Goal: Navigation & Orientation: Find specific page/section

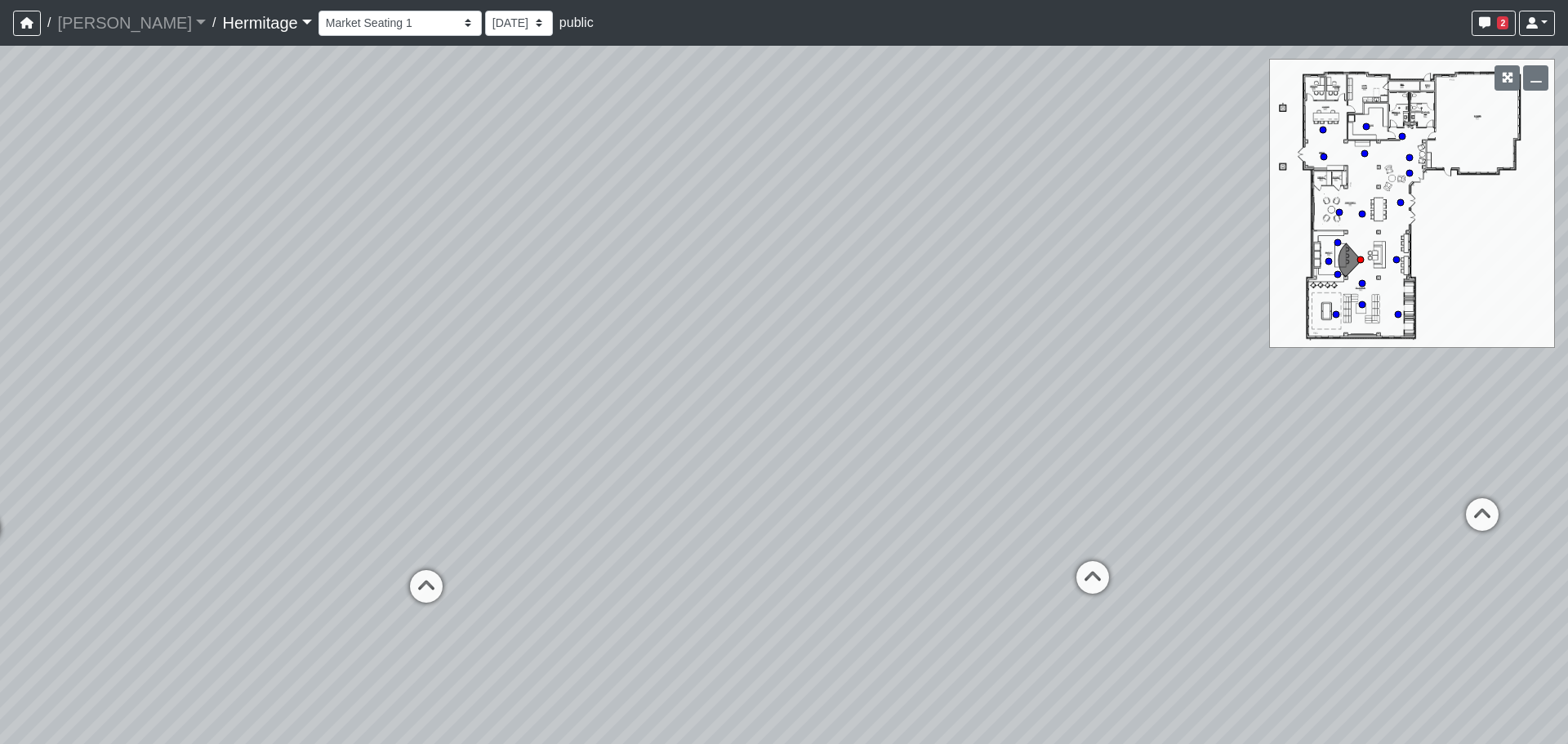
select select "tmzZpXiDX1H7kcNbT6Q3ZE"
click at [223, 15] on link "Hermitage" at bounding box center [267, 23] width 89 height 33
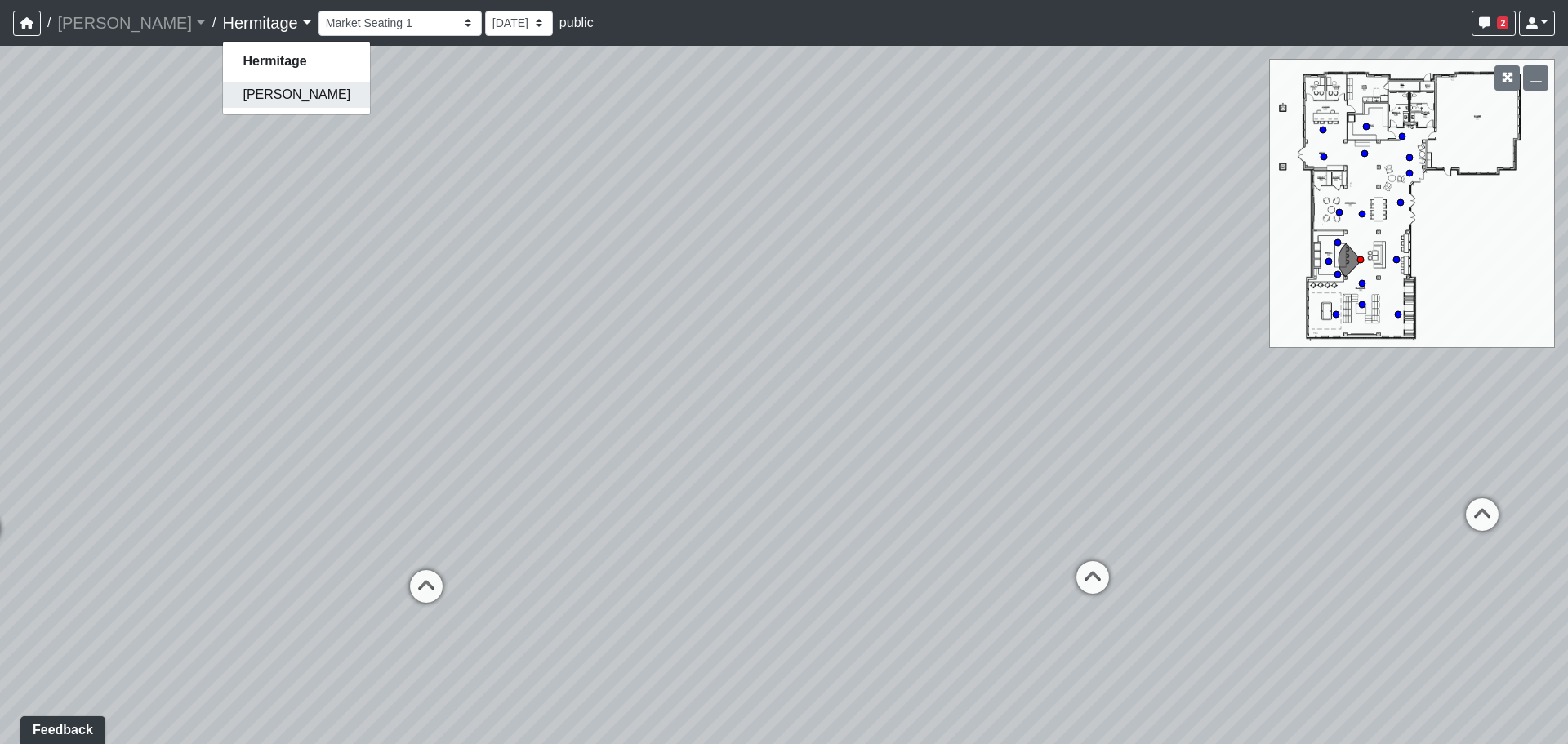
click at [227, 97] on link "[PERSON_NAME]" at bounding box center [296, 95] width 147 height 26
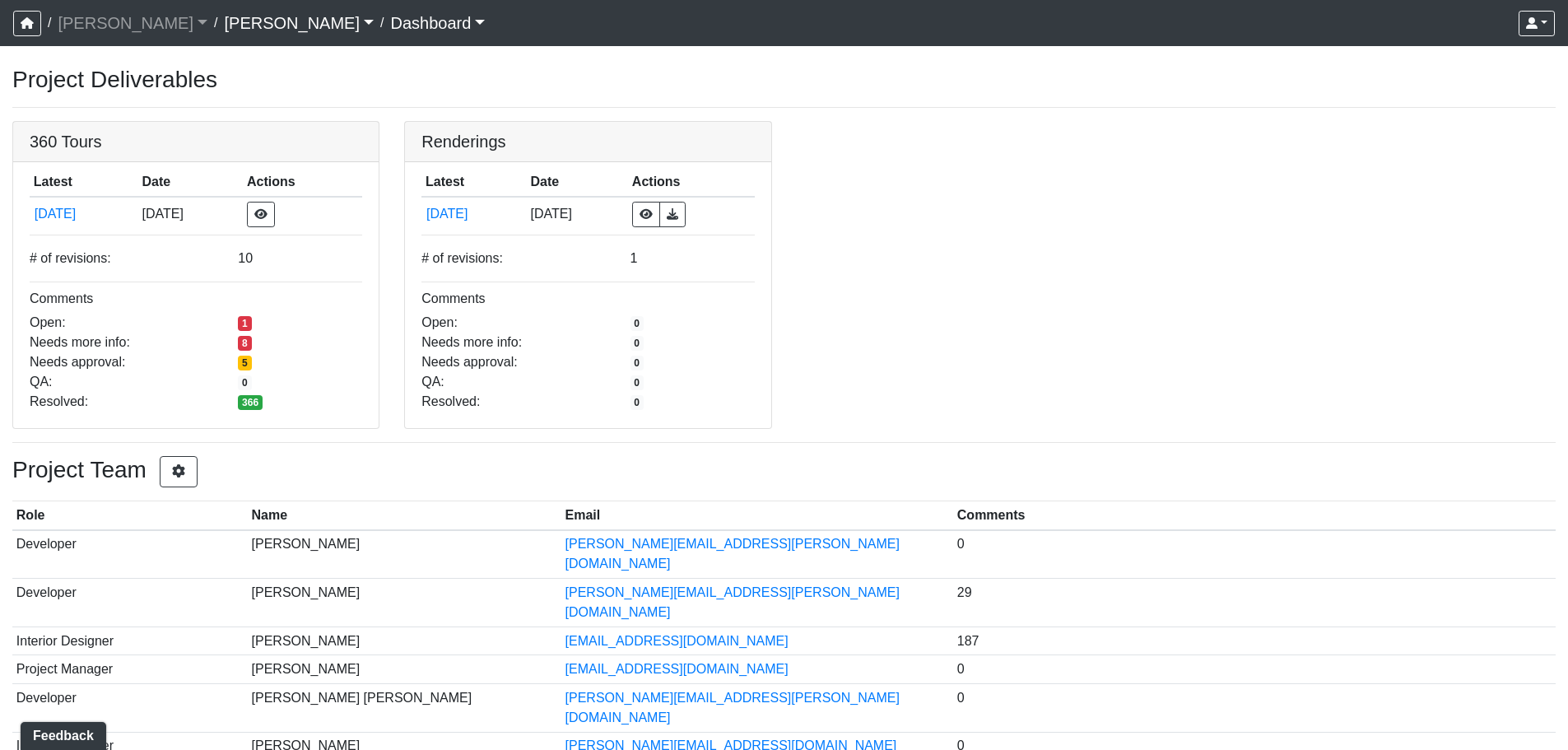
click at [224, 26] on link "[PERSON_NAME]" at bounding box center [299, 24] width 150 height 33
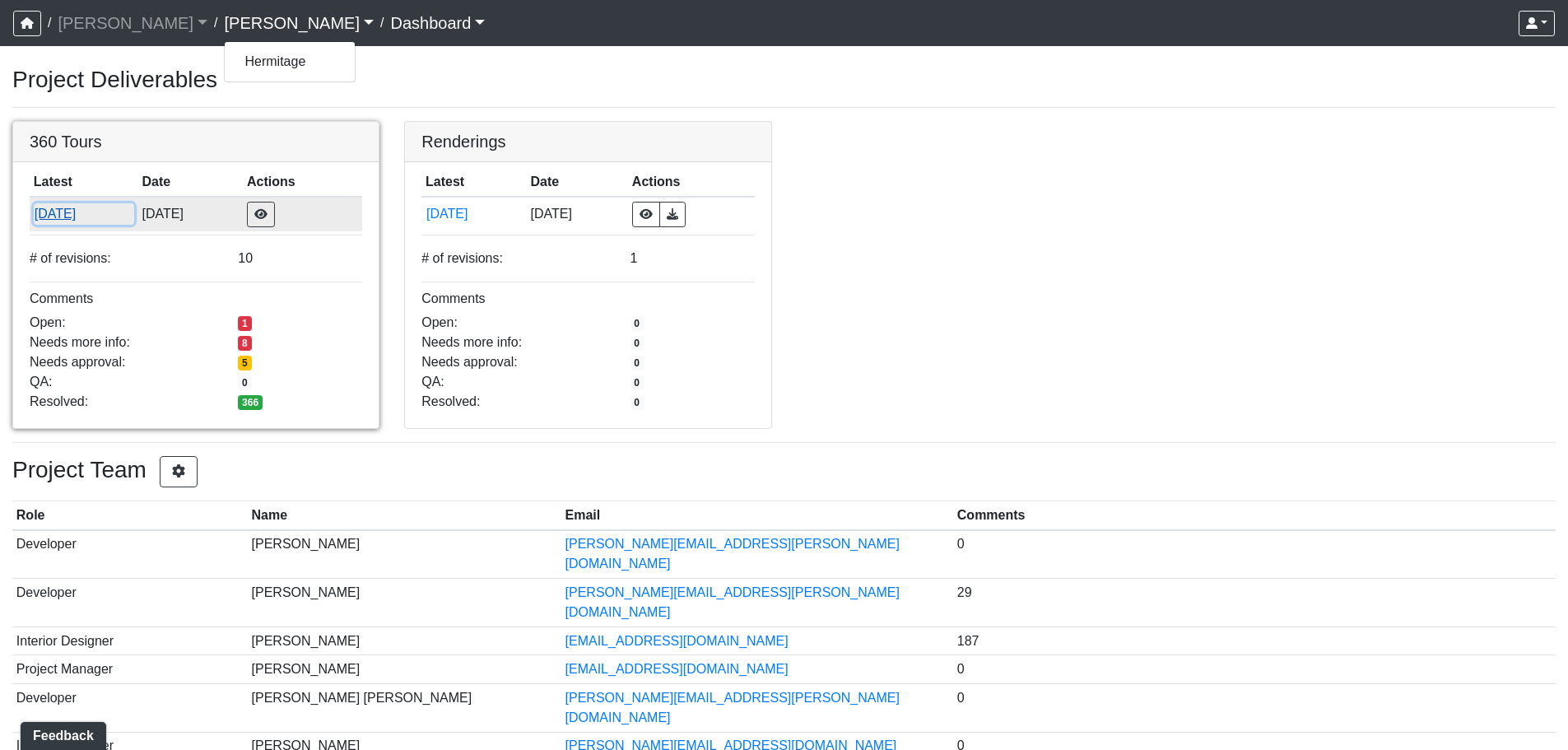
click at [78, 210] on button "[DATE]" at bounding box center [84, 214] width 101 height 21
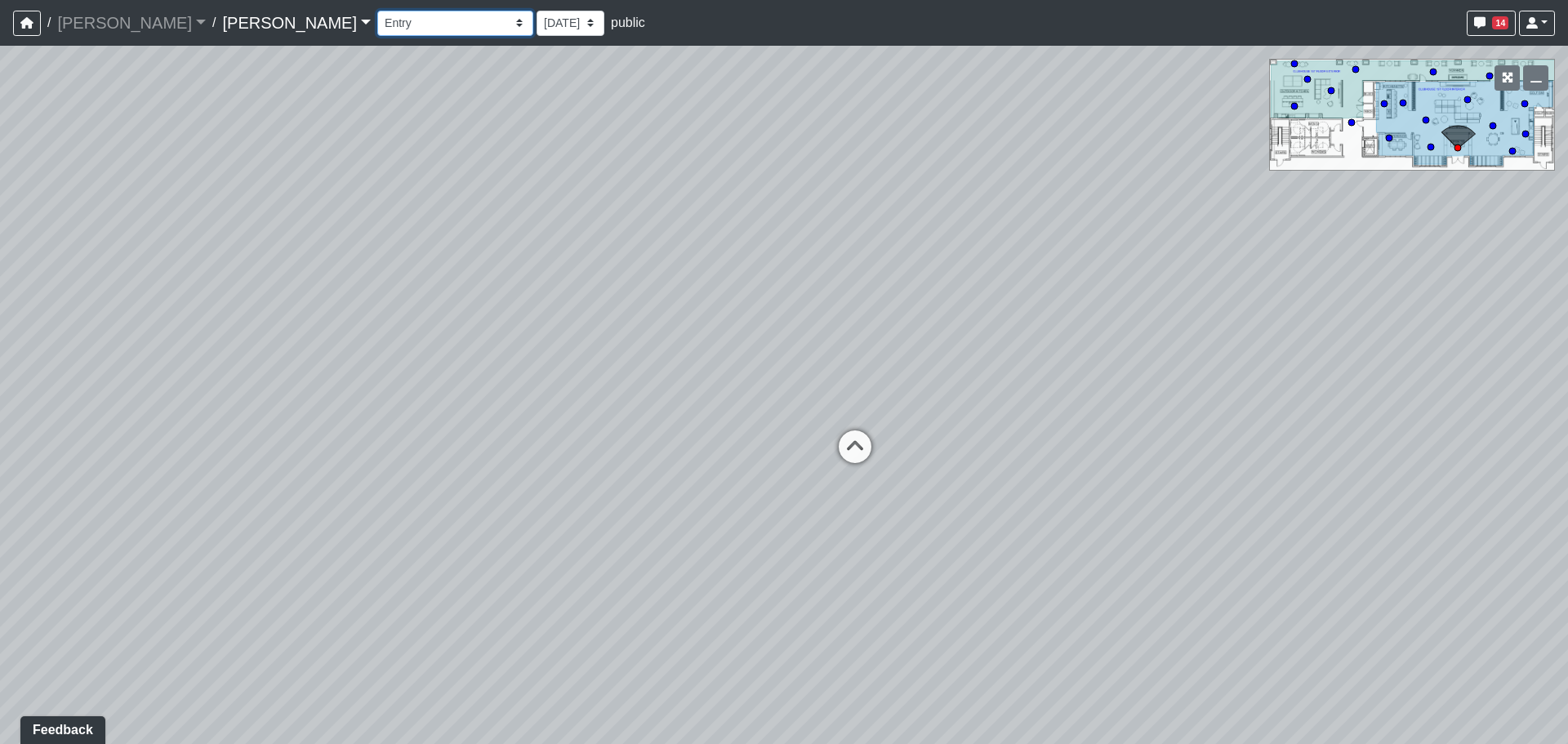
click at [377, 28] on select "Entry Kitchenette Lounge Pool Table Seating 1 Seating 2 Seating 3 Seating 4 Ban…" at bounding box center [455, 23] width 156 height 25
click at [377, 10] on select "Entry Kitchenette Lounge Pool Table Seating 1 Seating 2 Seating 3 Seating 4 Ban…" at bounding box center [455, 23] width 156 height 25
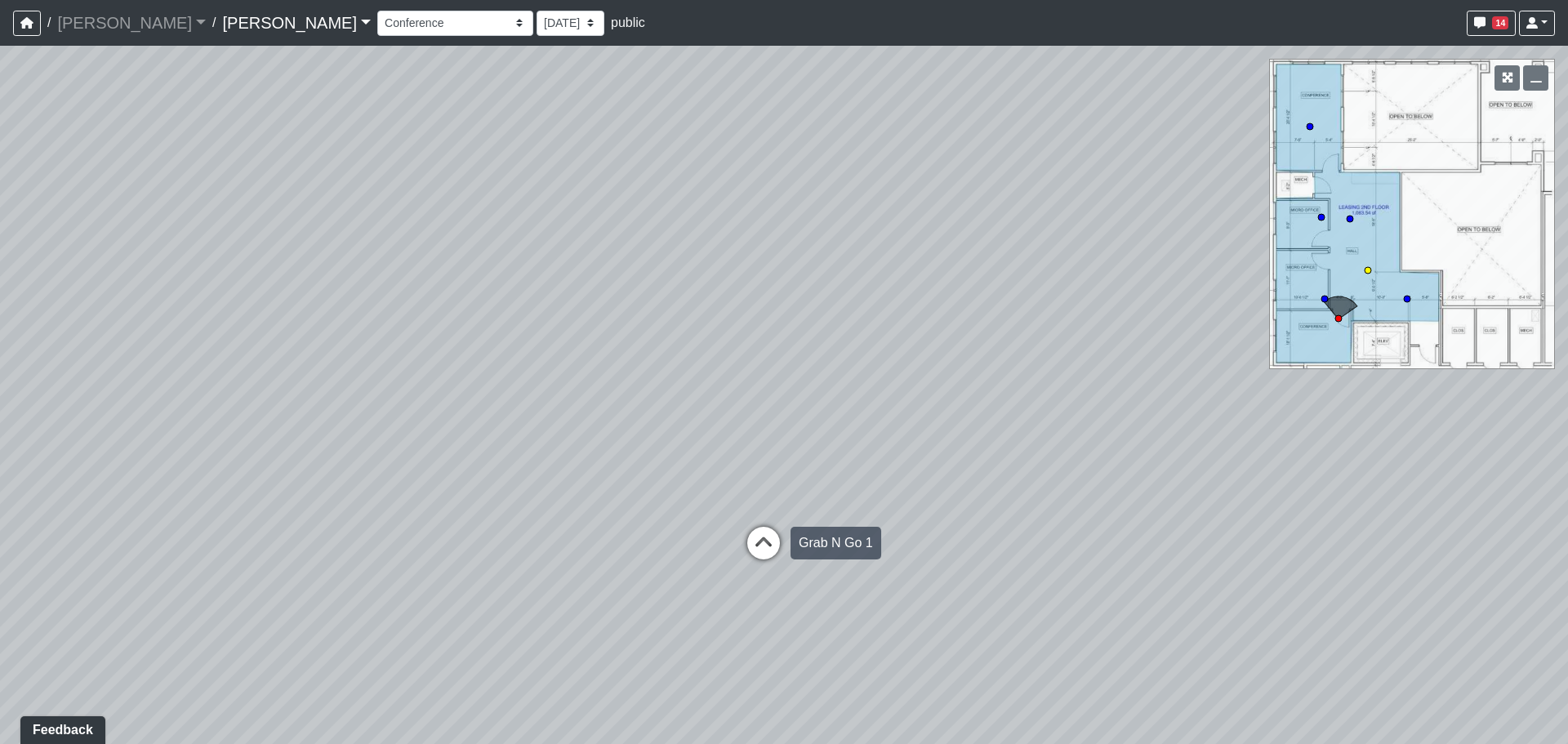
click at [767, 547] on icon at bounding box center [764, 551] width 49 height 49
drag, startPoint x: 1073, startPoint y: 470, endPoint x: 371, endPoint y: 396, distance: 705.9
click at [371, 396] on div "Loading... Banquettes Loading... Main Room 1 Loading... Fireplace Loading... Ma…" at bounding box center [784, 395] width 1568 height 699
drag, startPoint x: 1121, startPoint y: 415, endPoint x: 280, endPoint y: 394, distance: 841.3
click at [278, 394] on div "Loading... Banquettes Loading... Main Room 1 Loading... Fireplace Loading... Ma…" at bounding box center [784, 395] width 1568 height 699
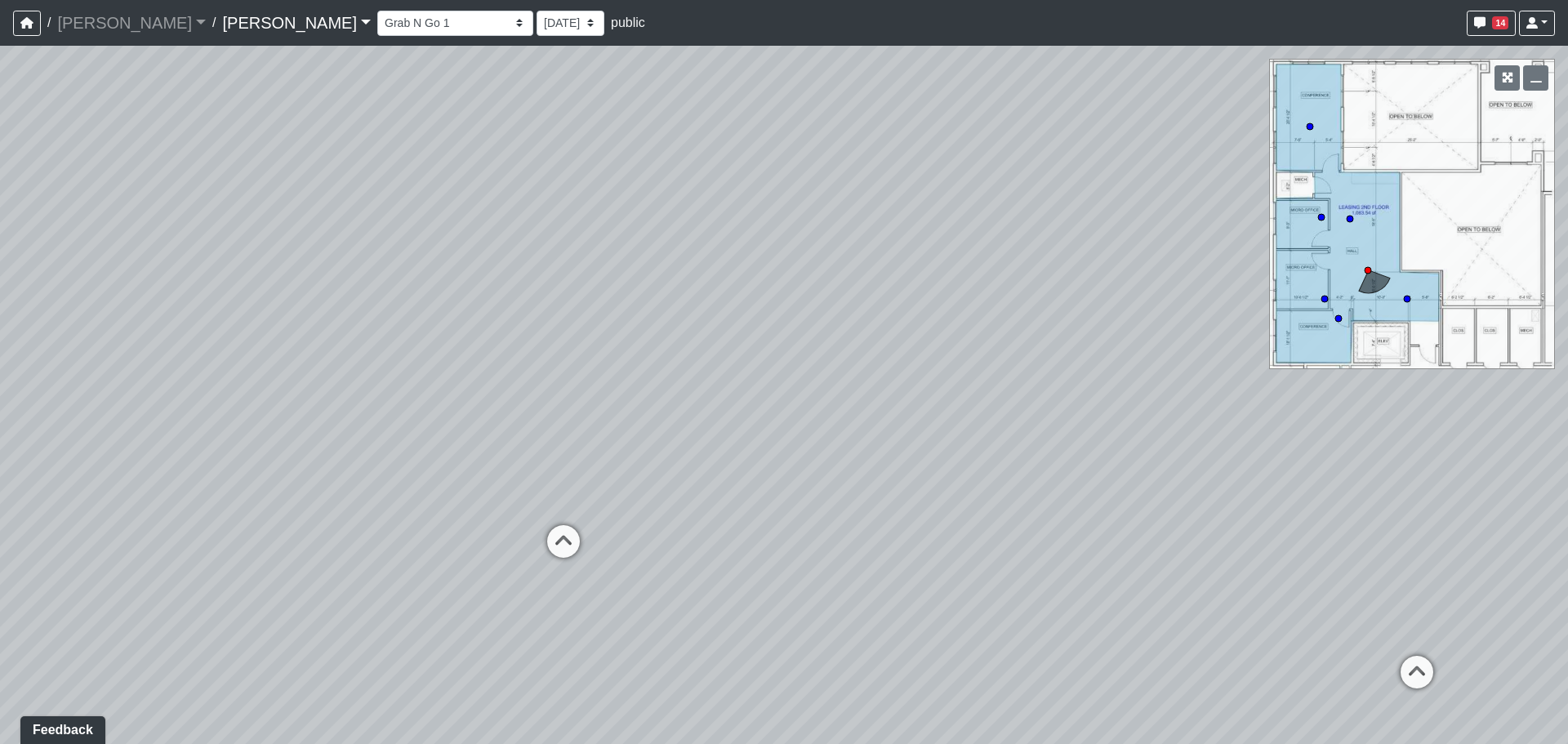
drag, startPoint x: 914, startPoint y: 333, endPoint x: 488, endPoint y: 387, distance: 429.4
click at [488, 387] on div "Loading... Banquettes Loading... Main Room 1 Loading... Fireplace Loading... Ma…" at bounding box center [784, 395] width 1568 height 699
drag, startPoint x: 820, startPoint y: 319, endPoint x: 558, endPoint y: 352, distance: 264.1
click at [558, 352] on div "Loading... Banquettes Loading... Main Room 1 Loading... Fireplace Loading... Ma…" at bounding box center [784, 395] width 1568 height 699
drag, startPoint x: 995, startPoint y: 349, endPoint x: 953, endPoint y: 236, distance: 120.6
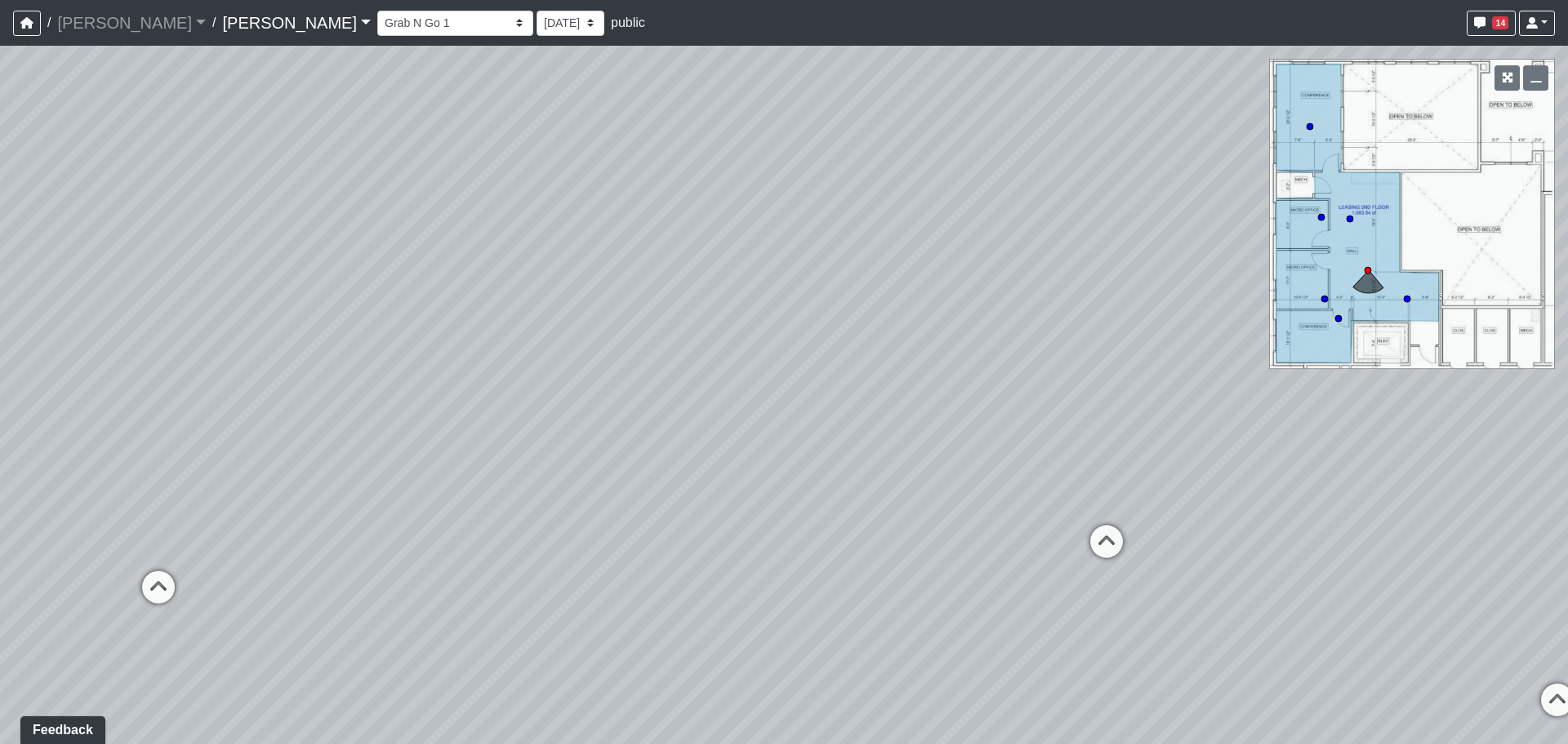
click at [953, 236] on div "Loading... Banquettes Loading... Main Room 1 Loading... Fireplace Loading... Ma…" at bounding box center [784, 395] width 1568 height 699
drag, startPoint x: 1278, startPoint y: 280, endPoint x: 1488, endPoint y: 233, distance: 215.2
click at [1488, 233] on div "Loading... Banquettes Loading... Main Room 1 Loading... Fireplace Loading... Ma…" at bounding box center [784, 395] width 1568 height 699
drag, startPoint x: 834, startPoint y: 216, endPoint x: 1121, endPoint y: 121, distance: 302.3
click at [1118, 94] on div "Loading... Banquettes Loading... Main Room 1 Loading... Fireplace Loading... Ma…" at bounding box center [784, 395] width 1568 height 699
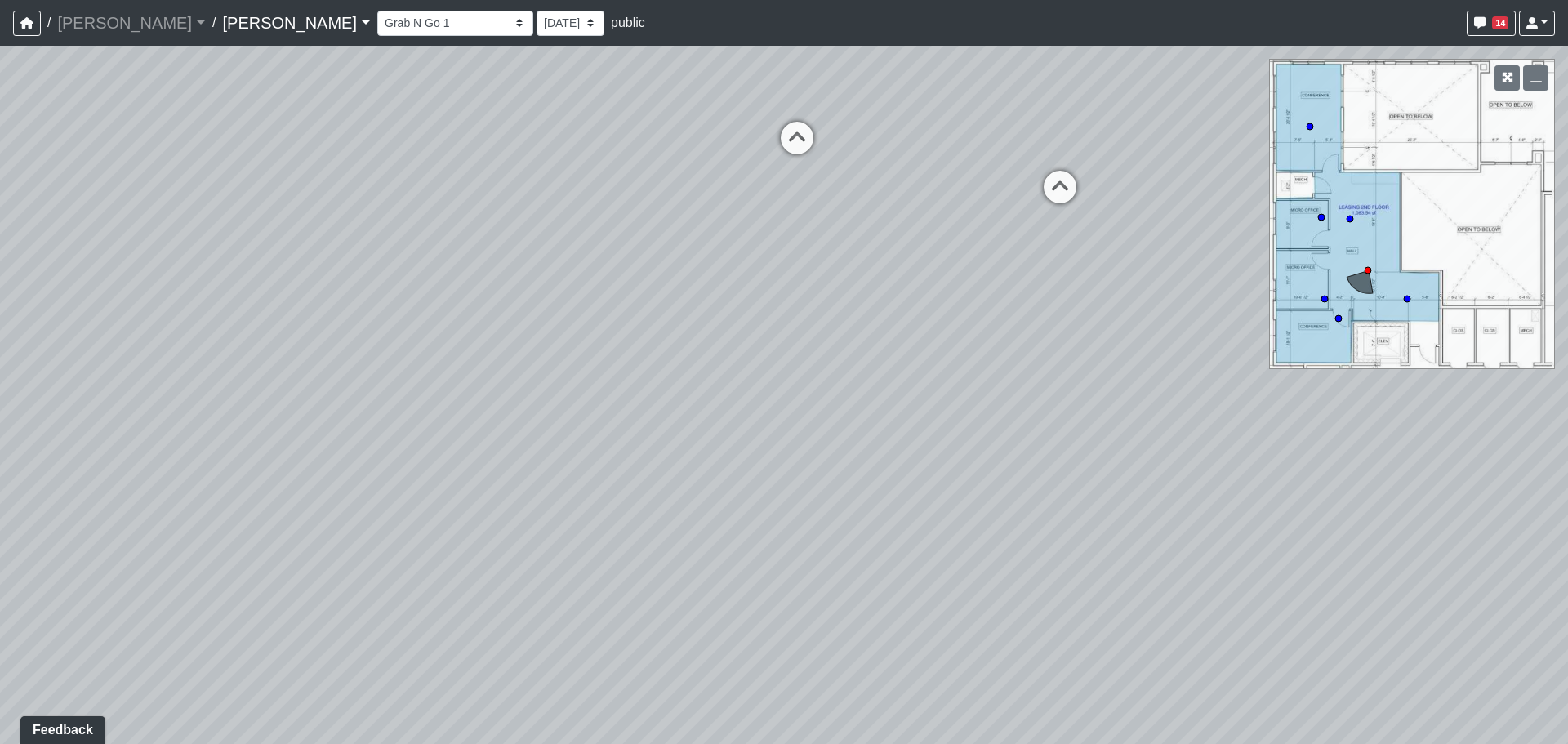
drag, startPoint x: 1252, startPoint y: 376, endPoint x: 284, endPoint y: 165, distance: 990.7
click at [280, 163] on div "Loading... Banquettes Loading... Main Room 1 Loading... Fireplace Loading... Ma…" at bounding box center [784, 395] width 1568 height 699
drag, startPoint x: 1115, startPoint y: 374, endPoint x: 117, endPoint y: 279, distance: 1002.5
click at [106, 278] on div "Loading... Banquettes Loading... Main Room 1 Loading... Fireplace Loading... Ma…" at bounding box center [784, 395] width 1568 height 699
drag, startPoint x: 710, startPoint y: 188, endPoint x: 862, endPoint y: 468, distance: 318.6
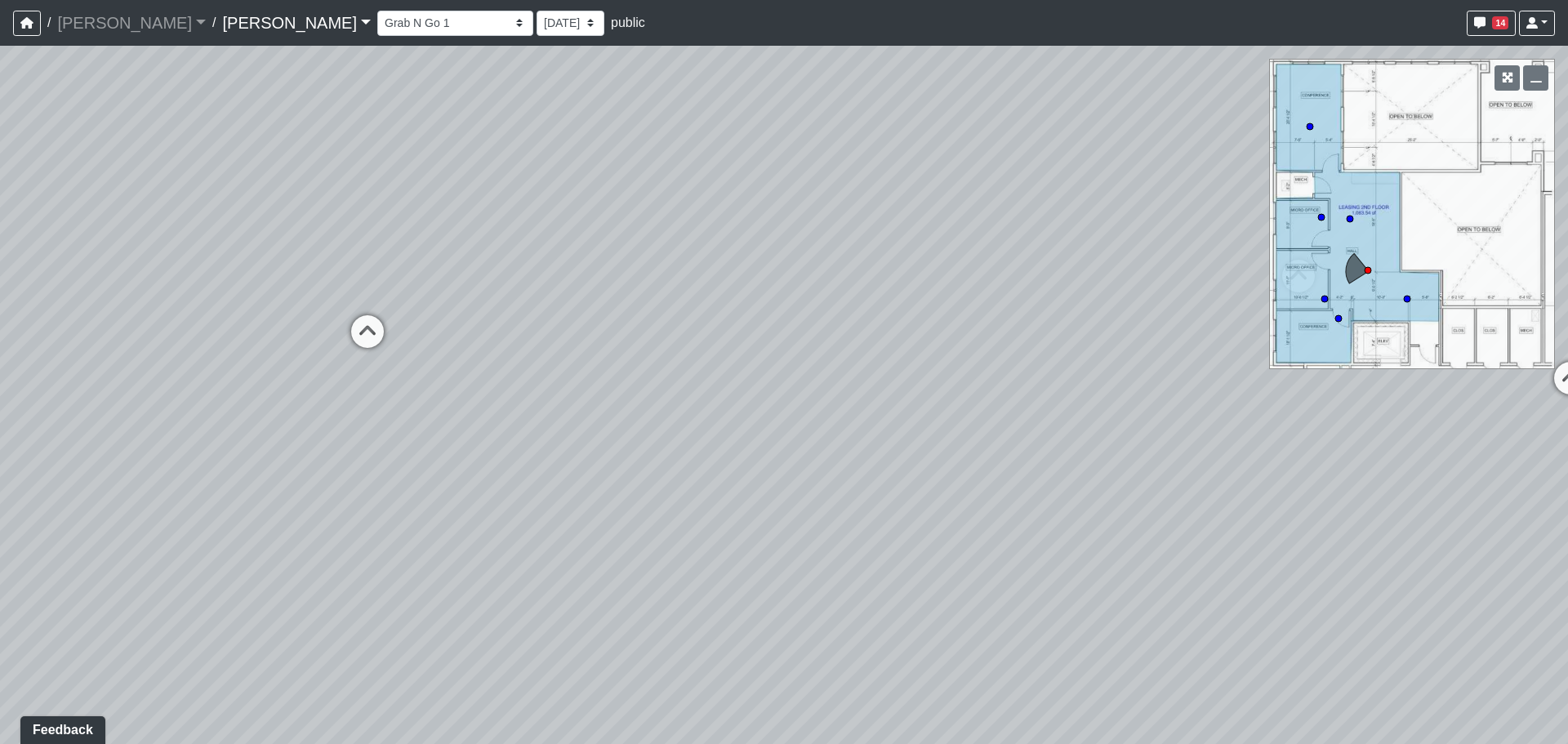
click at [862, 468] on div "Loading... Banquettes Loading... Main Room 1 Loading... Fireplace Loading... Ma…" at bounding box center [784, 395] width 1568 height 699
drag, startPoint x: 545, startPoint y: 248, endPoint x: 993, endPoint y: 360, distance: 461.8
click at [993, 360] on div "Loading... Banquettes Loading... Main Room 1 Loading... Fireplace Loading... Ma…" at bounding box center [784, 395] width 1568 height 699
drag, startPoint x: 264, startPoint y: 241, endPoint x: 984, endPoint y: 272, distance: 720.7
click at [984, 272] on div "Loading... Banquettes Loading... Main Room 1 Loading... Fireplace Loading... Ma…" at bounding box center [784, 395] width 1568 height 699
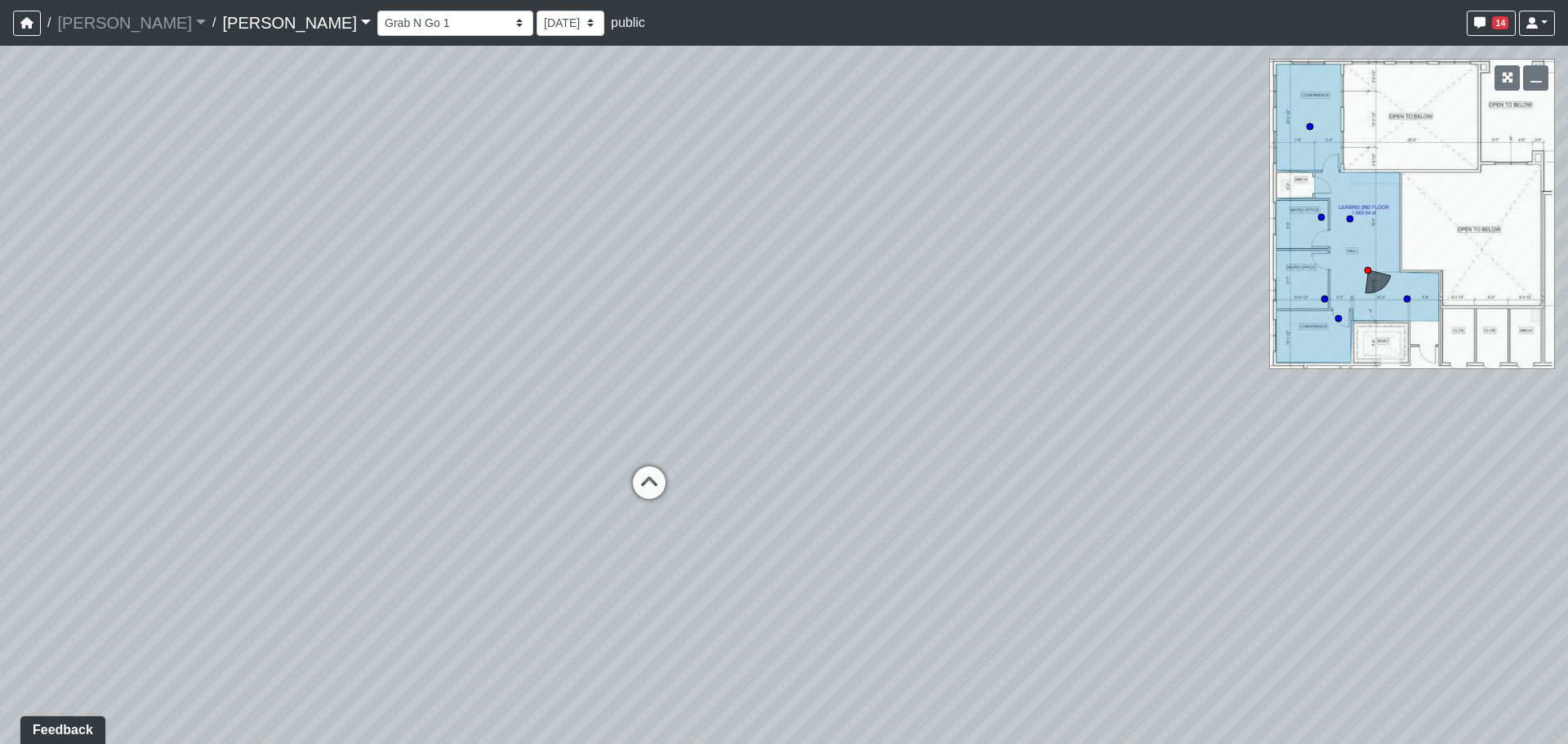
drag, startPoint x: 186, startPoint y: 245, endPoint x: 960, endPoint y: 294, distance: 775.5
click at [1061, 294] on div "Loading... Banquettes Loading... Main Room 1 Loading... Fireplace Loading... Ma…" at bounding box center [784, 395] width 1568 height 699
drag, startPoint x: 331, startPoint y: 289, endPoint x: 1235, endPoint y: 322, distance: 904.6
click at [1235, 322] on div "Loading... Banquettes Loading... Main Room 1 Loading... Fireplace Loading... Ma…" at bounding box center [784, 395] width 1568 height 699
drag, startPoint x: 395, startPoint y: 246, endPoint x: 551, endPoint y: 370, distance: 199.3
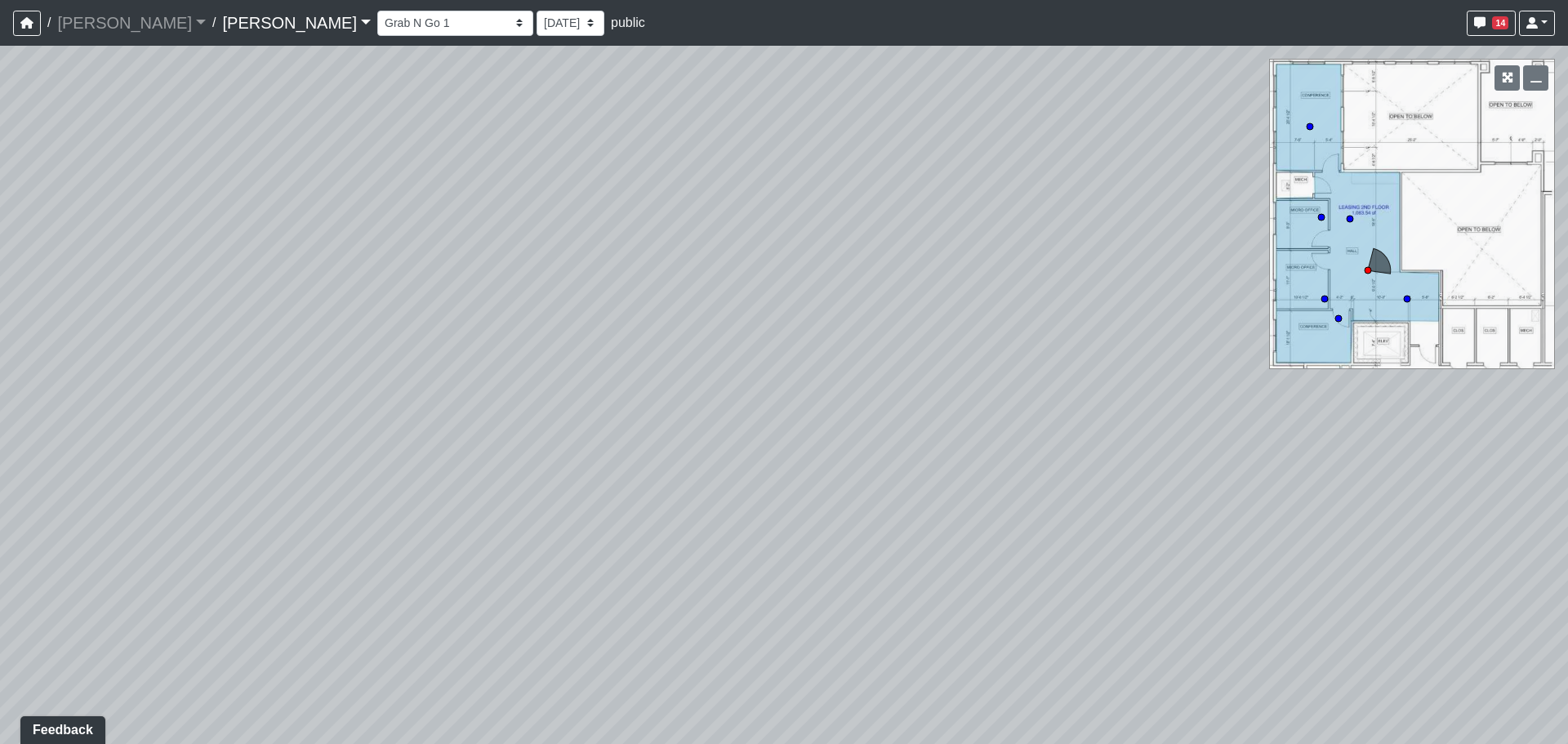
click at [551, 370] on div "Loading... Banquettes Loading... Main Room 1 Loading... Fireplace Loading... Ma…" at bounding box center [784, 395] width 1568 height 699
drag, startPoint x: 977, startPoint y: 441, endPoint x: 458, endPoint y: 425, distance: 519.2
click at [458, 425] on div "Loading... Banquettes Loading... Main Room 1 Loading... Fireplace Loading... Ma…" at bounding box center [784, 395] width 1568 height 699
drag, startPoint x: 953, startPoint y: 434, endPoint x: 0, endPoint y: 369, distance: 955.2
click at [0, 369] on div "Loading... Banquettes Loading... Main Room 1 Loading... Fireplace Loading... Ma…" at bounding box center [784, 395] width 1568 height 699
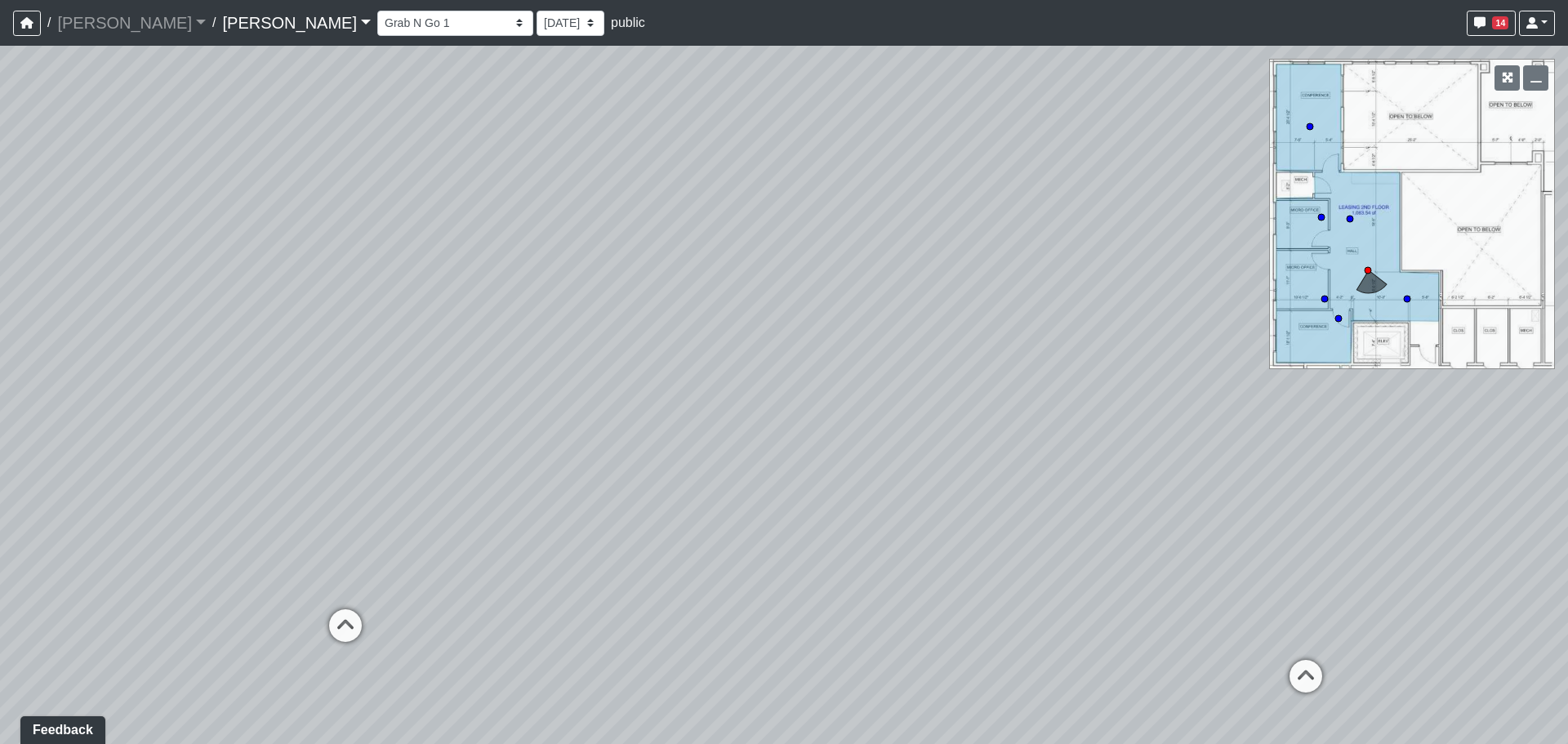
drag, startPoint x: 799, startPoint y: 294, endPoint x: 661, endPoint y: 327, distance: 141.9
click at [661, 327] on div "Loading... Banquettes Loading... Main Room 1 Loading... Fireplace Loading... Ma…" at bounding box center [784, 395] width 1568 height 699
click at [1307, 666] on icon at bounding box center [1306, 684] width 49 height 49
drag, startPoint x: 504, startPoint y: 440, endPoint x: 1250, endPoint y: 439, distance: 746.0
click at [1273, 446] on div "Loading... Banquettes Loading... Main Room 1 Loading... Fireplace Loading... Ma…" at bounding box center [784, 395] width 1568 height 699
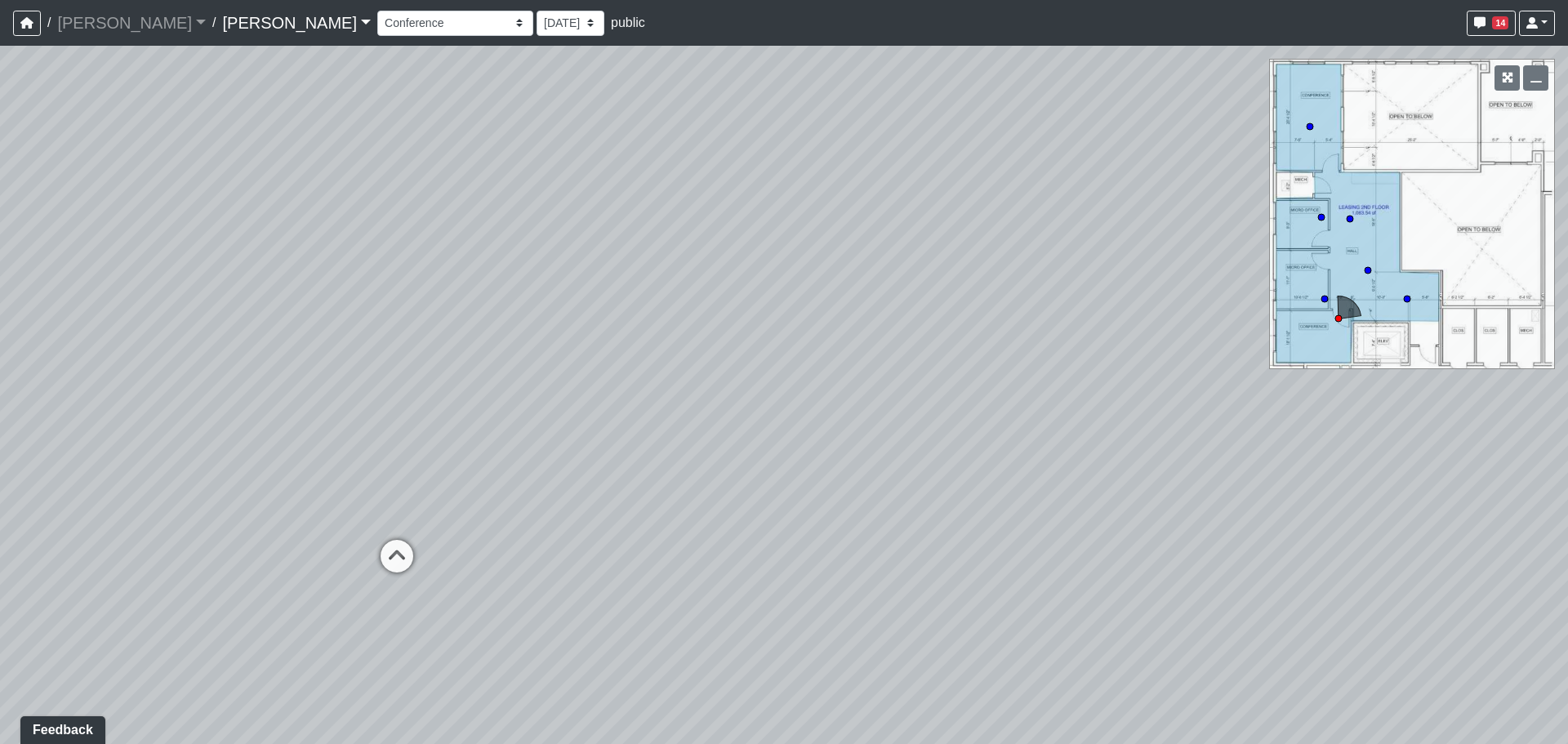
drag, startPoint x: 281, startPoint y: 441, endPoint x: 1193, endPoint y: 418, distance: 912.3
click at [1247, 427] on div "Loading... Banquettes Loading... Main Room 1 Loading... Fireplace Loading... Ma…" at bounding box center [784, 395] width 1568 height 699
drag, startPoint x: 688, startPoint y: 442, endPoint x: 893, endPoint y: 440, distance: 205.0
click at [893, 440] on div "Loading... Banquettes Loading... Main Room 1 Loading... Fireplace Loading... Ma…" at bounding box center [784, 395] width 1568 height 699
click at [574, 527] on icon at bounding box center [574, 537] width 49 height 49
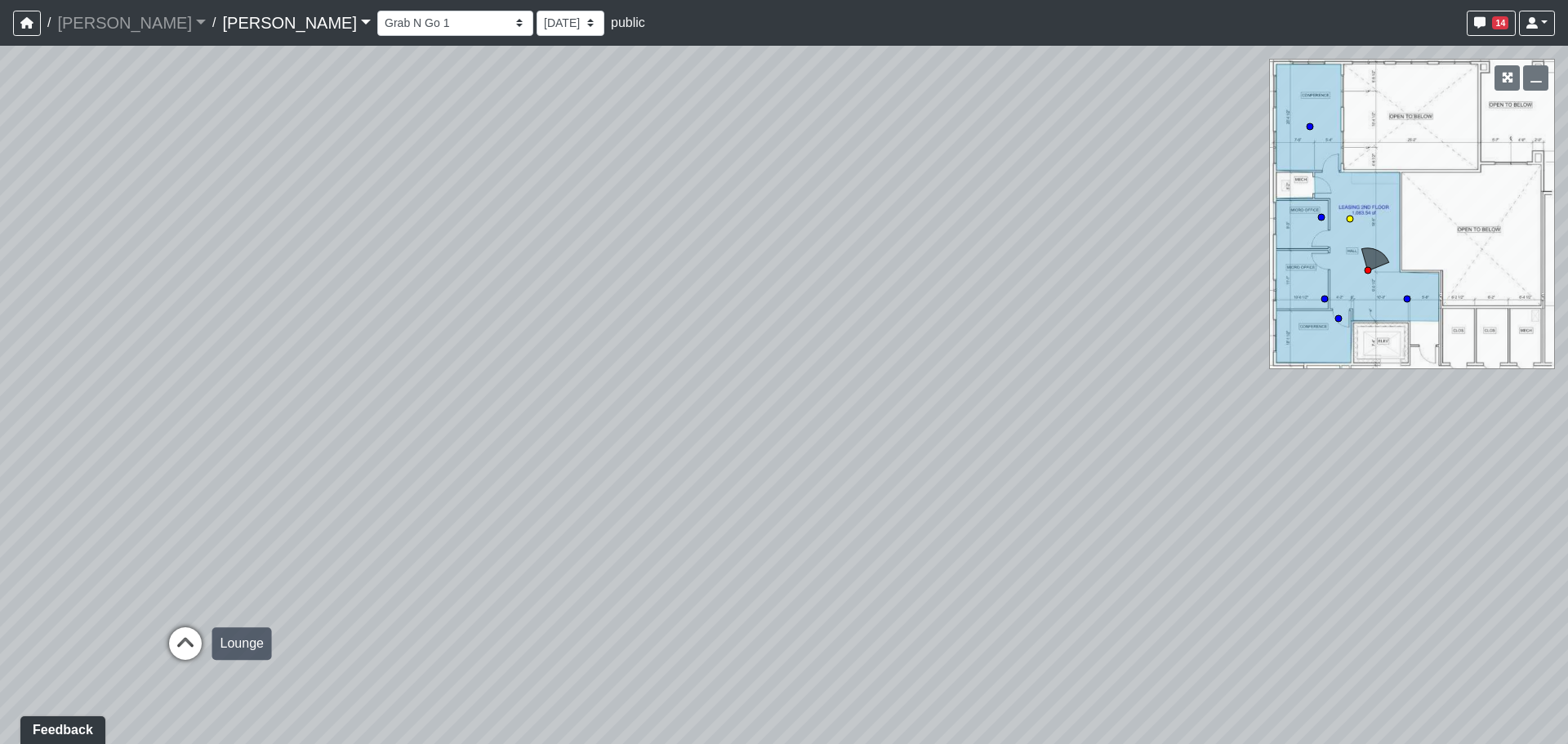
click at [183, 633] on icon at bounding box center [185, 652] width 49 height 49
drag, startPoint x: 1147, startPoint y: 473, endPoint x: 209, endPoint y: 402, distance: 940.7
click at [209, 402] on div "Loading... Banquettes Loading... Main Room 1 Loading... Fireplace Loading... Ma…" at bounding box center [784, 395] width 1568 height 699
drag, startPoint x: 788, startPoint y: 401, endPoint x: 661, endPoint y: 435, distance: 131.5
click at [661, 435] on div "Loading... Banquettes Loading... Main Room 1 Loading... Fireplace Loading... Ma…" at bounding box center [784, 395] width 1568 height 699
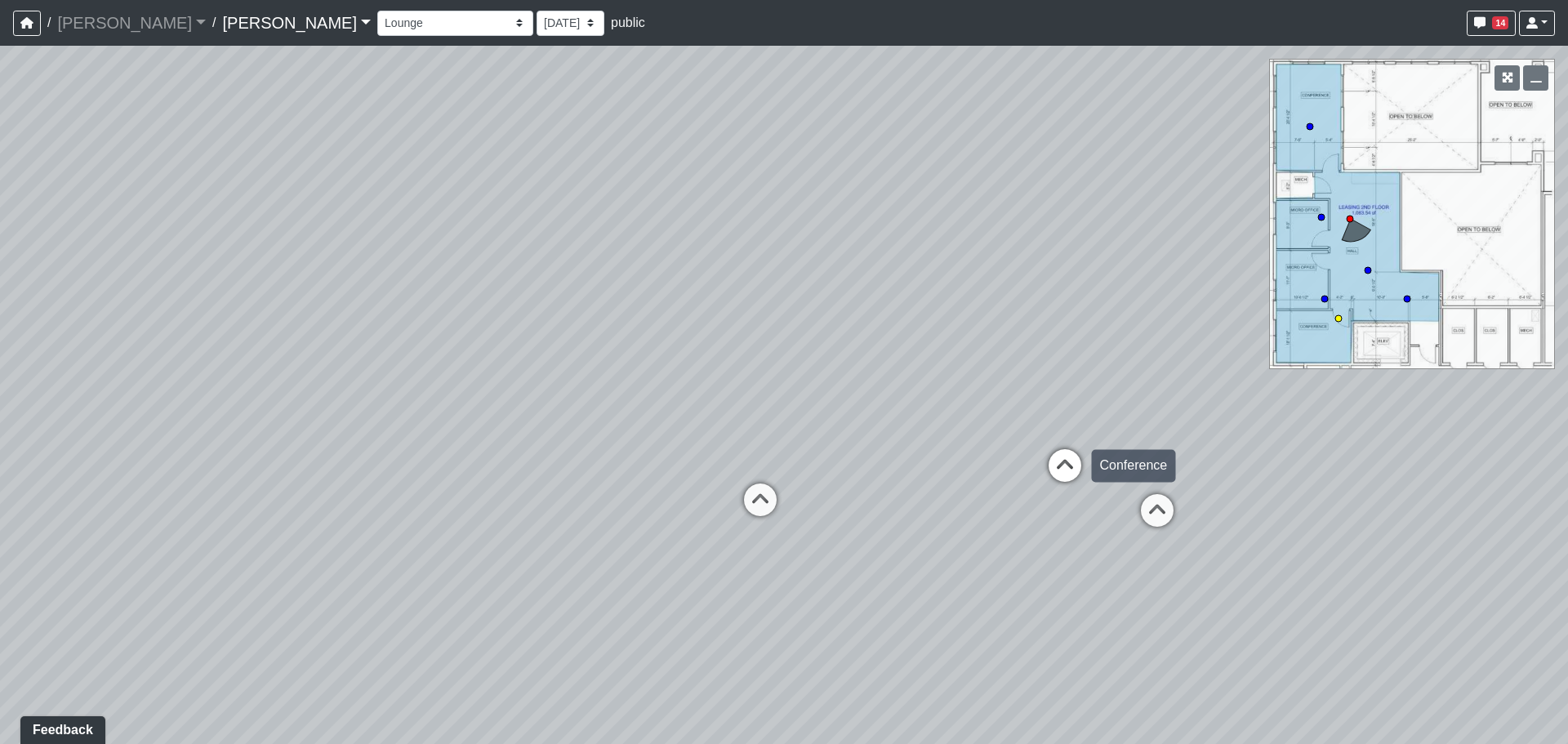
click at [1062, 466] on icon at bounding box center [1065, 474] width 49 height 49
drag, startPoint x: 767, startPoint y: 375, endPoint x: 1135, endPoint y: 353, distance: 368.7
click at [1133, 353] on div "Loading... Banquettes Loading... Main Room 1 Loading... Fireplace Loading... Ma…" at bounding box center [784, 395] width 1568 height 699
drag, startPoint x: 418, startPoint y: 327, endPoint x: 1158, endPoint y: 402, distance: 743.8
click at [1158, 402] on div "Loading... Banquettes Loading... Main Room 1 Loading... Fireplace Loading... Ma…" at bounding box center [784, 395] width 1568 height 699
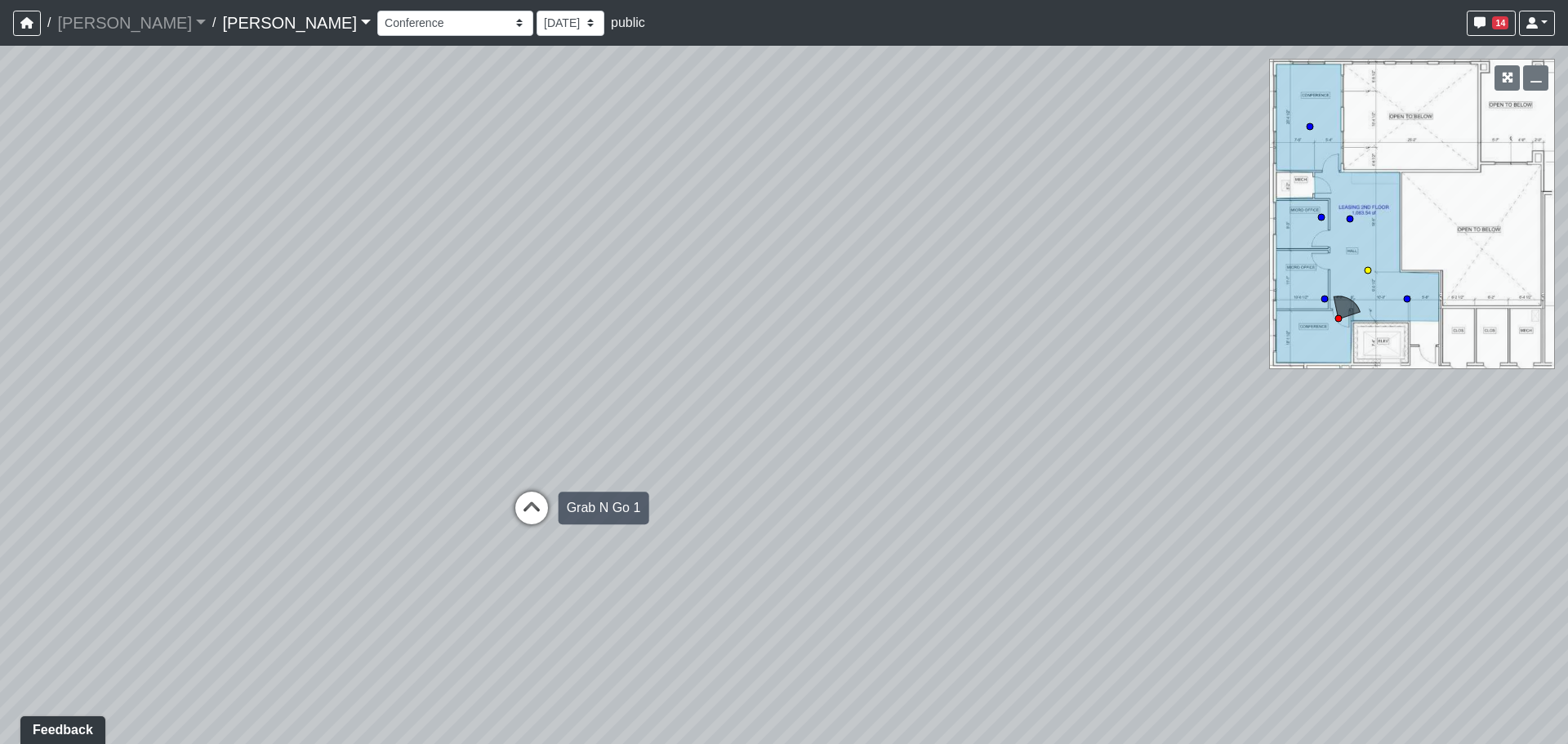
click at [535, 512] on icon at bounding box center [532, 516] width 49 height 49
drag, startPoint x: 1073, startPoint y: 446, endPoint x: 102, endPoint y: 344, distance: 976.3
click at [102, 344] on div "Loading... Banquettes Loading... Main Room 1 Loading... Fireplace Loading... Ma…" at bounding box center [784, 395] width 1568 height 699
click at [1130, 464] on icon at bounding box center [1125, 478] width 49 height 49
drag, startPoint x: 482, startPoint y: 416, endPoint x: 1357, endPoint y: 438, distance: 875.3
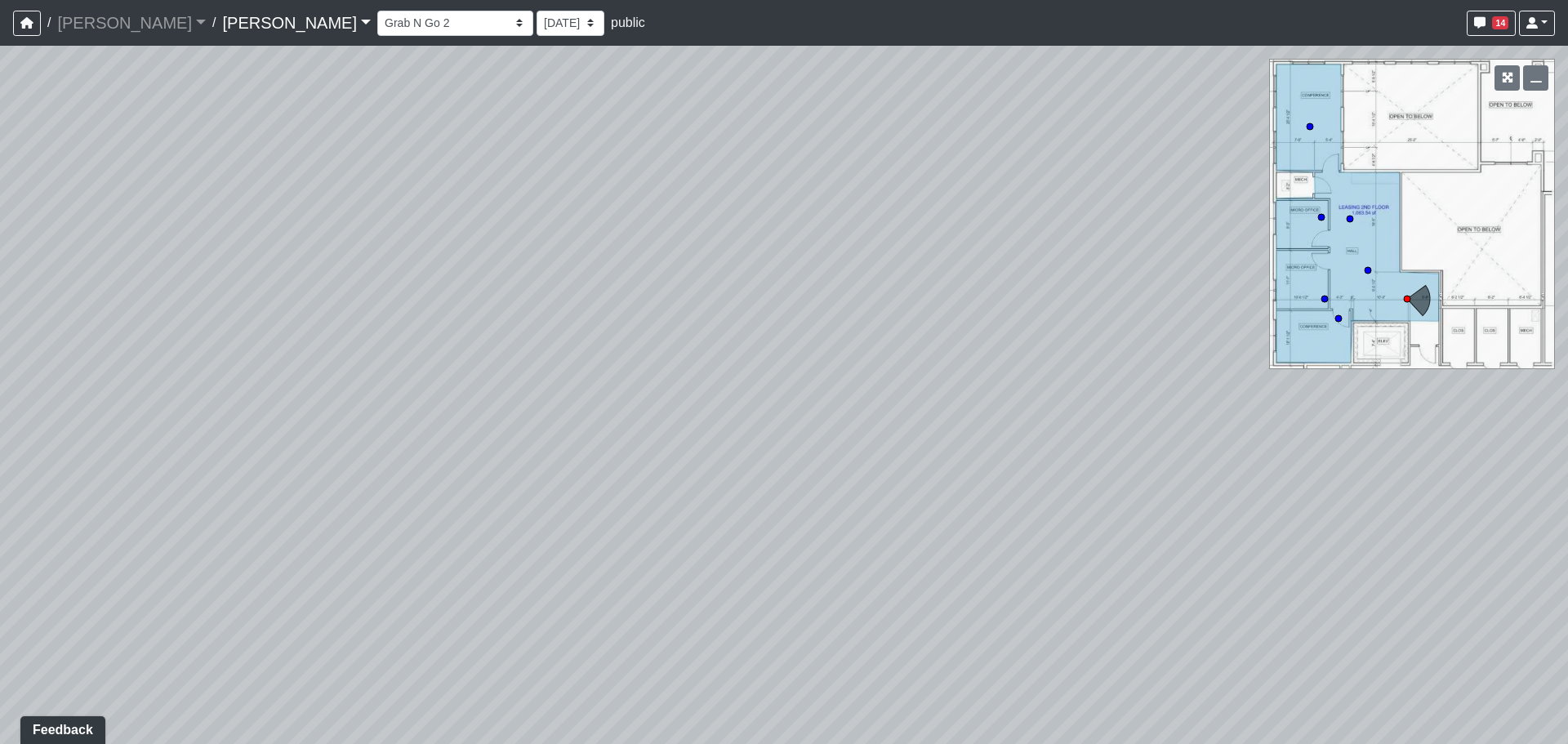
click at [1363, 438] on div "Loading... Banquettes Loading... Main Room 1 Loading... Fireplace Loading... Ma…" at bounding box center [784, 395] width 1568 height 699
drag, startPoint x: 646, startPoint y: 309, endPoint x: 1139, endPoint y: 522, distance: 537.0
click at [1139, 522] on div "Loading... Banquettes Loading... Main Room 1 Loading... Fireplace Loading... Ma…" at bounding box center [784, 395] width 1568 height 699
drag, startPoint x: 415, startPoint y: 449, endPoint x: 1252, endPoint y: 381, distance: 839.8
click at [1252, 381] on div "Loading... Banquettes Loading... Main Room 1 Loading... Fireplace Loading... Ma…" at bounding box center [784, 395] width 1568 height 699
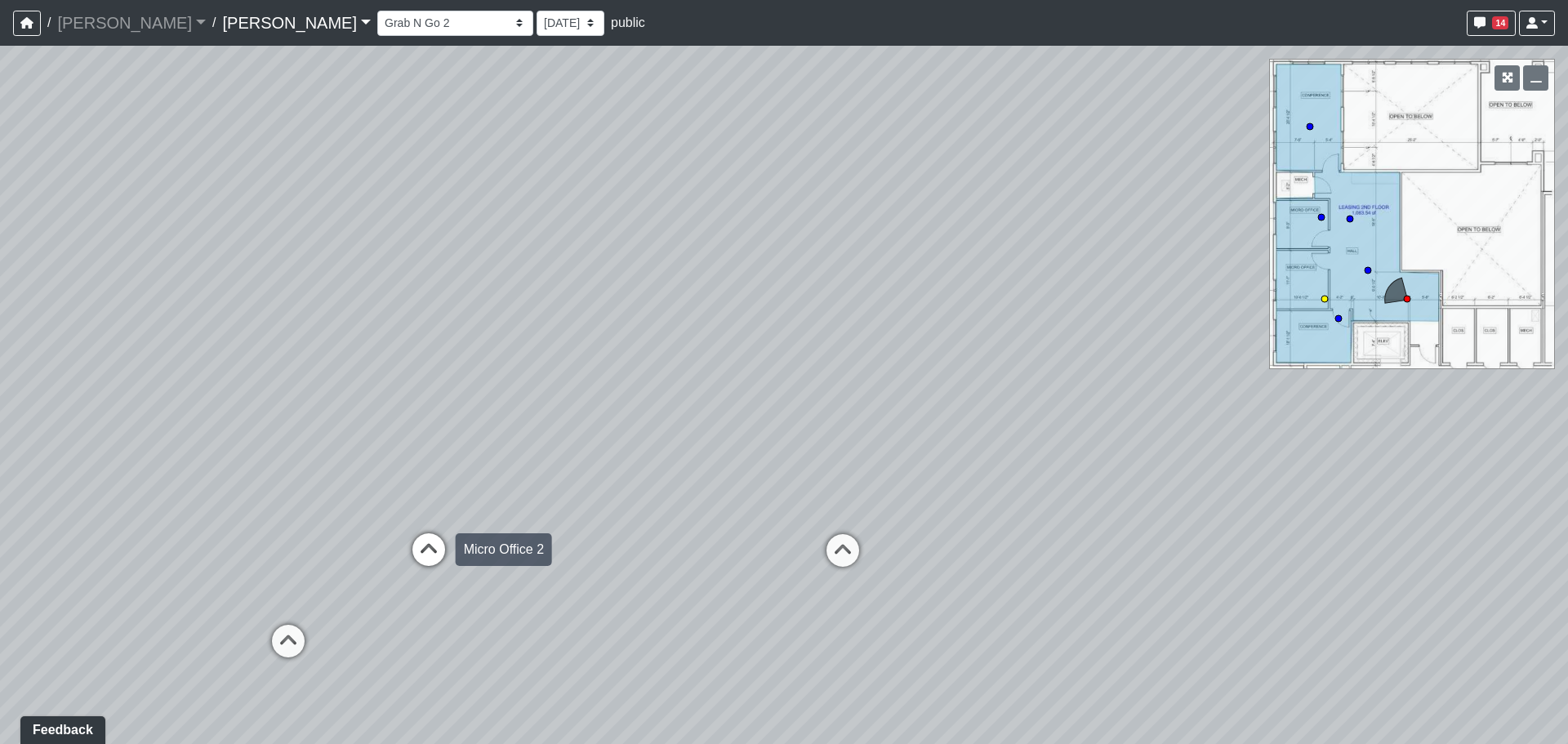
click at [420, 548] on icon at bounding box center [429, 558] width 49 height 49
drag, startPoint x: 993, startPoint y: 446, endPoint x: 91, endPoint y: 351, distance: 907.0
click at [72, 346] on div "Loading... Banquettes Loading... Main Room 1 Loading... Fireplace Loading... Ma…" at bounding box center [784, 395] width 1568 height 699
drag, startPoint x: 864, startPoint y: 374, endPoint x: 168, endPoint y: 329, distance: 697.5
click at [167, 329] on div "Loading... Banquettes Loading... Main Room 1 Loading... Fireplace Loading... Ma…" at bounding box center [784, 395] width 1568 height 699
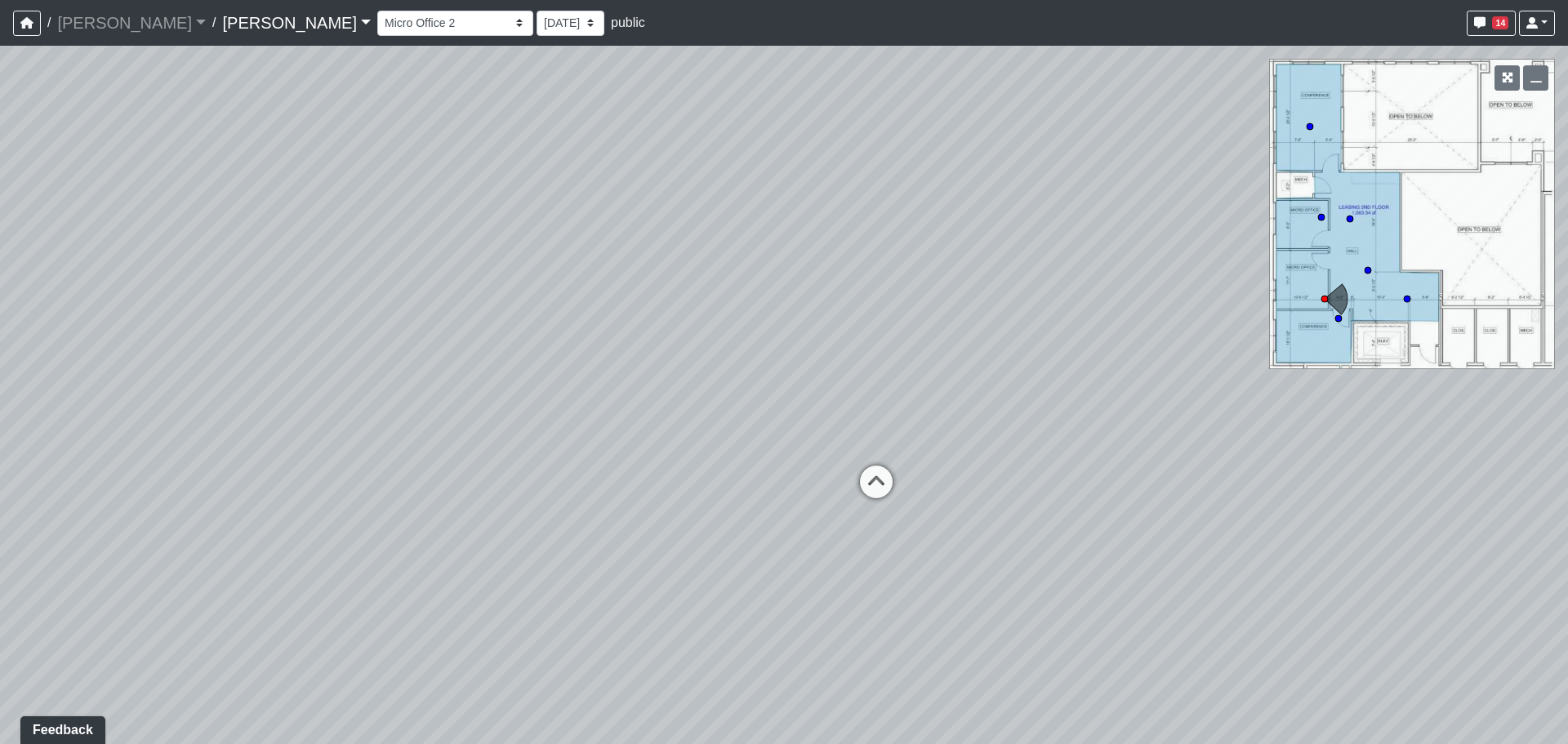
drag, startPoint x: 775, startPoint y: 333, endPoint x: 651, endPoint y: 363, distance: 127.6
click at [651, 363] on div "Loading... Banquettes Loading... Main Room 1 Loading... Fireplace Loading... Ma…" at bounding box center [784, 395] width 1568 height 699
click at [867, 498] on icon at bounding box center [875, 490] width 49 height 49
click at [1224, 561] on icon at bounding box center [1232, 582] width 49 height 49
drag, startPoint x: 466, startPoint y: 441, endPoint x: 1178, endPoint y: 435, distance: 712.0
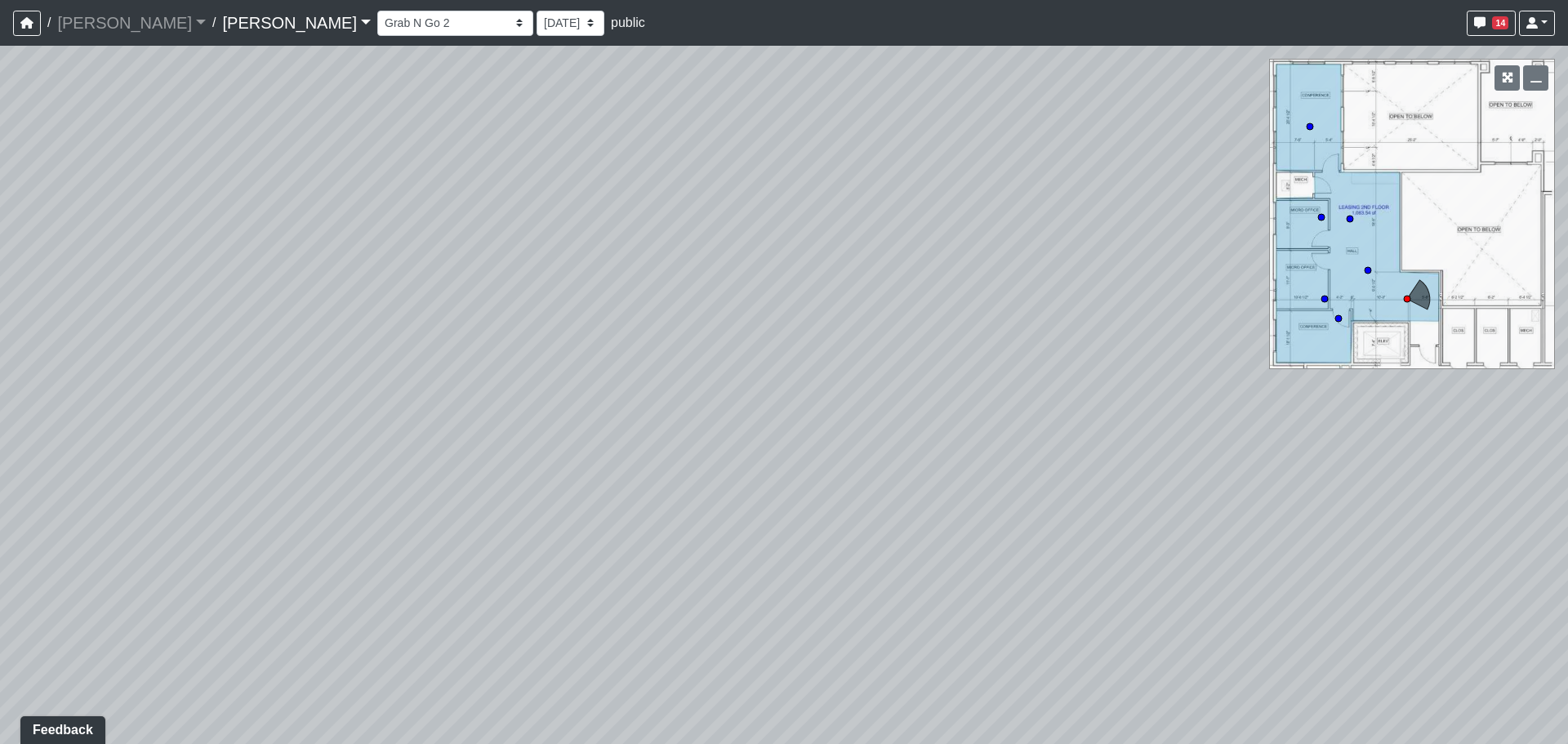
click at [1183, 435] on div "Loading... Banquettes Loading... Main Room 1 Loading... Fireplace Loading... Ma…" at bounding box center [784, 395] width 1568 height 699
drag, startPoint x: 428, startPoint y: 462, endPoint x: 886, endPoint y: 473, distance: 458.1
click at [886, 473] on div "Loading... Banquettes Loading... Main Room 1 Loading... Fireplace Loading... Ma…" at bounding box center [784, 395] width 1568 height 699
click at [327, 562] on icon at bounding box center [318, 576] width 49 height 49
drag, startPoint x: 1254, startPoint y: 456, endPoint x: 325, endPoint y: 417, distance: 929.8
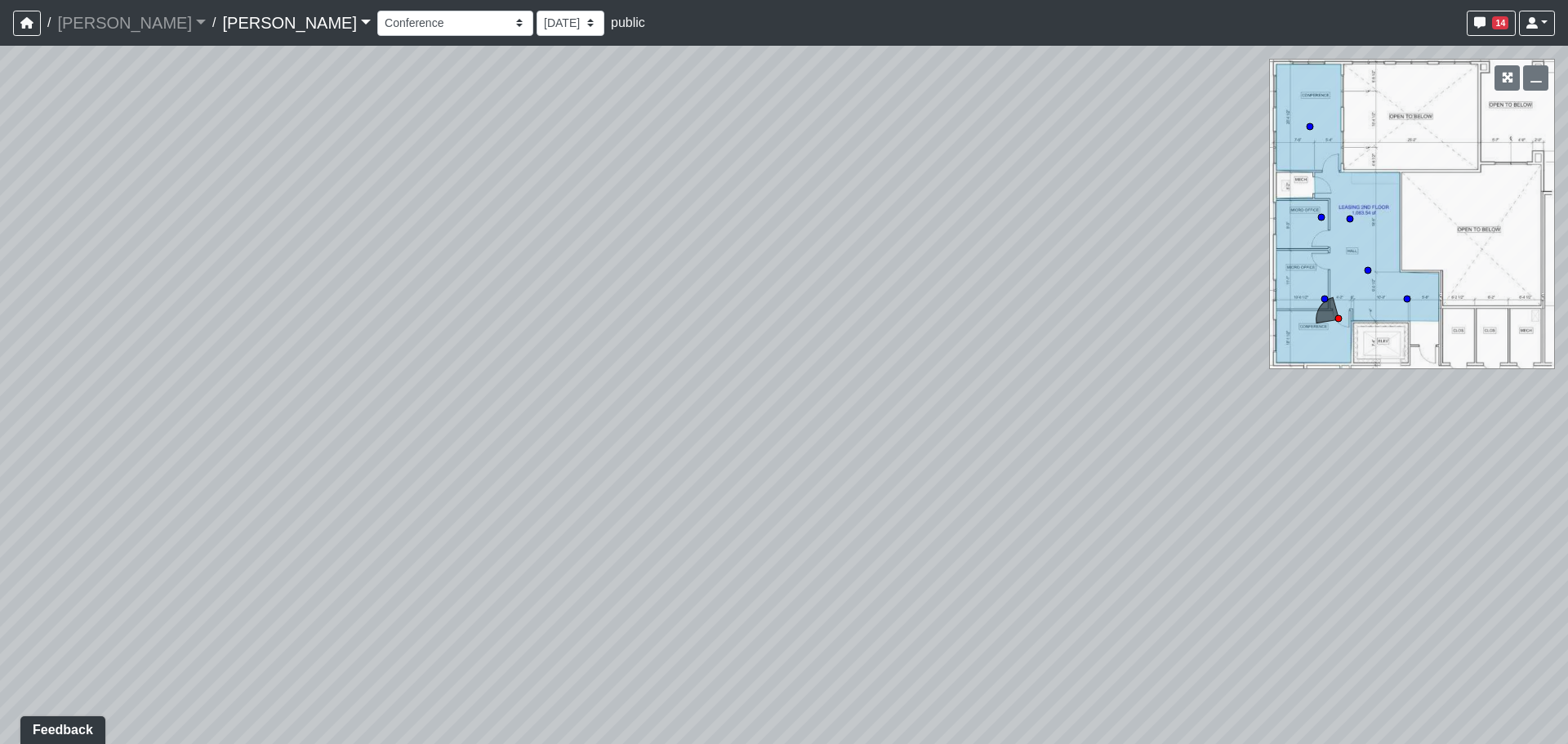
click at [325, 417] on div "Loading... Banquettes Loading... Main Room 1 Loading... Fireplace Loading... Ma…" at bounding box center [784, 395] width 1568 height 699
drag, startPoint x: 984, startPoint y: 415, endPoint x: 724, endPoint y: 447, distance: 262.0
click at [724, 447] on div "Loading... Banquettes Loading... Main Room 1 Loading... Fireplace Loading... Ma…" at bounding box center [784, 395] width 1568 height 699
click at [186, 569] on icon at bounding box center [191, 581] width 49 height 49
drag, startPoint x: 864, startPoint y: 495, endPoint x: 159, endPoint y: 439, distance: 707.2
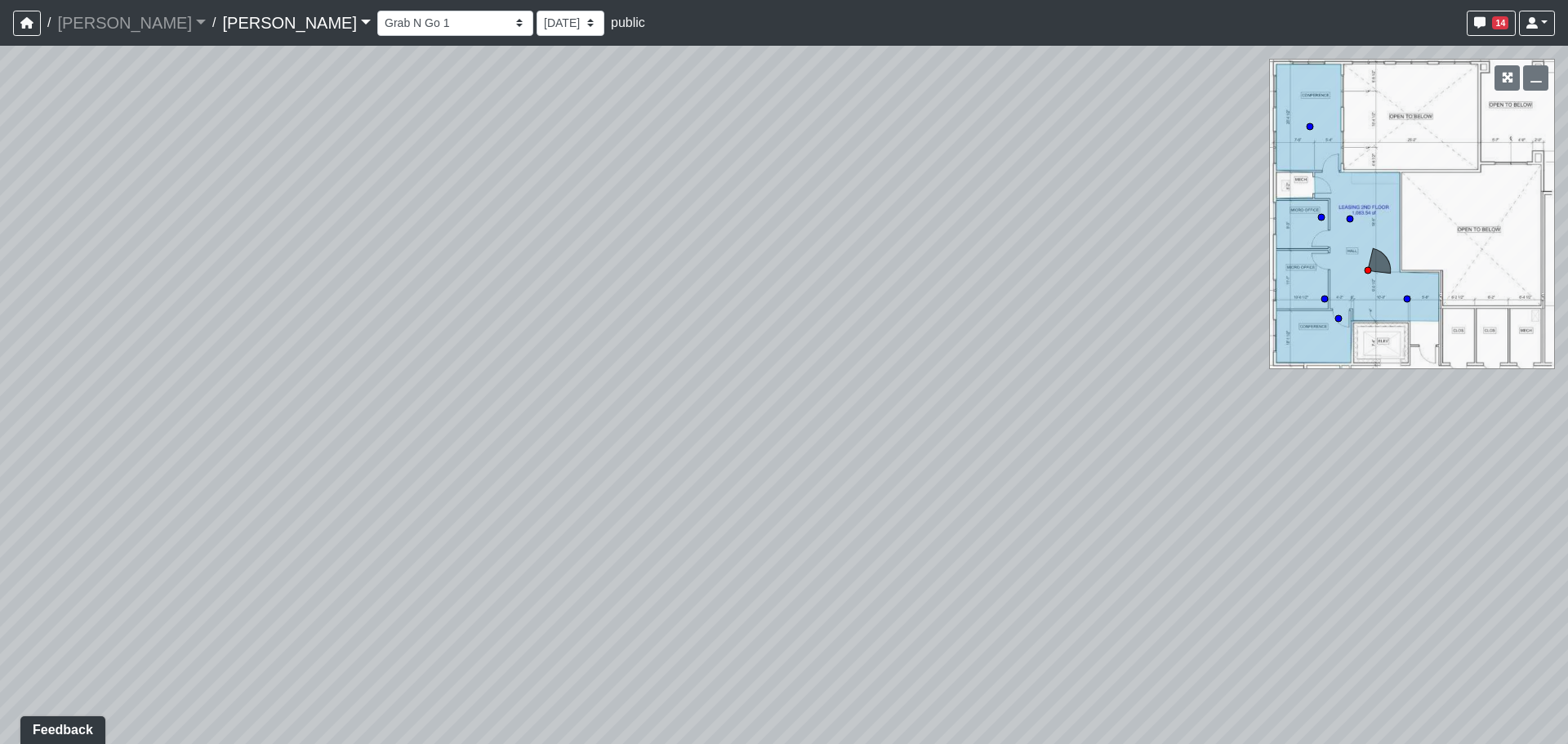
click at [159, 439] on div "Loading... Banquettes Loading... Main Room 1 Loading... Fireplace Loading... Ma…" at bounding box center [784, 395] width 1568 height 699
drag, startPoint x: 507, startPoint y: 424, endPoint x: 1139, endPoint y: 498, distance: 636.3
click at [1139, 498] on div "Loading... Banquettes Loading... Main Room 1 Loading... Fireplace Loading... Ma…" at bounding box center [784, 395] width 1568 height 699
drag, startPoint x: 336, startPoint y: 543, endPoint x: 1113, endPoint y: 529, distance: 777.1
click at [1113, 529] on div "Loading... Banquettes Loading... Main Room 1 Loading... Fireplace Loading... Ma…" at bounding box center [784, 395] width 1568 height 699
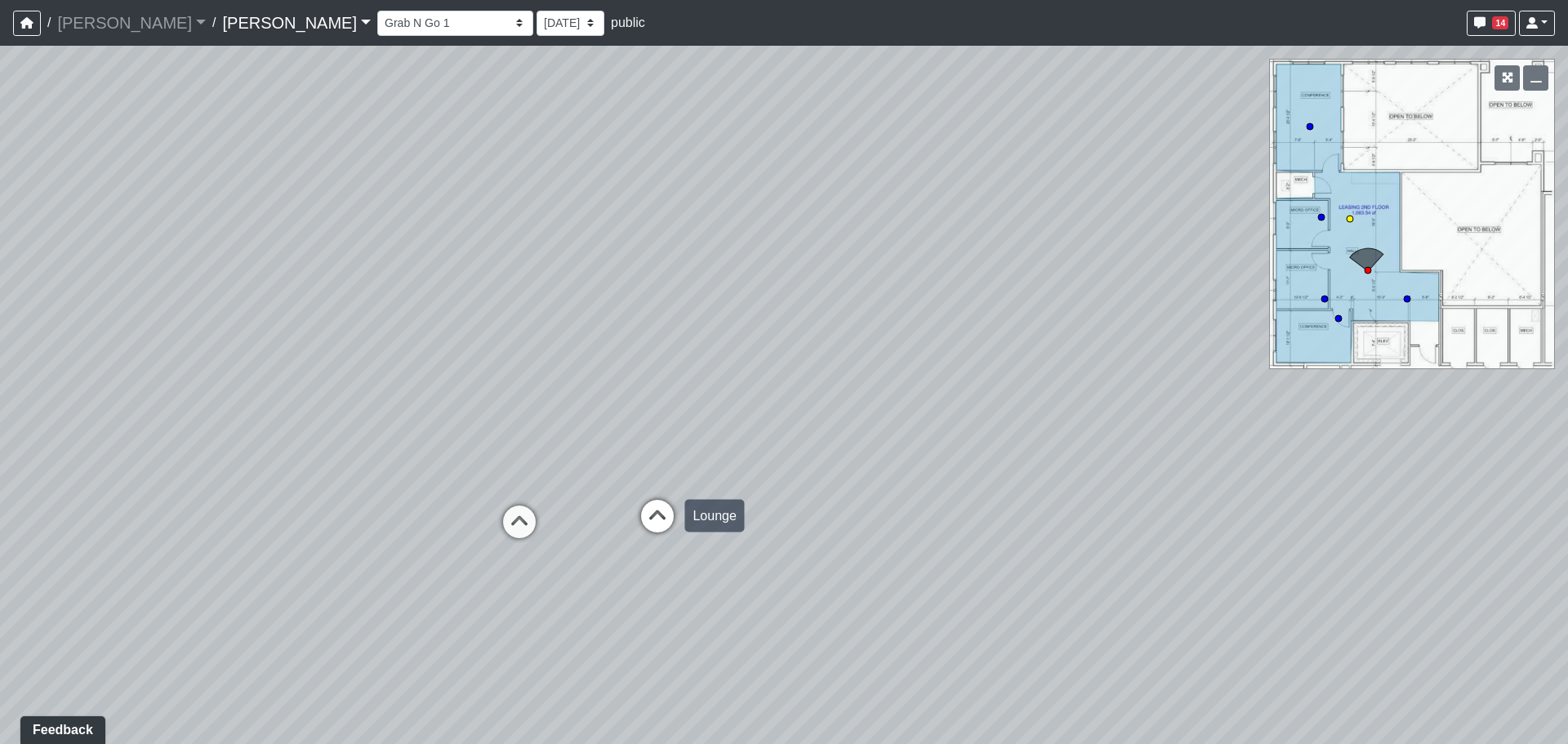
click at [661, 526] on icon at bounding box center [657, 524] width 49 height 49
drag, startPoint x: 827, startPoint y: 426, endPoint x: 476, endPoint y: 426, distance: 351.0
click at [468, 425] on div "Loading... Banquettes Loading... Main Room 1 Loading... Fireplace Loading... Ma…" at bounding box center [784, 395] width 1568 height 699
drag, startPoint x: 1102, startPoint y: 414, endPoint x: 419, endPoint y: 430, distance: 683.2
click at [419, 430] on div "Loading... Banquettes Loading... Main Room 1 Loading... Fireplace Loading... Ma…" at bounding box center [784, 395] width 1568 height 699
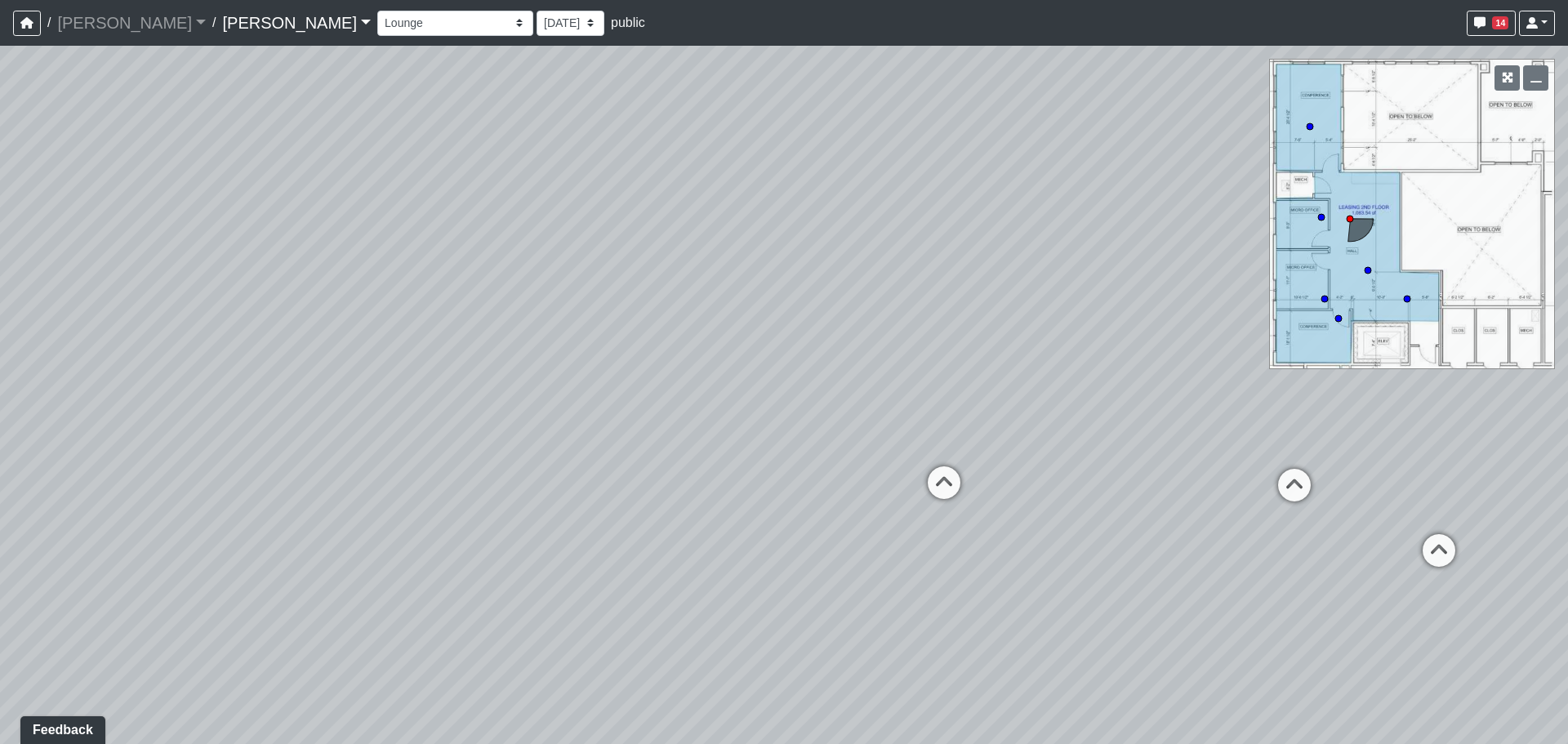
drag, startPoint x: 928, startPoint y: 408, endPoint x: 560, endPoint y: 427, distance: 368.5
click at [560, 427] on div "Loading... Banquettes Loading... Main Room 1 Loading... Fireplace Loading... Ma…" at bounding box center [784, 395] width 1568 height 699
click at [936, 487] on icon at bounding box center [944, 491] width 49 height 49
click at [746, 490] on icon at bounding box center [733, 510] width 49 height 49
drag, startPoint x: 916, startPoint y: 416, endPoint x: 1224, endPoint y: 408, distance: 308.1
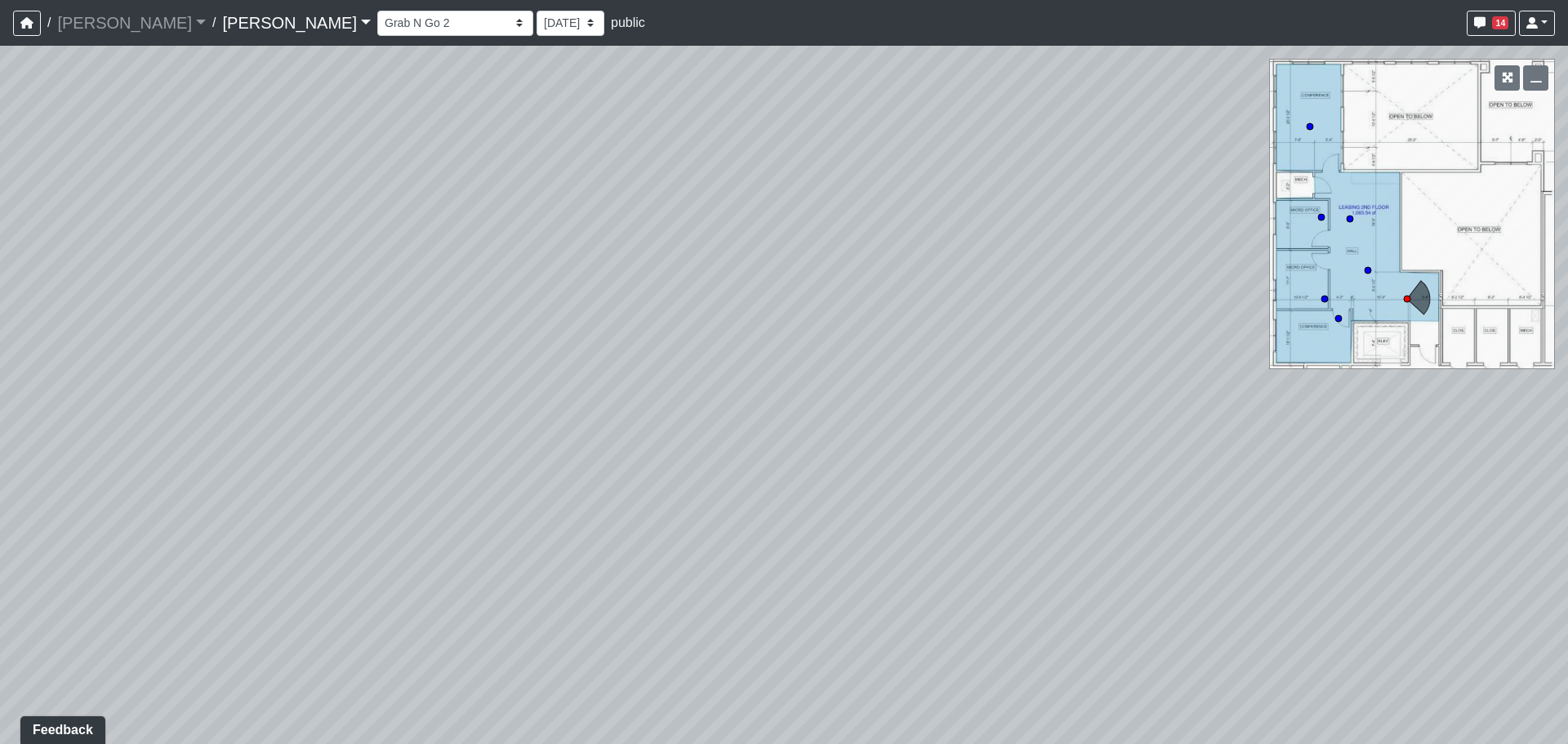
click at [1205, 409] on div "Loading... Banquettes Loading... Main Room 1 Loading... Fireplace Loading... Ma…" at bounding box center [784, 395] width 1568 height 699
drag, startPoint x: 713, startPoint y: 489, endPoint x: 947, endPoint y: 335, distance: 280.1
click at [947, 335] on div "Loading... Banquettes Loading... Main Room 1 Loading... Fireplace Loading... Ma…" at bounding box center [784, 395] width 1568 height 699
click at [156, 409] on icon at bounding box center [169, 422] width 49 height 49
drag, startPoint x: 857, startPoint y: 292, endPoint x: 264, endPoint y: 380, distance: 599.5
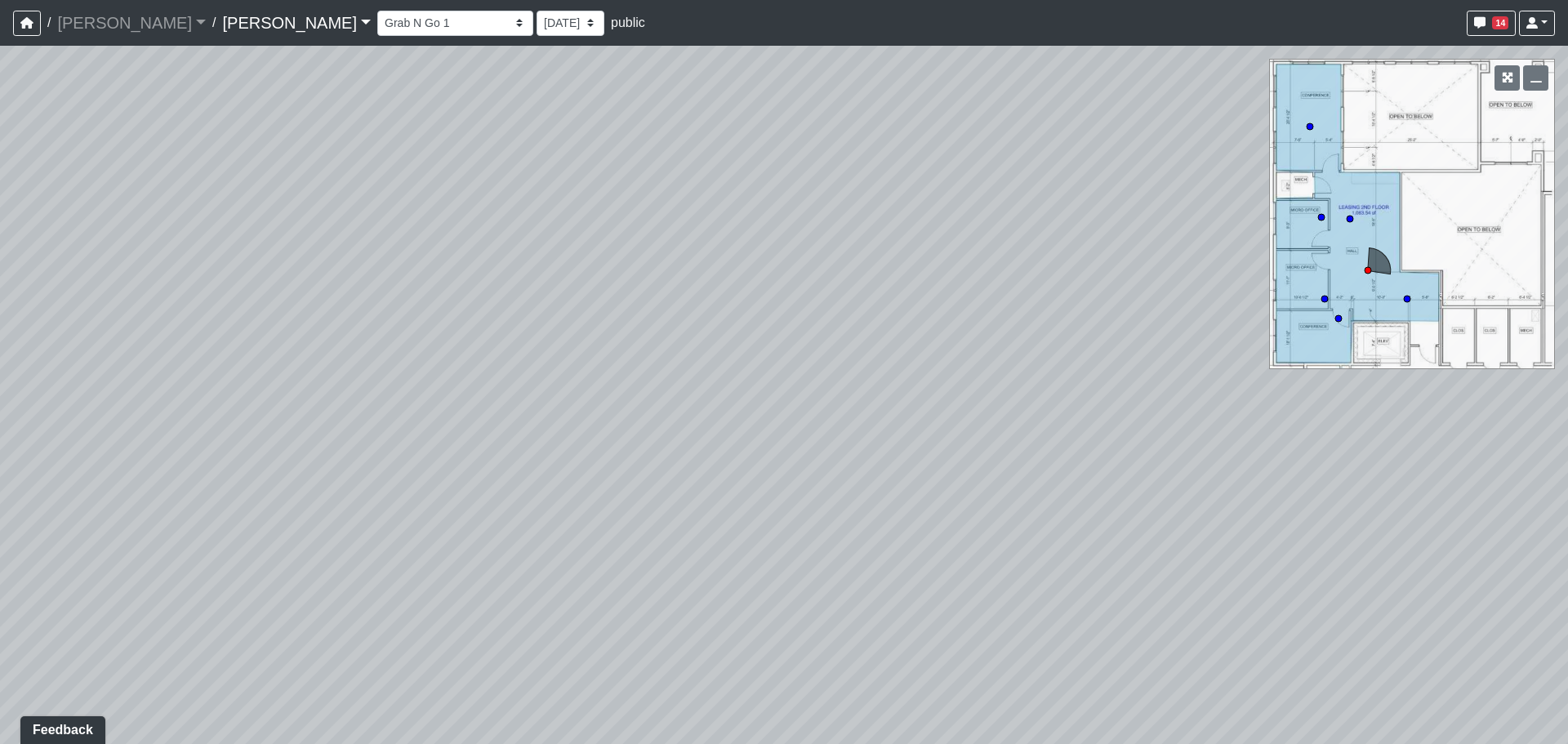
click at [264, 380] on div "Loading... Banquettes Loading... Main Room 1 Loading... Fireplace Loading... Ma…" at bounding box center [784, 395] width 1568 height 699
drag, startPoint x: 155, startPoint y: 468, endPoint x: 863, endPoint y: 481, distance: 708.1
click at [863, 481] on div "Loading... Banquettes Loading... Main Room 1 Loading... Fireplace Loading... Ma…" at bounding box center [784, 395] width 1568 height 699
click at [640, 455] on icon at bounding box center [640, 449] width 49 height 49
drag, startPoint x: 1129, startPoint y: 423, endPoint x: 343, endPoint y: 378, distance: 787.3
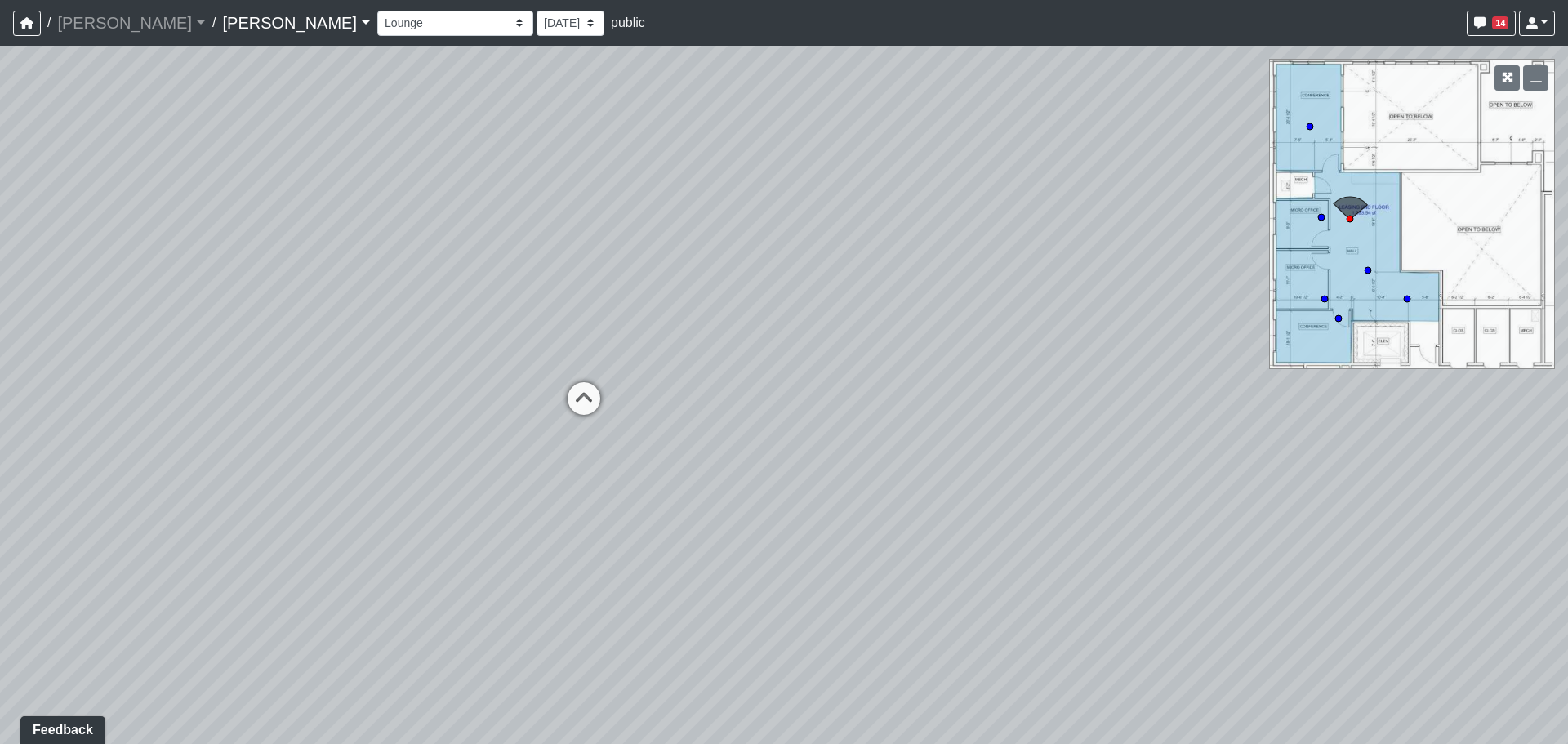
click at [338, 378] on div "Loading... Banquettes Loading... Main Room 1 Loading... Fireplace Loading... Ma…" at bounding box center [784, 395] width 1568 height 699
drag, startPoint x: 1021, startPoint y: 365, endPoint x: 678, endPoint y: 483, distance: 362.7
click at [678, 483] on div "Loading... Banquettes Loading... Main Room 1 Loading... Fireplace Loading... Ma…" at bounding box center [784, 395] width 1568 height 699
drag, startPoint x: 1012, startPoint y: 472, endPoint x: 722, endPoint y: 486, distance: 290.3
click at [722, 486] on div "Loading... Banquettes Loading... Main Room 1 Loading... Fireplace Loading... Ma…" at bounding box center [784, 395] width 1568 height 699
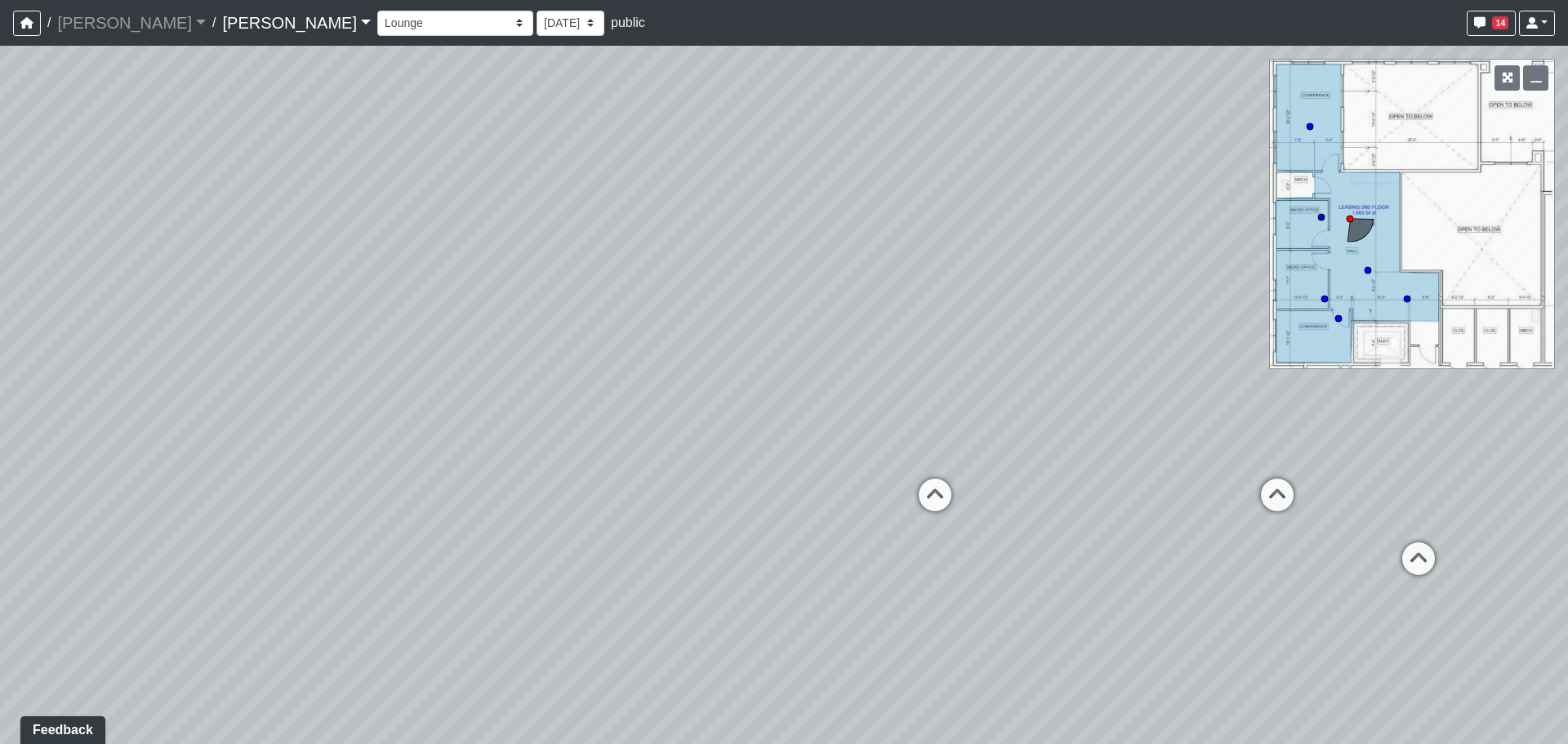
drag, startPoint x: 1133, startPoint y: 309, endPoint x: 997, endPoint y: 313, distance: 136.1
click at [997, 313] on div "Loading... Banquettes Loading... Main Room 1 Loading... Fireplace Loading... Ma…" at bounding box center [784, 395] width 1568 height 699
click at [929, 501] on icon at bounding box center [935, 503] width 49 height 49
drag, startPoint x: 456, startPoint y: 548, endPoint x: 1174, endPoint y: 468, distance: 722.4
click at [1174, 468] on div "Loading... Banquettes Loading... Main Room 1 Loading... Fireplace Loading... Ma…" at bounding box center [784, 395] width 1568 height 699
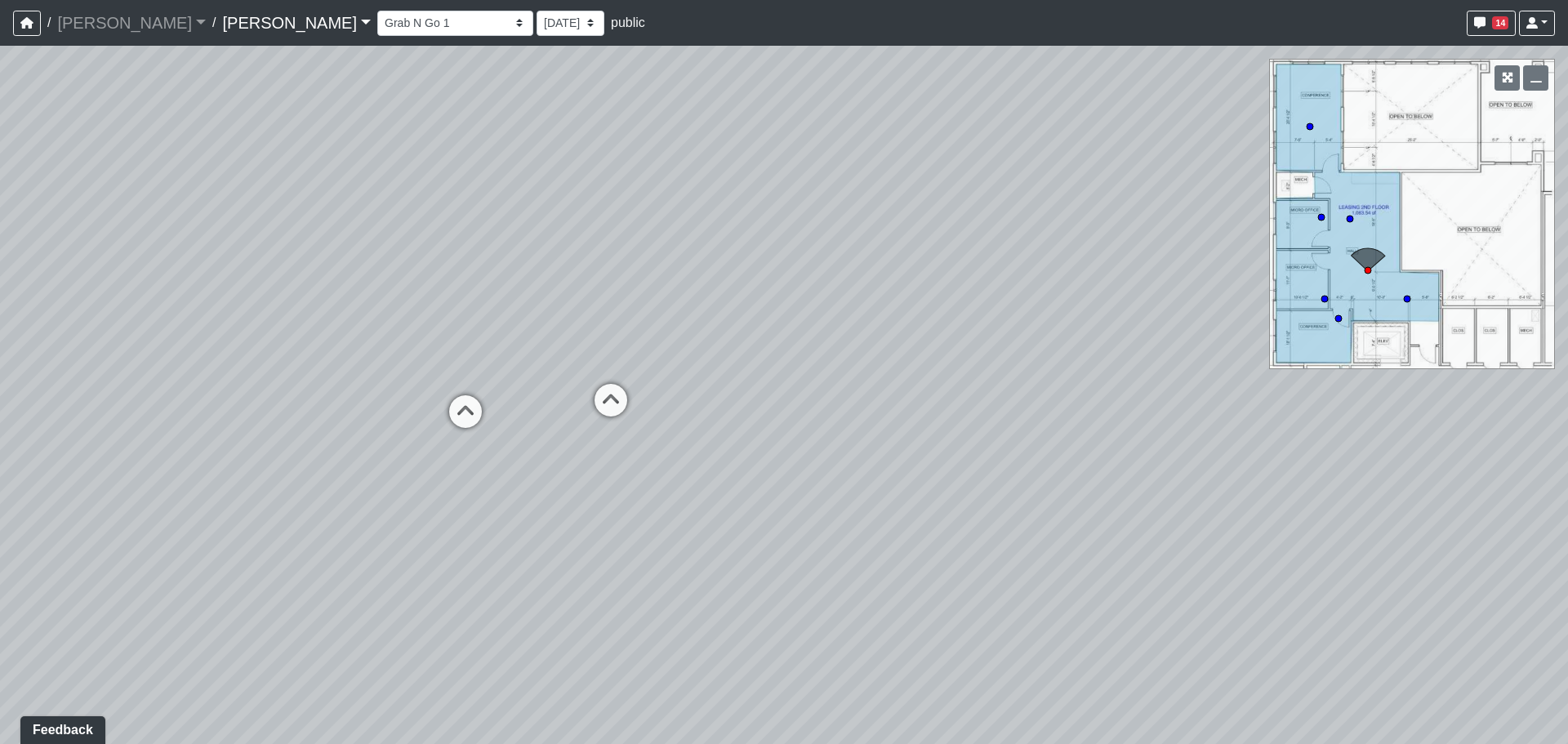
drag, startPoint x: 326, startPoint y: 496, endPoint x: 898, endPoint y: 517, distance: 572.4
click at [898, 517] on div "Loading... Banquettes Loading... Main Room 1 Loading... Fireplace Loading... Ma…" at bounding box center [784, 395] width 1568 height 699
click at [607, 418] on icon at bounding box center [611, 409] width 49 height 49
drag, startPoint x: 1192, startPoint y: 438, endPoint x: 309, endPoint y: 387, distance: 884.5
click at [309, 387] on div "Loading... Banquettes Loading... Main Room 1 Loading... Fireplace Loading... Ma…" at bounding box center [784, 395] width 1568 height 699
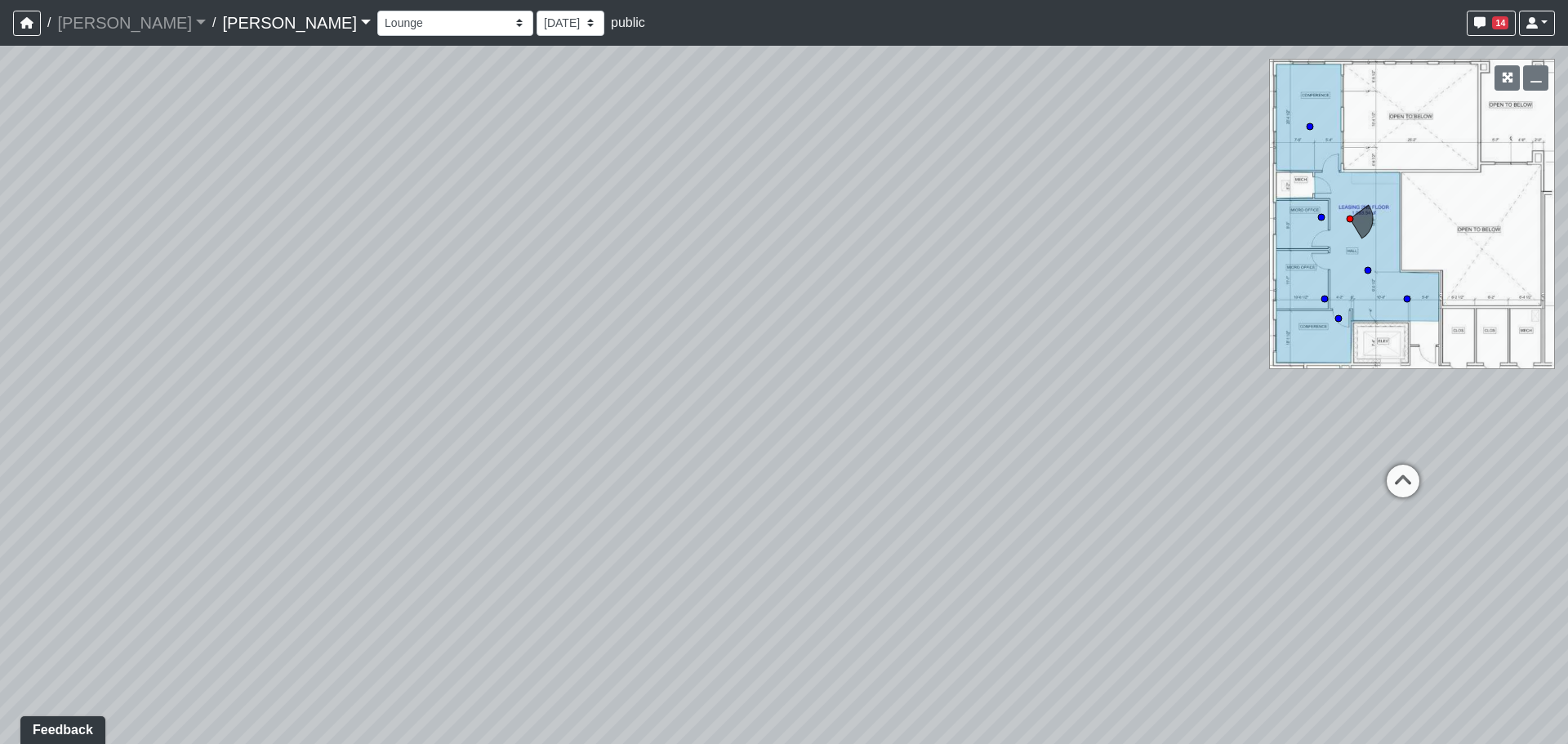
drag, startPoint x: 831, startPoint y: 383, endPoint x: 296, endPoint y: 468, distance: 541.7
click at [282, 470] on div "Loading... Banquettes Loading... Main Room 1 Loading... Fireplace Loading... Ma…" at bounding box center [784, 395] width 1568 height 699
drag, startPoint x: 349, startPoint y: 394, endPoint x: 332, endPoint y: 399, distance: 17.7
click at [332, 399] on div "Loading... Banquettes Loading... Main Room 1 Loading... Fireplace Loading... Ma…" at bounding box center [784, 395] width 1568 height 699
drag, startPoint x: 1074, startPoint y: 519, endPoint x: 1000, endPoint y: 522, distance: 74.1
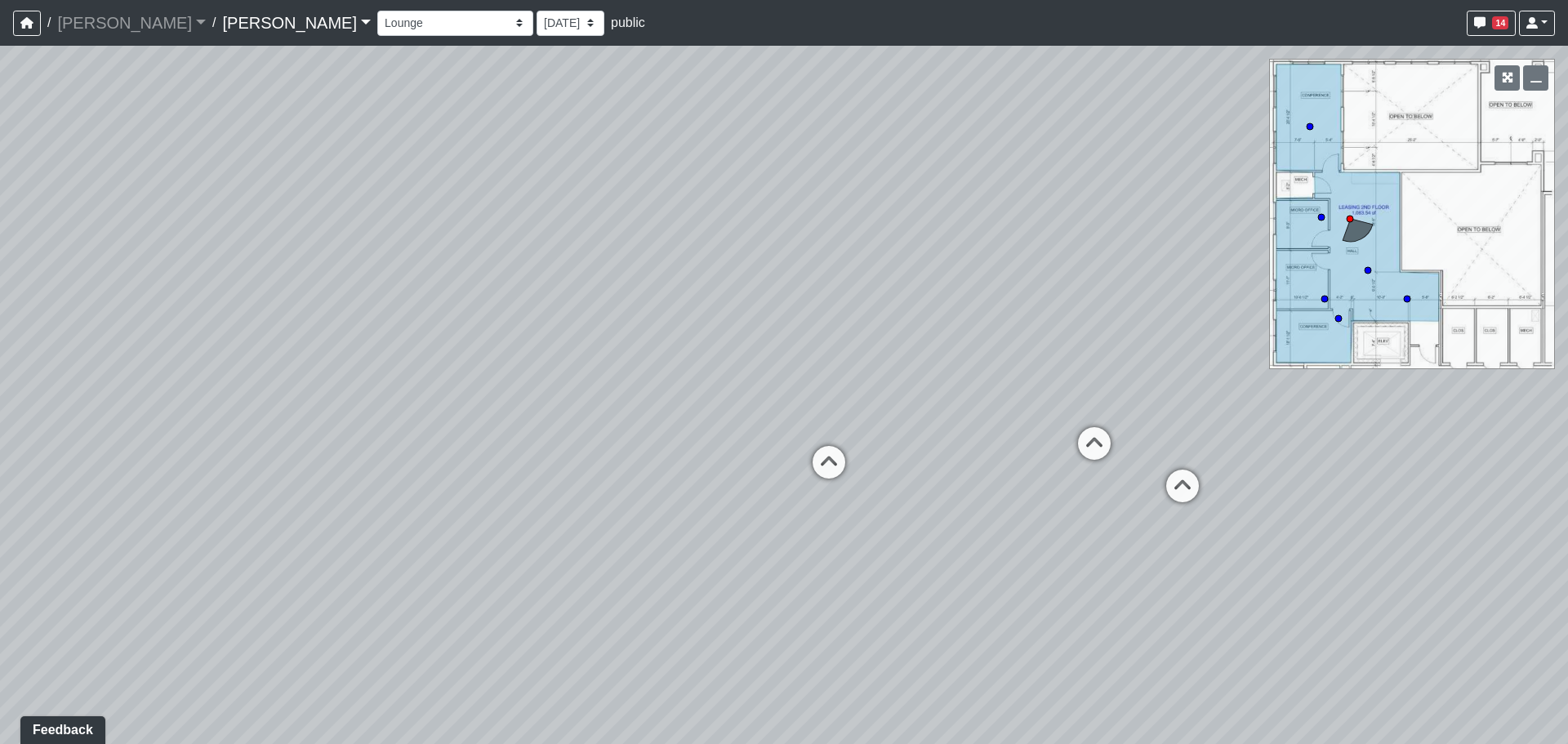
click at [1000, 522] on div "Loading... Banquettes Loading... Main Room 1 Loading... Fireplace Loading... Ma…" at bounding box center [784, 395] width 1568 height 699
click at [1085, 451] on icon at bounding box center [1094, 452] width 49 height 49
drag, startPoint x: 889, startPoint y: 501, endPoint x: 1558, endPoint y: 422, distance: 673.6
click at [1568, 422] on html "/ Flournoy Flournoy Loading... / Lake Nona Lake Nona Loading... Lake Nona Lake …" at bounding box center [784, 372] width 1568 height 744
drag, startPoint x: 561, startPoint y: 495, endPoint x: 863, endPoint y: 588, distance: 316.0
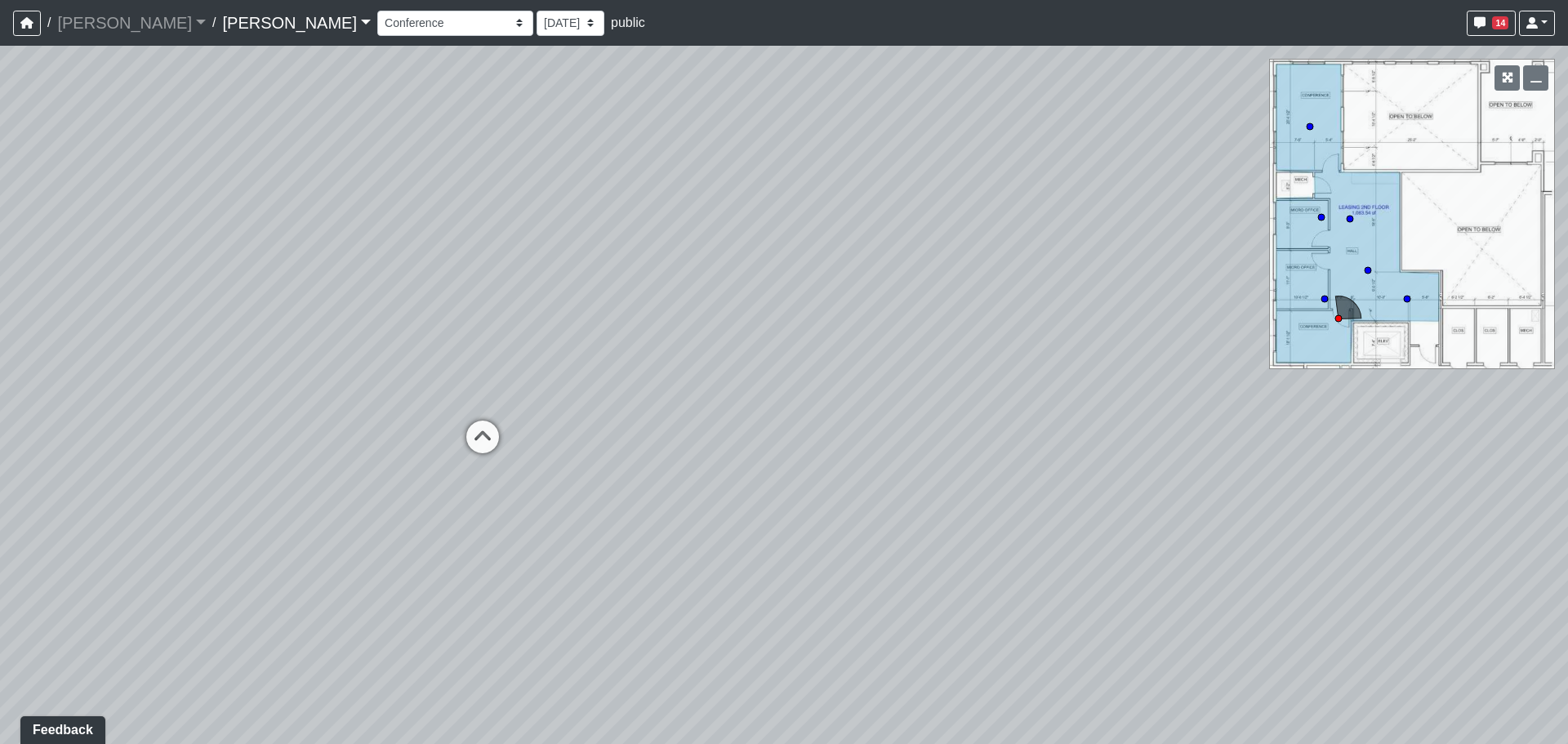
click at [863, 588] on div "Loading... Banquettes Loading... Main Room 1 Loading... Fireplace Loading... Ma…" at bounding box center [784, 395] width 1568 height 699
click at [561, 436] on icon at bounding box center [576, 438] width 49 height 49
drag, startPoint x: 654, startPoint y: 442, endPoint x: 166, endPoint y: 425, distance: 488.3
click at [153, 419] on div "Loading... Banquettes Loading... Main Room 1 Loading... Fireplace Loading... Ma…" at bounding box center [784, 395] width 1568 height 699
drag, startPoint x: 815, startPoint y: 458, endPoint x: 609, endPoint y: 483, distance: 207.5
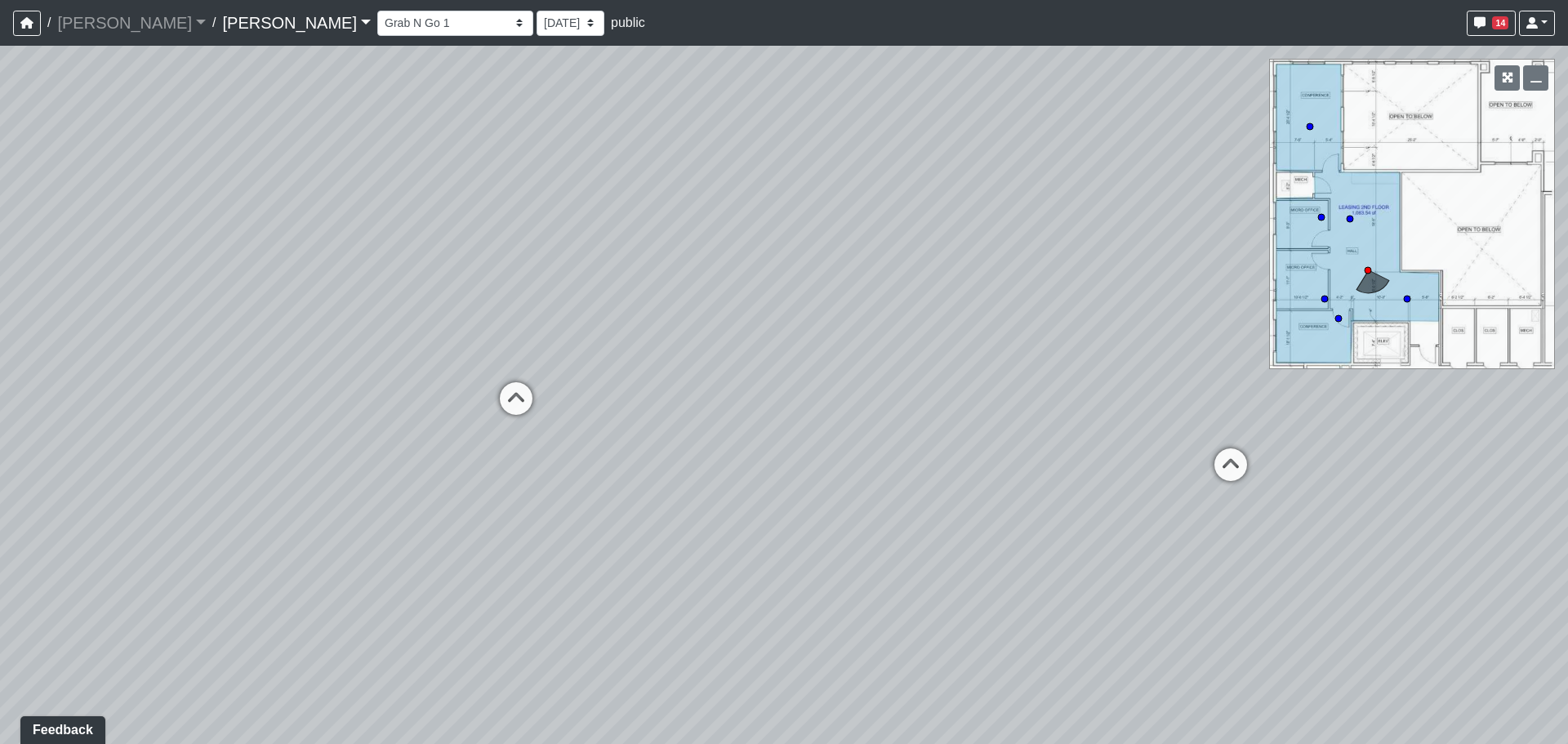
click at [609, 483] on div "Loading... Banquettes Loading... Main Room 1 Loading... Fireplace Loading... Ma…" at bounding box center [784, 395] width 1568 height 699
drag, startPoint x: 1116, startPoint y: 501, endPoint x: 633, endPoint y: 501, distance: 483.0
click at [633, 501] on div "Loading... Banquettes Loading... Main Room 1 Loading... Fireplace Loading... Ma…" at bounding box center [784, 395] width 1568 height 699
click at [943, 451] on icon at bounding box center [950, 444] width 49 height 49
drag, startPoint x: 382, startPoint y: 453, endPoint x: 1297, endPoint y: 431, distance: 915.3
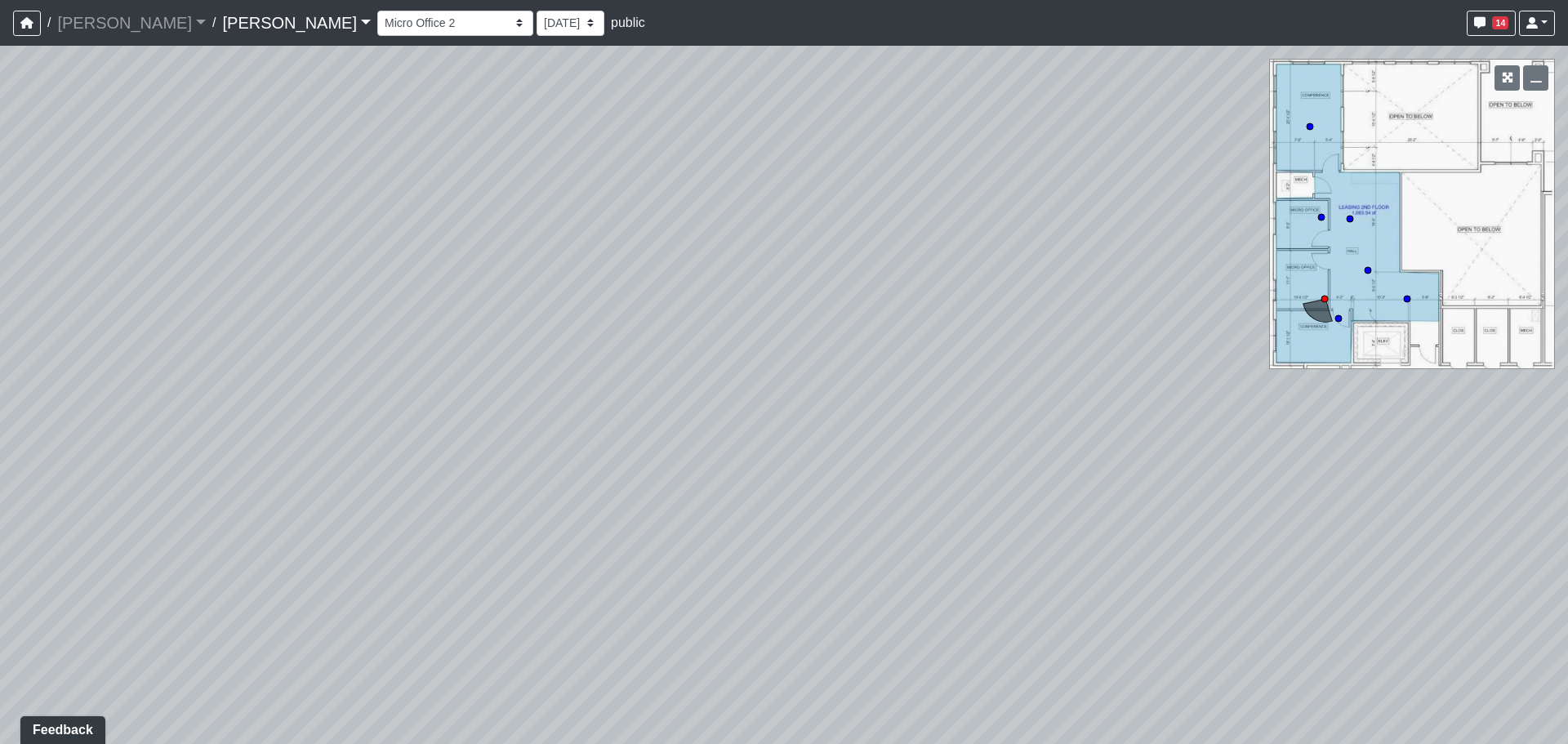
click at [1283, 428] on div "Loading... Banquettes Loading... Main Room 1 Loading... Fireplace Loading... Ma…" at bounding box center [784, 395] width 1568 height 699
drag, startPoint x: 758, startPoint y: 442, endPoint x: 847, endPoint y: 570, distance: 155.9
click at [847, 570] on div "Loading... Banquettes Loading... Main Room 1 Loading... Fireplace Loading... Ma…" at bounding box center [784, 395] width 1568 height 699
drag, startPoint x: 469, startPoint y: 548, endPoint x: 1103, endPoint y: 527, distance: 634.3
click at [1103, 527] on div "Loading... Banquettes Loading... Main Room 1 Loading... Fireplace Loading... Ma…" at bounding box center [784, 395] width 1568 height 699
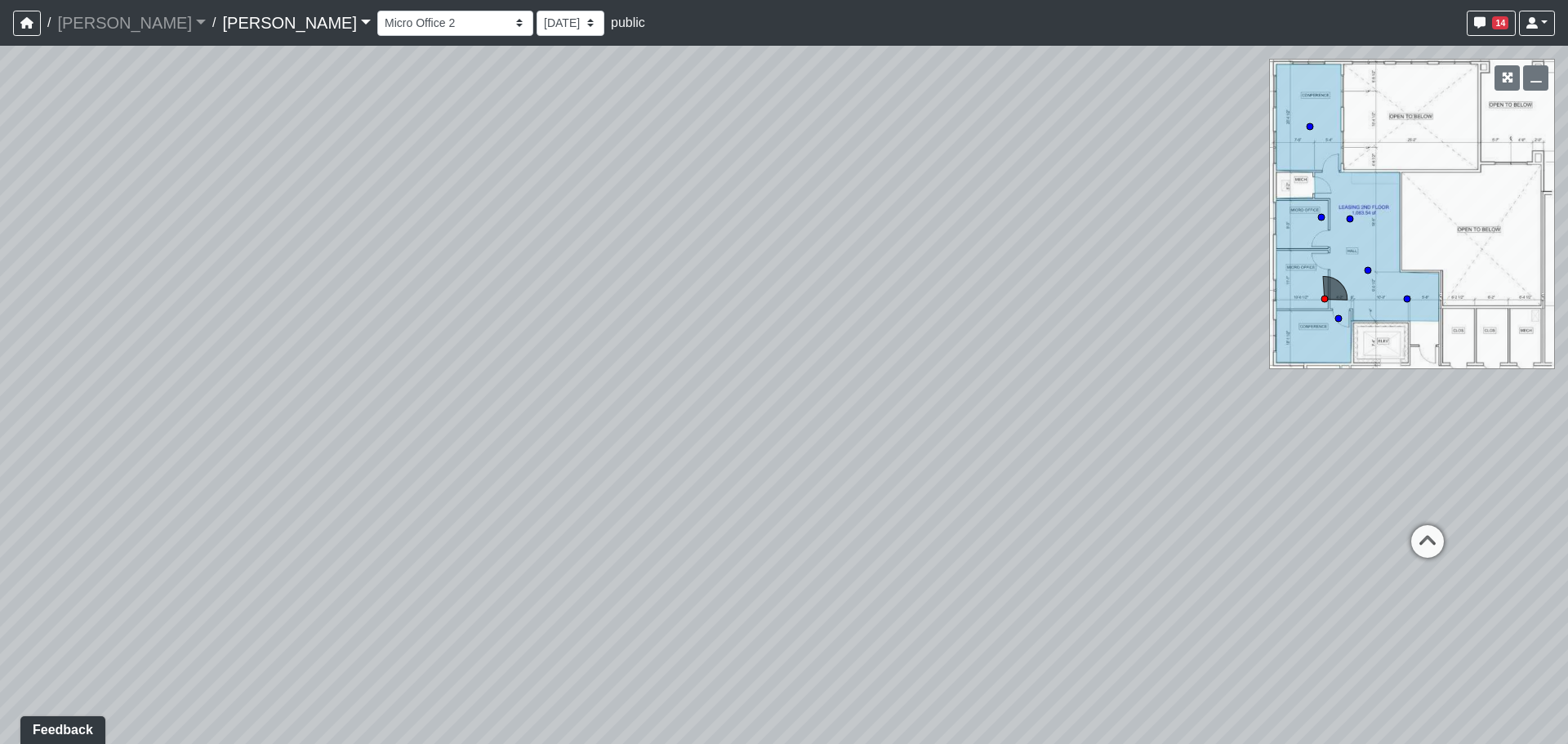
drag, startPoint x: 1105, startPoint y: 530, endPoint x: 688, endPoint y: 532, distance: 417.0
click at [688, 532] on div "Loading... Banquettes Loading... Main Room 1 Loading... Fireplace Loading... Ma…" at bounding box center [784, 395] width 1568 height 699
click at [1129, 492] on icon at bounding box center [1124, 494] width 49 height 49
drag, startPoint x: 549, startPoint y: 529, endPoint x: 1206, endPoint y: 449, distance: 661.9
click at [1206, 449] on div "Loading... Banquettes Loading... Main Room 1 Loading... Fireplace Loading... Ma…" at bounding box center [784, 395] width 1568 height 699
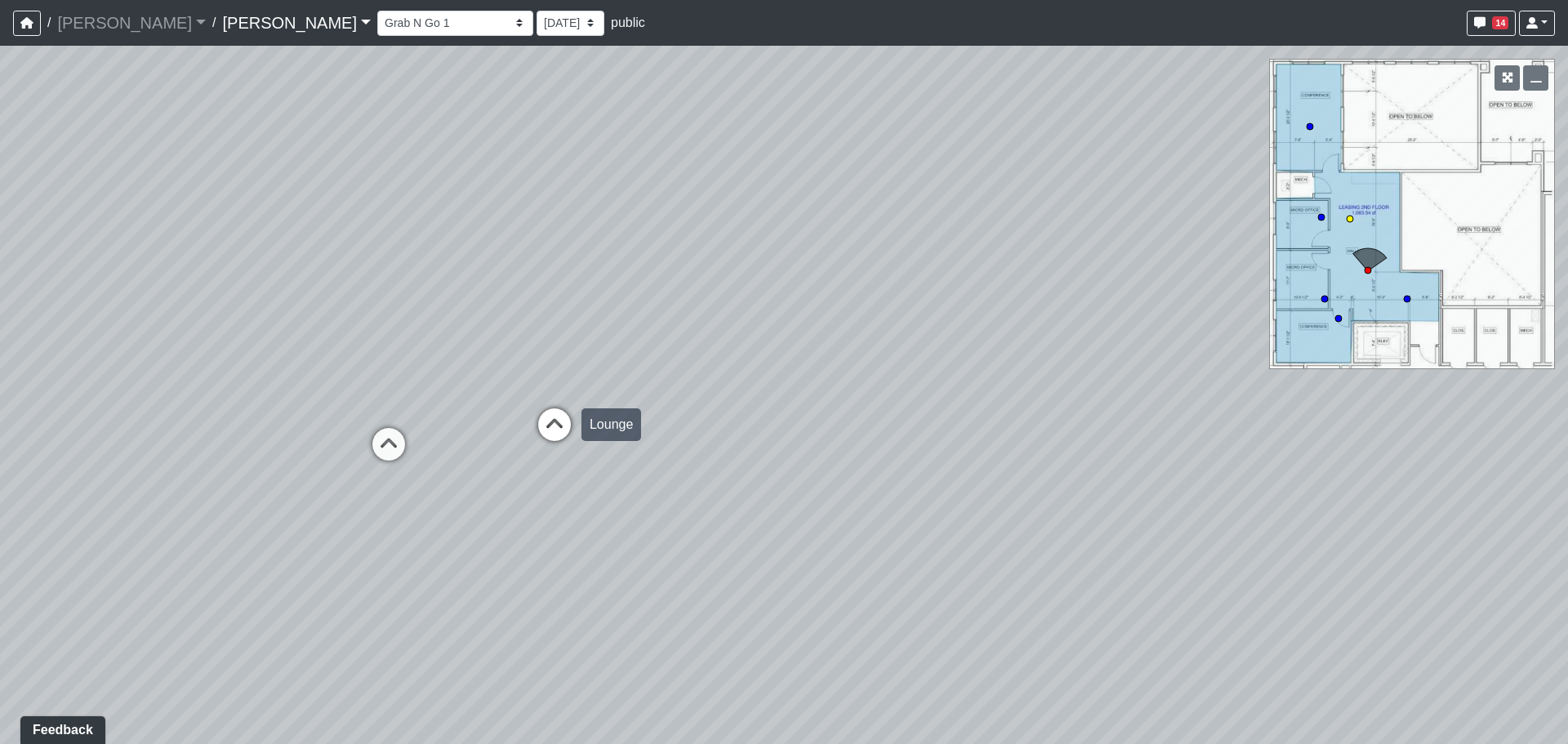
click at [551, 443] on icon at bounding box center [555, 433] width 49 height 49
drag, startPoint x: 1126, startPoint y: 462, endPoint x: 171, endPoint y: 444, distance: 955.2
click at [171, 444] on div "Loading... Banquettes Loading... Main Room 1 Loading... Fireplace Loading... Ma…" at bounding box center [784, 395] width 1568 height 699
drag, startPoint x: 838, startPoint y: 373, endPoint x: 582, endPoint y: 486, distance: 279.8
click at [582, 486] on div "Loading... Banquettes Loading... Main Room 1 Loading... Fireplace Loading... Ma…" at bounding box center [784, 395] width 1568 height 699
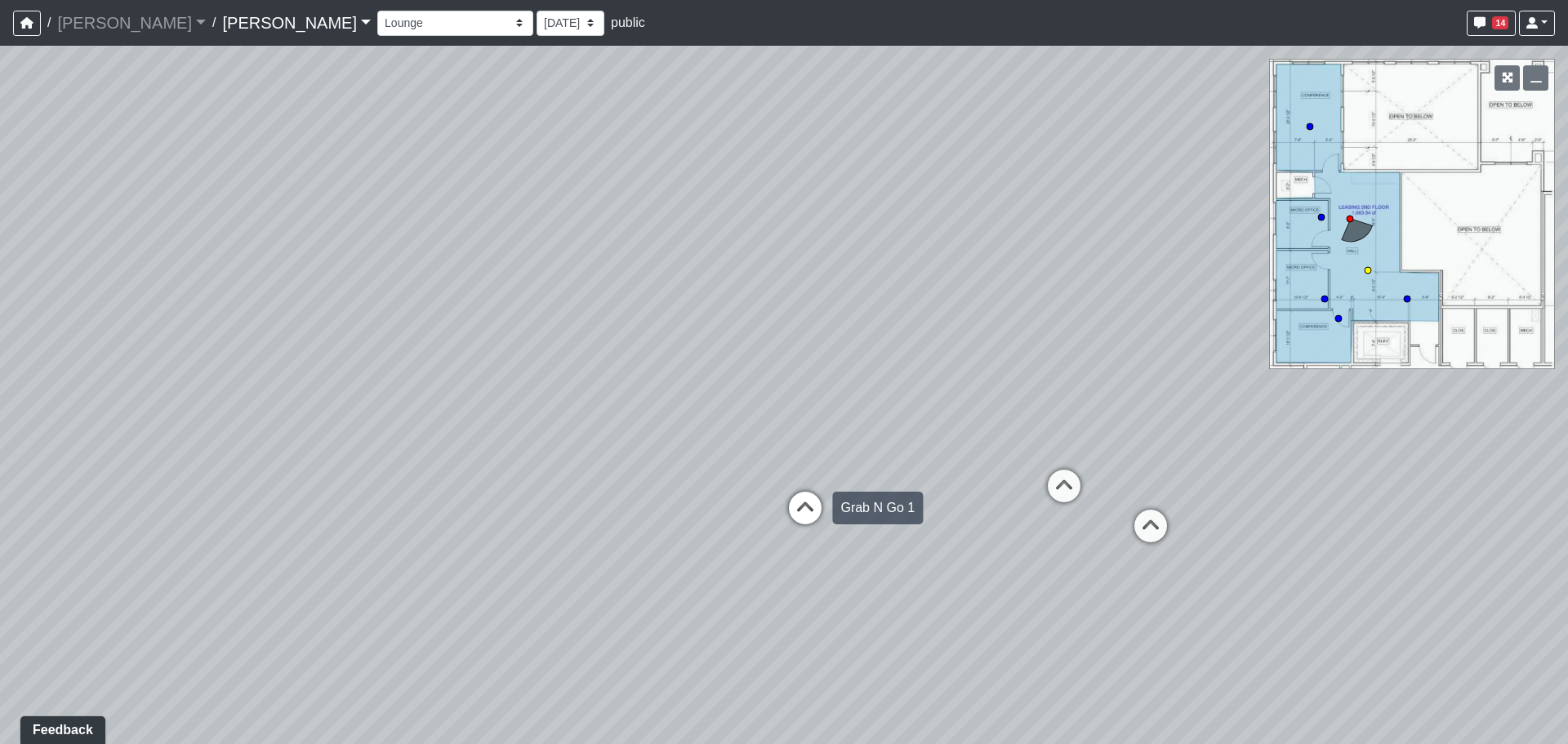
click at [808, 507] on icon at bounding box center [805, 516] width 49 height 49
drag, startPoint x: 466, startPoint y: 507, endPoint x: 1047, endPoint y: 478, distance: 581.7
click at [1100, 477] on div "Loading... Banquettes Loading... Main Room 1 Loading... Fireplace Loading... Ma…" at bounding box center [784, 395] width 1568 height 699
drag, startPoint x: 448, startPoint y: 422, endPoint x: 1071, endPoint y: 470, distance: 624.8
click at [1071, 470] on div "Loading... Banquettes Loading... Main Room 1 Loading... Fireplace Loading... Ma…" at bounding box center [784, 395] width 1568 height 699
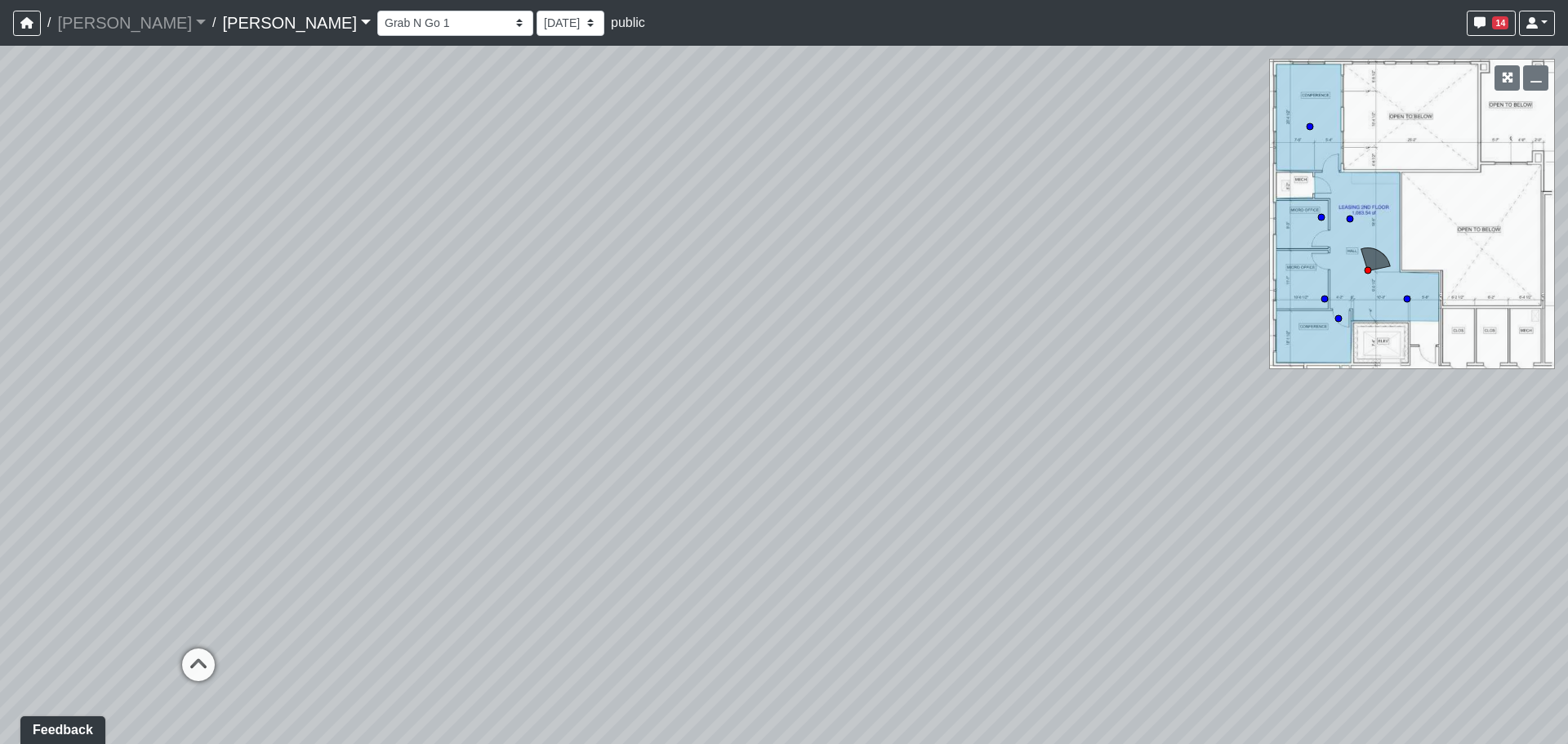
drag, startPoint x: 751, startPoint y: 475, endPoint x: 1027, endPoint y: 472, distance: 276.0
click at [1027, 472] on div "Loading... Banquettes Loading... Main Room 1 Loading... Fireplace Loading... Ma…" at bounding box center [784, 395] width 1568 height 699
drag, startPoint x: 821, startPoint y: 221, endPoint x: 719, endPoint y: 249, distance: 105.8
click at [719, 249] on div "Loading... Banquettes Loading... Main Room 1 Loading... Fireplace Loading... Ma…" at bounding box center [784, 395] width 1568 height 699
drag, startPoint x: 828, startPoint y: 619, endPoint x: 661, endPoint y: 536, distance: 186.5
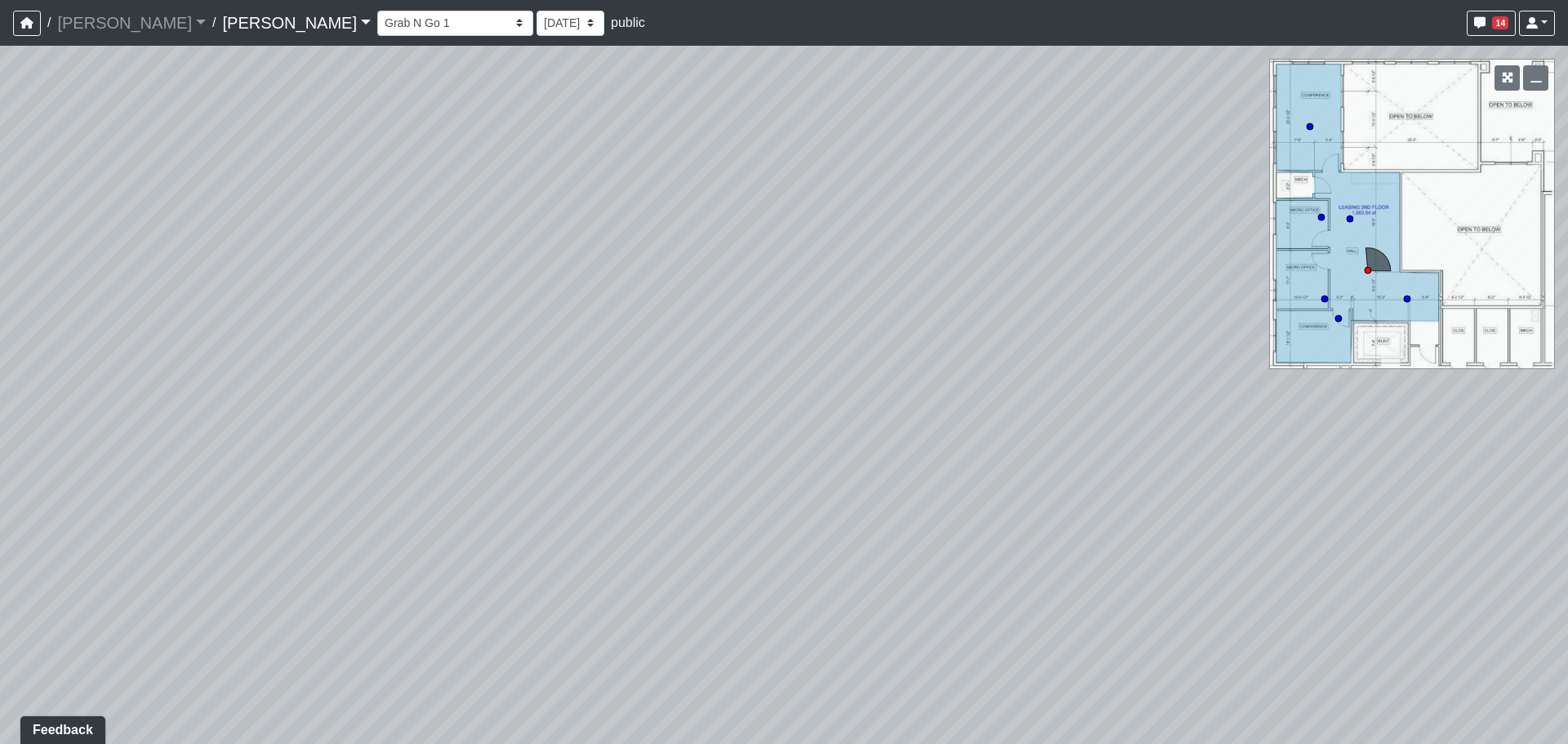
click at [661, 536] on div "Loading... Banquettes Loading... Main Room 1 Loading... Fireplace Loading... Ma…" at bounding box center [784, 395] width 1568 height 699
drag, startPoint x: 979, startPoint y: 364, endPoint x: 645, endPoint y: 439, distance: 342.3
click at [645, 439] on div "Loading... Banquettes Loading... Main Room 1 Loading... Fireplace Loading... Ma…" at bounding box center [784, 395] width 1568 height 699
drag, startPoint x: 641, startPoint y: 541, endPoint x: 695, endPoint y: 583, distance: 68.4
click at [695, 583] on div "Loading... Banquettes Loading... Main Room 1 Loading... Fireplace Loading... Ma…" at bounding box center [784, 395] width 1568 height 699
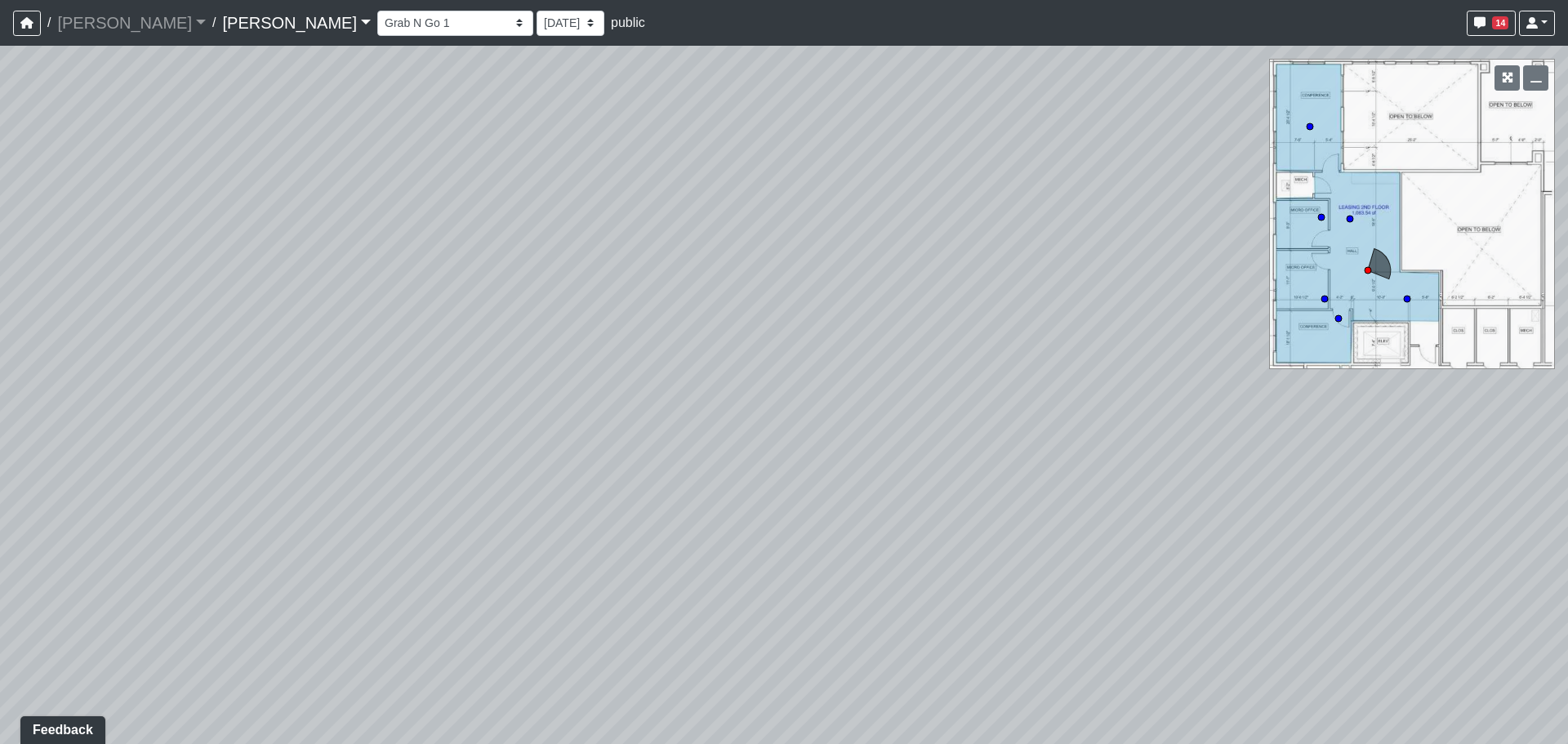
drag, startPoint x: 570, startPoint y: 476, endPoint x: 607, endPoint y: 512, distance: 51.6
click at [607, 512] on div "Loading... Banquettes Loading... Main Room 1 Loading... Fireplace Loading... Ma…" at bounding box center [784, 395] width 1568 height 699
drag, startPoint x: 767, startPoint y: 524, endPoint x: 862, endPoint y: 505, distance: 96.9
click at [862, 505] on div "Loading... Banquettes Loading... Main Room 1 Loading... Fireplace Loading... Ma…" at bounding box center [784, 395] width 1568 height 699
drag, startPoint x: 741, startPoint y: 475, endPoint x: 1006, endPoint y: 441, distance: 267.2
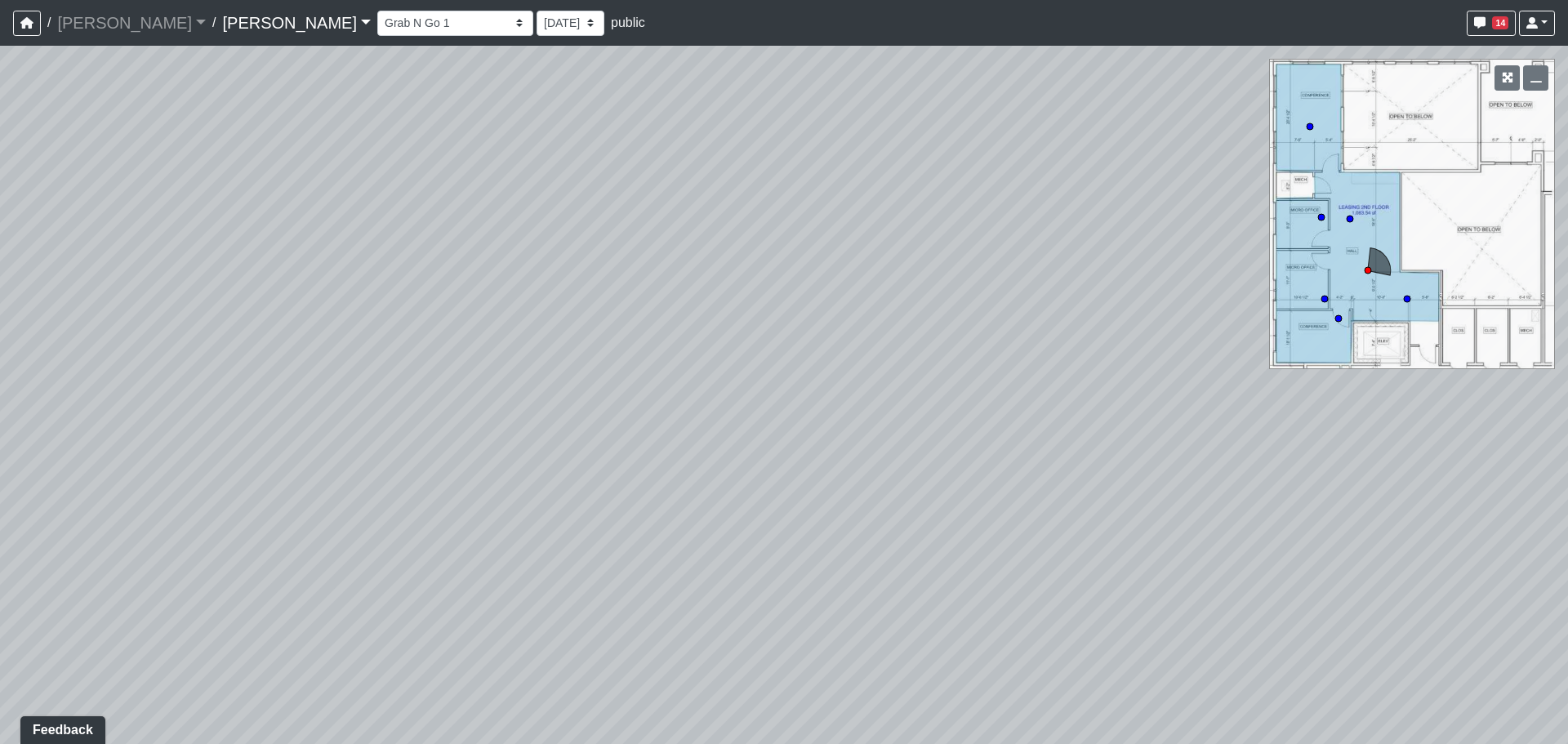
click at [1006, 441] on div "Loading... Banquettes Loading... Main Room 1 Loading... Fireplace Loading... Ma…" at bounding box center [784, 395] width 1568 height 699
drag, startPoint x: 882, startPoint y: 462, endPoint x: 962, endPoint y: 455, distance: 80.3
click at [962, 455] on div "Loading... Banquettes Loading... Main Room 1 Loading... Fireplace Loading... Ma…" at bounding box center [784, 395] width 1568 height 699
drag, startPoint x: 852, startPoint y: 467, endPoint x: 1066, endPoint y: 439, distance: 215.8
click at [1066, 439] on div "Loading... Banquettes Loading... Main Room 1 Loading... Fireplace Loading... Ma…" at bounding box center [784, 395] width 1568 height 699
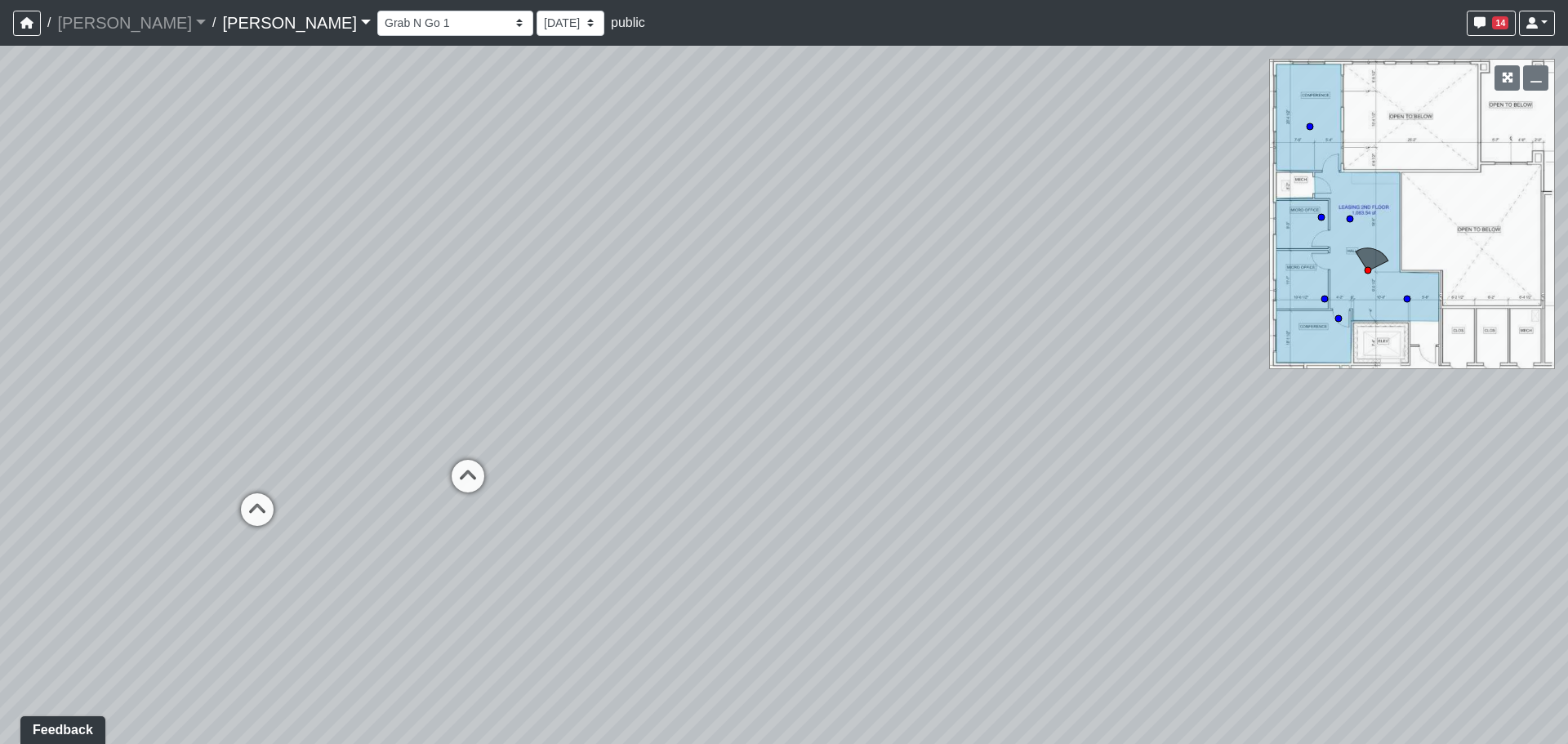
drag, startPoint x: 1055, startPoint y: 494, endPoint x: 1030, endPoint y: 456, distance: 45.5
click at [1030, 456] on div "Loading... Banquettes Loading... Main Room 1 Loading... Fireplace Loading... Ma…" at bounding box center [784, 395] width 1568 height 699
drag, startPoint x: 839, startPoint y: 629, endPoint x: 824, endPoint y: 582, distance: 49.3
click at [824, 582] on div "Loading... Banquettes Loading... Main Room 1 Loading... Fireplace Loading... Ma…" at bounding box center [784, 395] width 1568 height 699
drag, startPoint x: 622, startPoint y: 590, endPoint x: 862, endPoint y: 515, distance: 251.4
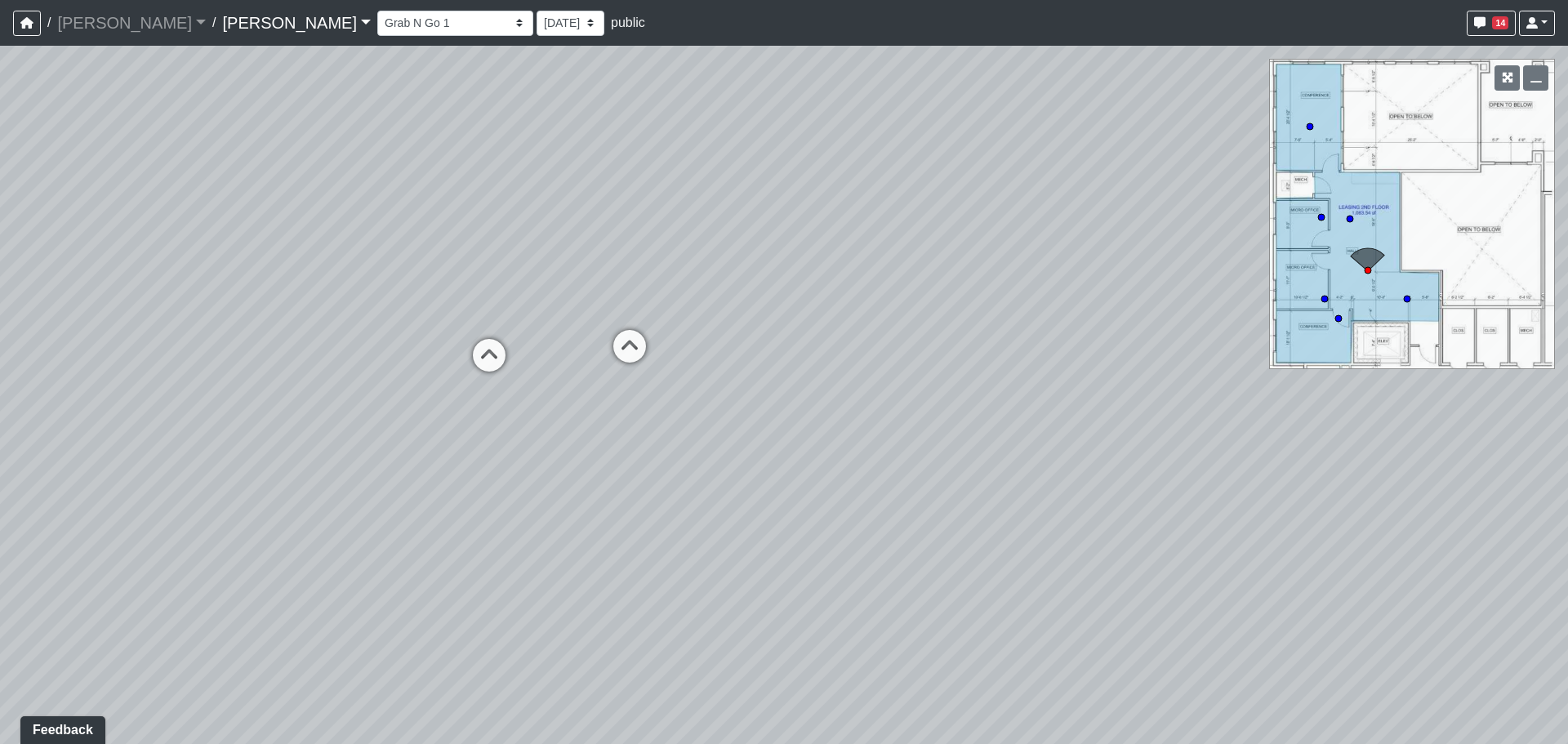
click at [862, 515] on div "Loading... Banquettes Loading... Main Room 1 Loading... Fireplace Loading... Ma…" at bounding box center [784, 395] width 1568 height 699
drag, startPoint x: 948, startPoint y: 497, endPoint x: 721, endPoint y: 461, distance: 229.8
click at [721, 461] on div "Loading... Banquettes Loading... Main Room 1 Loading... Fireplace Loading... Ma…" at bounding box center [784, 395] width 1568 height 699
drag, startPoint x: 715, startPoint y: 479, endPoint x: 854, endPoint y: 508, distance: 142.0
click at [854, 508] on div "Loading... Banquettes Loading... Main Room 1 Loading... Fireplace Loading... Ma…" at bounding box center [784, 395] width 1568 height 699
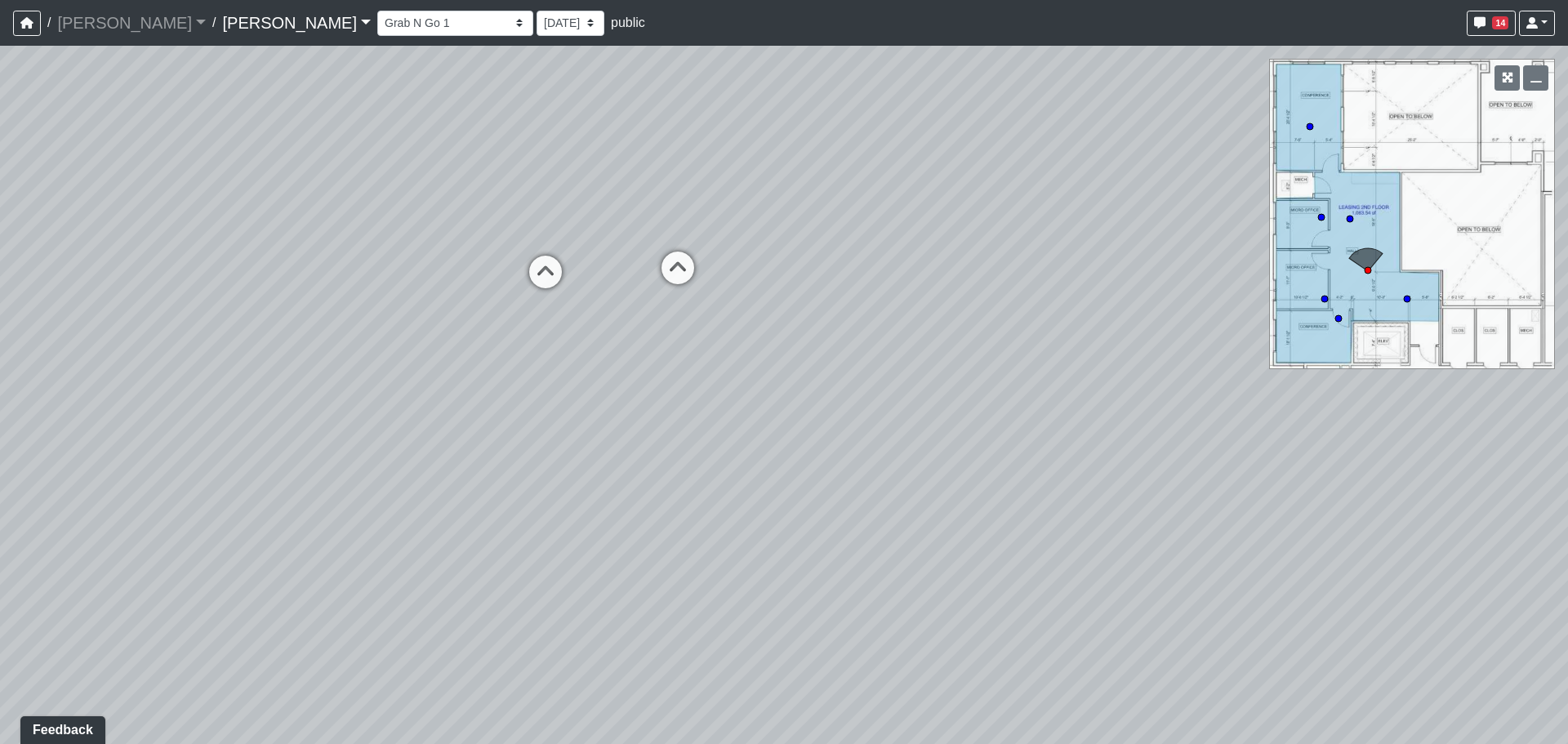
drag, startPoint x: 1002, startPoint y: 620, endPoint x: 1239, endPoint y: 538, distance: 250.8
click at [1239, 538] on div "Loading... Banquettes Loading... Main Room 1 Loading... Fireplace Loading... Ma…" at bounding box center [784, 395] width 1568 height 699
drag, startPoint x: 1093, startPoint y: 433, endPoint x: 832, endPoint y: 608, distance: 314.2
click at [832, 608] on div "Loading... Banquettes Loading... Main Room 1 Loading... Fireplace Loading... Ma…" at bounding box center [784, 395] width 1568 height 699
drag, startPoint x: 1350, startPoint y: 530, endPoint x: 605, endPoint y: 539, distance: 745.1
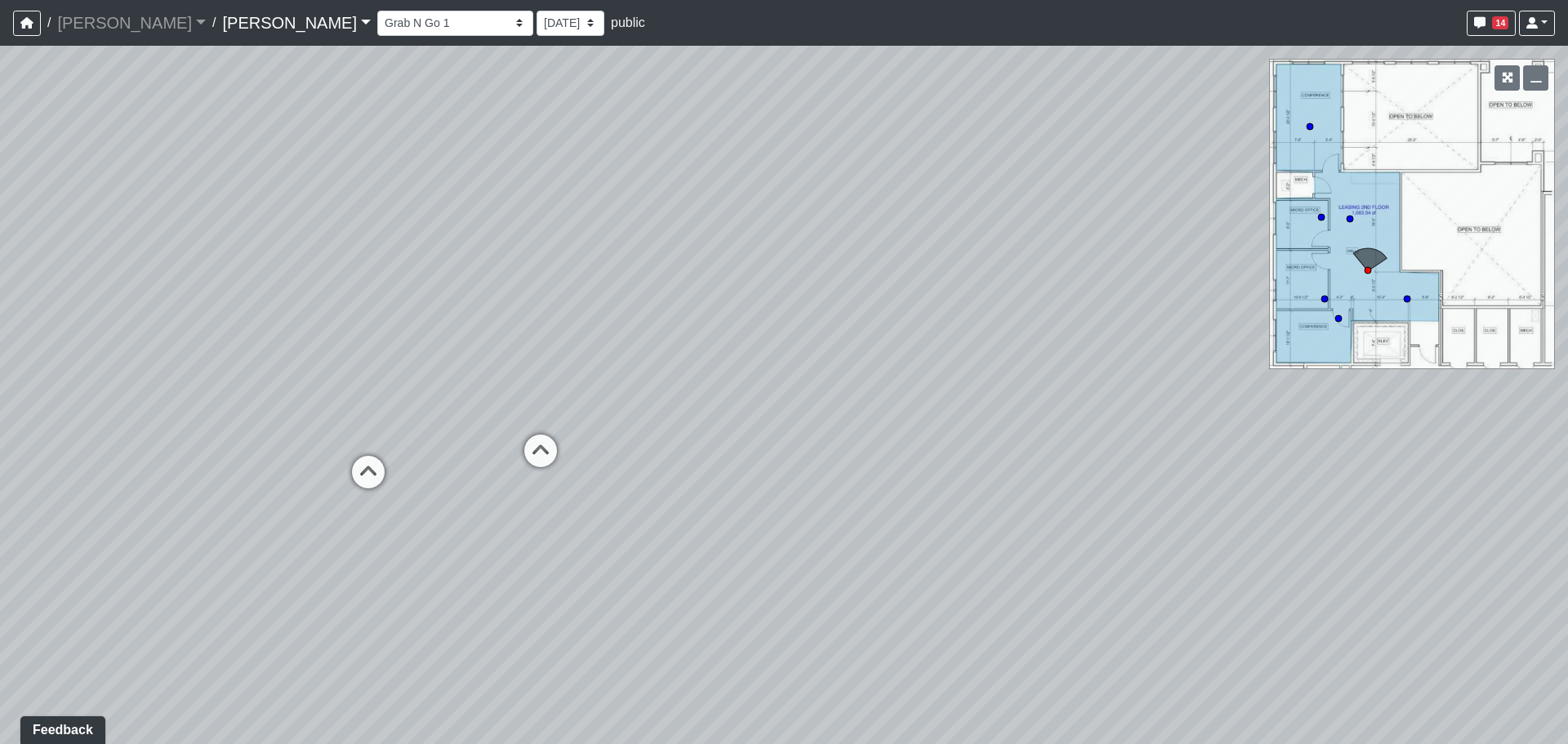
click at [605, 539] on div "Loading... Banquettes Loading... Main Room 1 Loading... Fireplace Loading... Ma…" at bounding box center [784, 395] width 1568 height 699
drag, startPoint x: 613, startPoint y: 503, endPoint x: 1055, endPoint y: 484, distance: 442.4
click at [1055, 484] on div "Loading... Banquettes Loading... Main Room 1 Loading... Fireplace Loading... Ma…" at bounding box center [784, 395] width 1568 height 699
drag, startPoint x: 808, startPoint y: 505, endPoint x: 1011, endPoint y: 495, distance: 203.2
click at [1011, 495] on div "Loading... Banquettes Loading... Main Room 1 Loading... Fireplace Loading... Ma…" at bounding box center [784, 395] width 1568 height 699
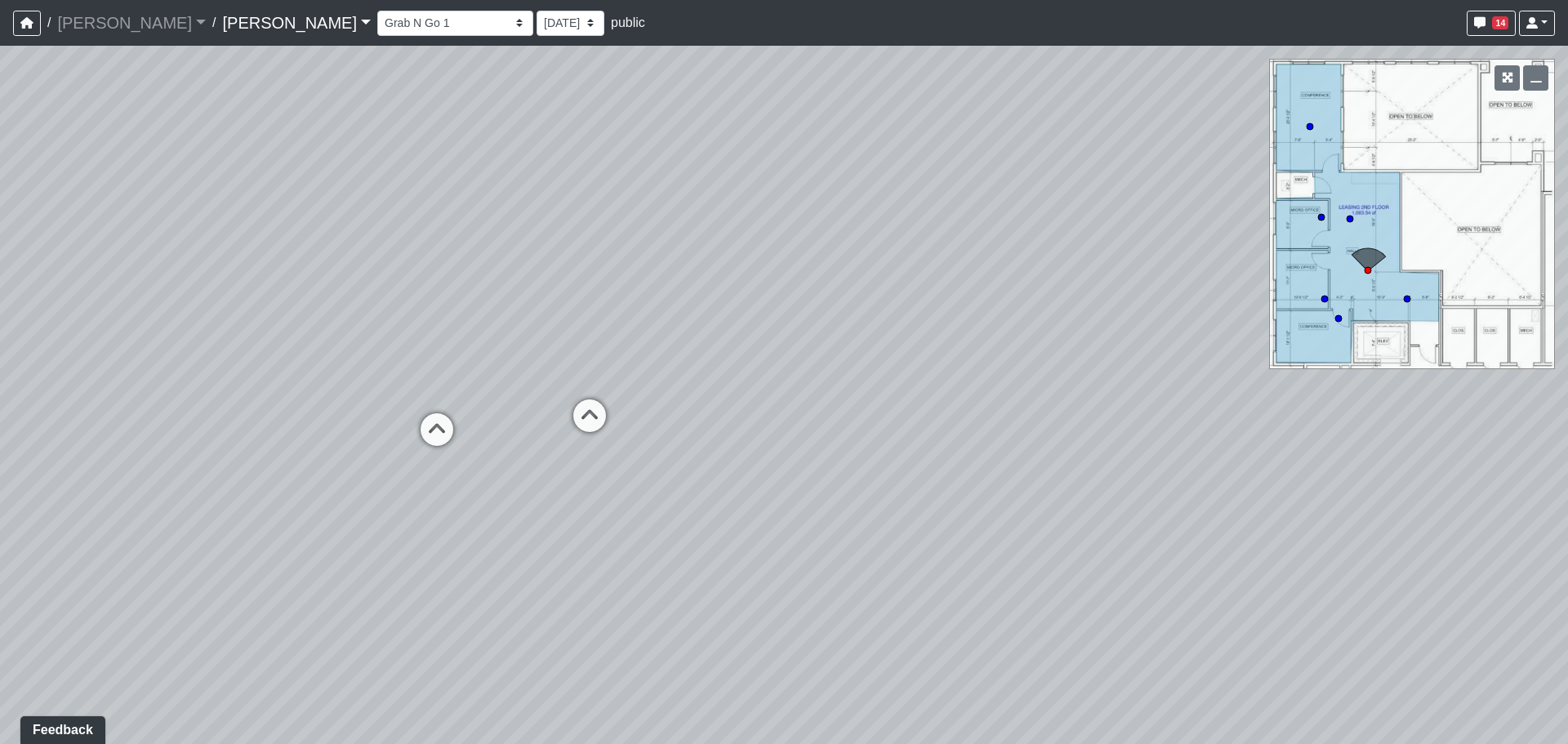
drag, startPoint x: 860, startPoint y: 612, endPoint x: 993, endPoint y: 588, distance: 135.1
click at [993, 588] on div "Loading... Banquettes Loading... Main Room 1 Loading... Fireplace Loading... Ma…" at bounding box center [784, 395] width 1568 height 699
drag, startPoint x: 1238, startPoint y: 543, endPoint x: 606, endPoint y: 468, distance: 636.4
click at [604, 468] on div "Loading... Banquettes Loading... Main Room 1 Loading... Fireplace Loading... Ma…" at bounding box center [784, 395] width 1568 height 699
drag, startPoint x: 999, startPoint y: 453, endPoint x: 582, endPoint y: 514, distance: 421.4
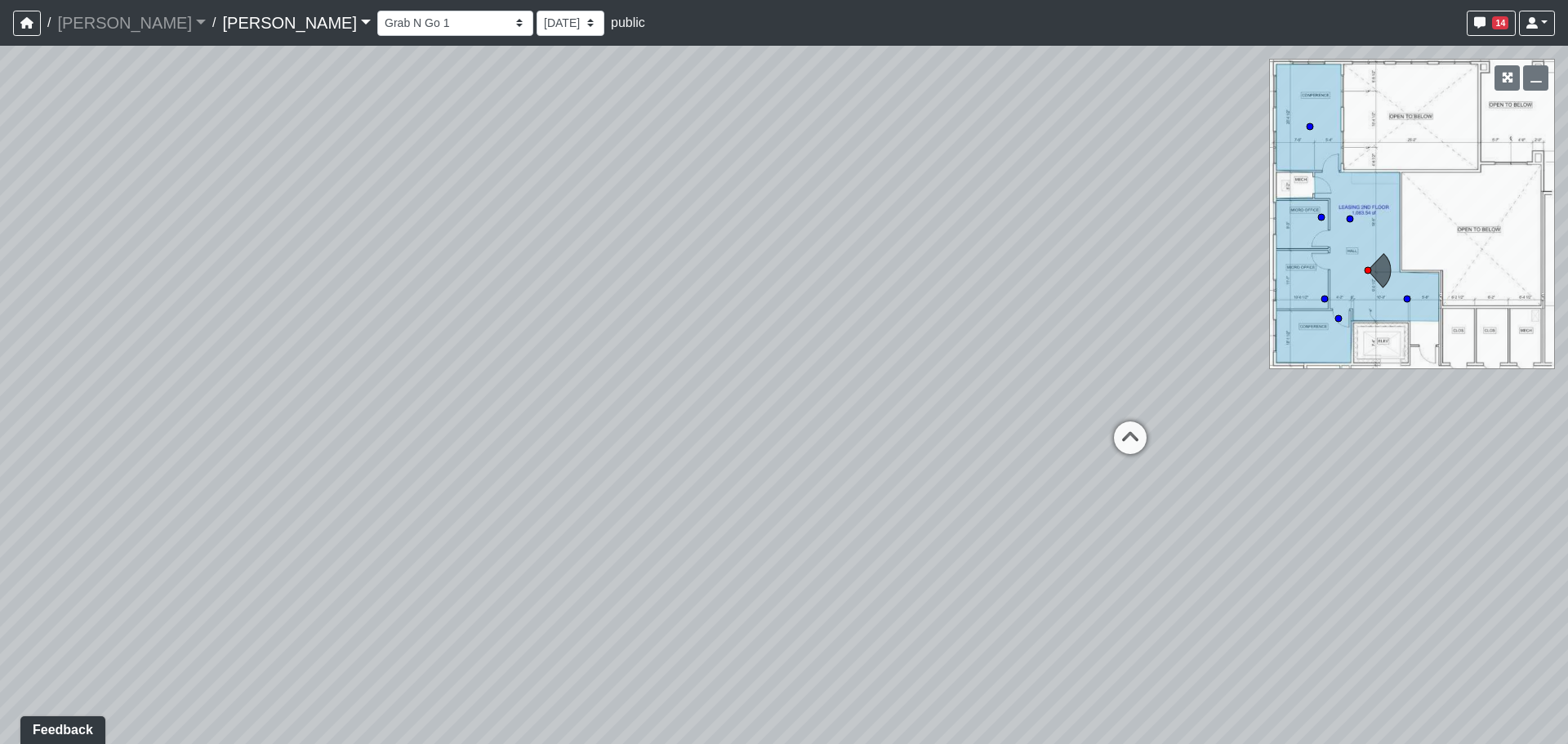
click at [502, 520] on div "Loading... Banquettes Loading... Main Room 1 Loading... Fireplace Loading... Ma…" at bounding box center [784, 395] width 1568 height 699
drag, startPoint x: 870, startPoint y: 402, endPoint x: 551, endPoint y: 507, distance: 335.8
click at [551, 507] on div "Loading... Banquettes Loading... Main Room 1 Loading... Fireplace Loading... Ma…" at bounding box center [784, 395] width 1568 height 699
drag, startPoint x: 890, startPoint y: 473, endPoint x: 850, endPoint y: 482, distance: 41.0
click at [850, 482] on div "Loading... Banquettes Loading... Main Room 1 Loading... Fireplace Loading... Ma…" at bounding box center [784, 395] width 1568 height 699
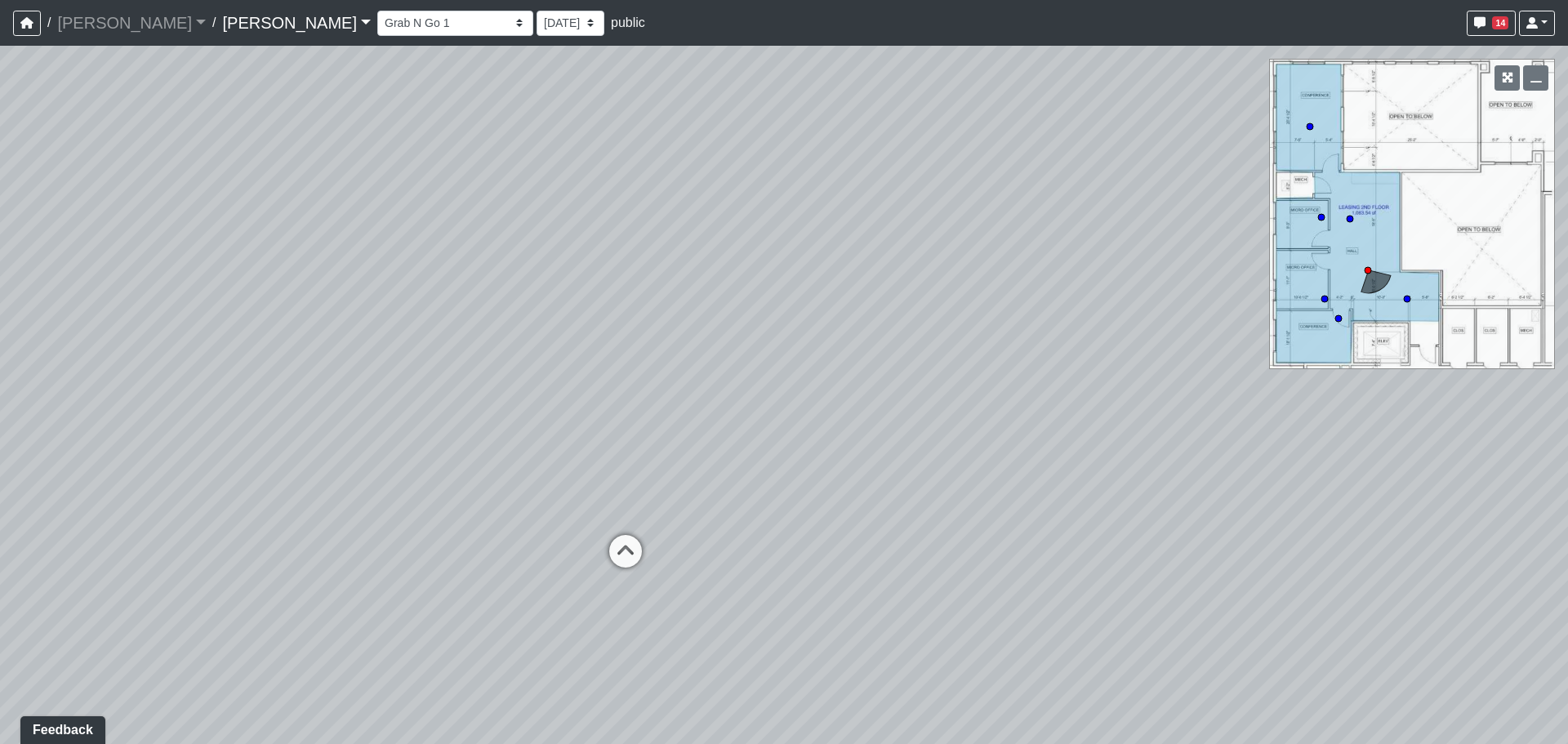
click at [862, 498] on div "Loading... Banquettes Loading... Main Room 1 Loading... Fireplace Loading... Ma…" at bounding box center [784, 395] width 1568 height 699
drag, startPoint x: 1146, startPoint y: 421, endPoint x: 1044, endPoint y: 435, distance: 103.0
click at [1044, 435] on div "Loading... Banquettes Loading... Main Room 1 Loading... Fireplace Loading... Ma…" at bounding box center [784, 395] width 1568 height 699
drag, startPoint x: 647, startPoint y: 479, endPoint x: 659, endPoint y: 527, distance: 49.5
click at [659, 527] on div "Loading... Banquettes Loading... Main Room 1 Loading... Fireplace Loading... Ma…" at bounding box center [784, 395] width 1568 height 699
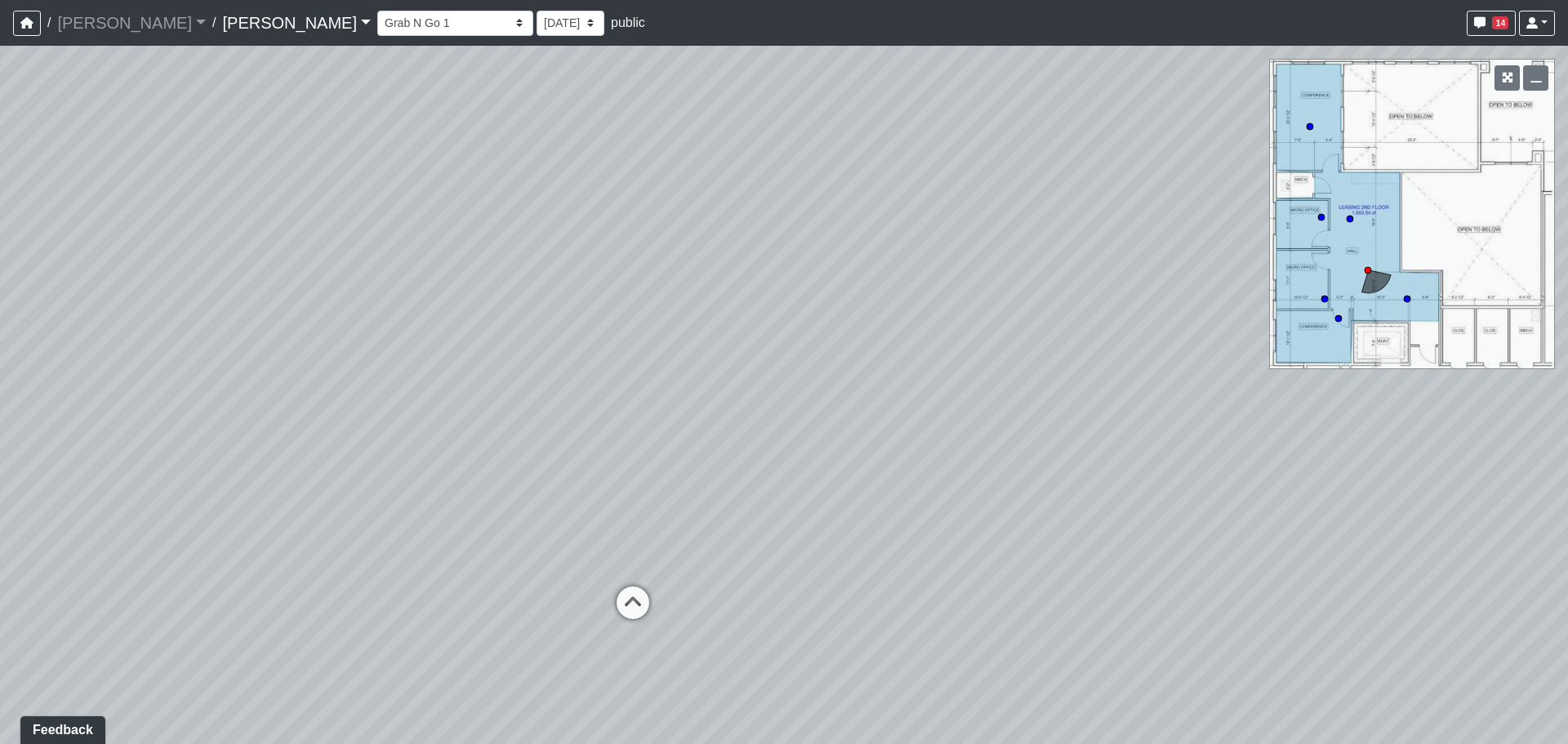
drag, startPoint x: 678, startPoint y: 495, endPoint x: 789, endPoint y: 487, distance: 111.3
click at [789, 487] on div "Loading... Banquettes Loading... Main Room 1 Loading... Fireplace Loading... Ma…" at bounding box center [784, 395] width 1568 height 699
click at [642, 591] on icon at bounding box center [634, 610] width 49 height 49
drag, startPoint x: 242, startPoint y: 488, endPoint x: 962, endPoint y: 424, distance: 722.8
click at [960, 424] on div "Loading... Banquettes Loading... Main Room 1 Loading... Fireplace Loading... Ma…" at bounding box center [784, 395] width 1568 height 699
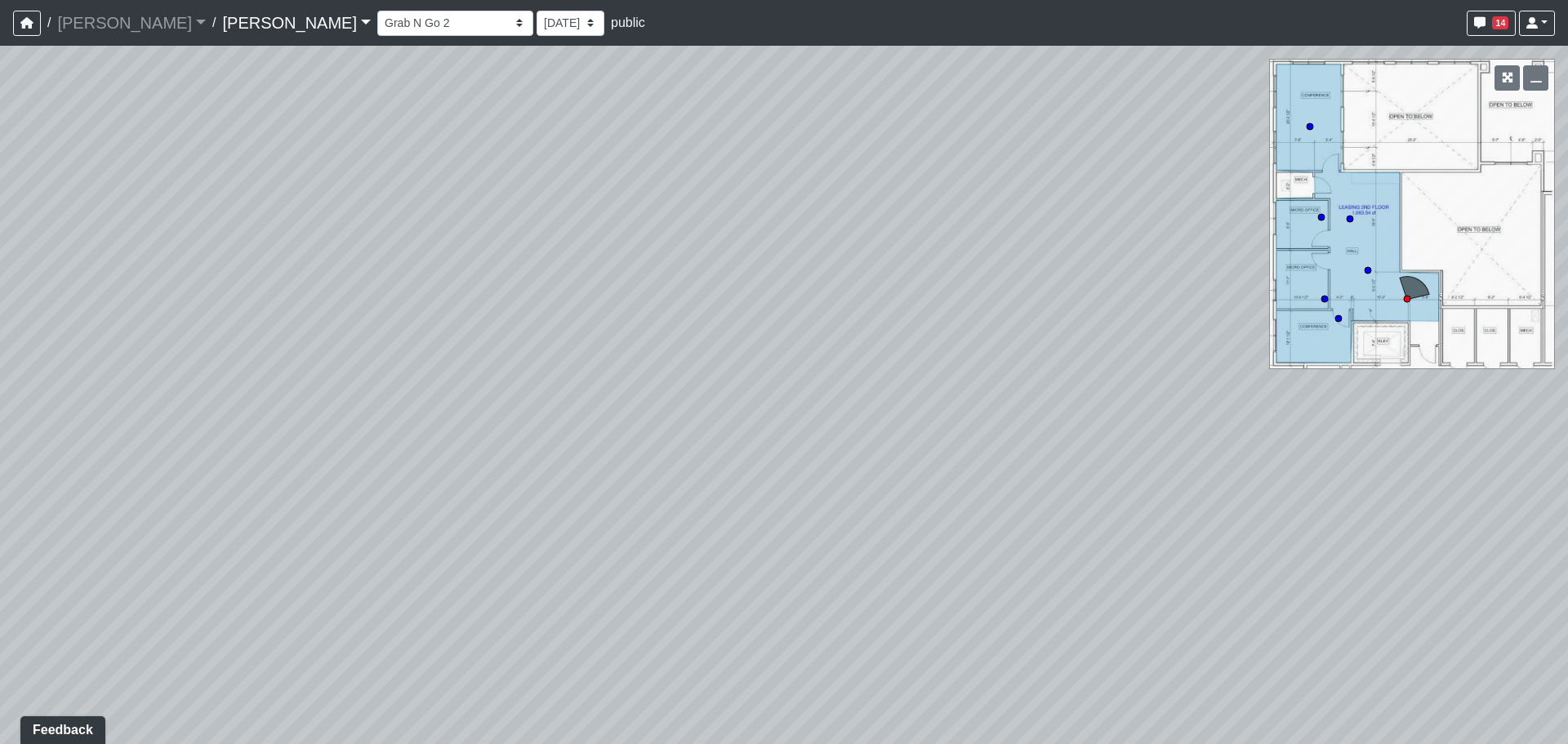
drag, startPoint x: 520, startPoint y: 368, endPoint x: 847, endPoint y: 303, distance: 333.4
click at [847, 303] on div "Loading... Banquettes Loading... Main Room 1 Loading... Fireplace Loading... Ma…" at bounding box center [784, 395] width 1568 height 699
drag, startPoint x: 397, startPoint y: 342, endPoint x: 732, endPoint y: 351, distance: 335.1
click at [732, 351] on div "Loading... Banquettes Loading... Main Room 1 Loading... Fireplace Loading... Ma…" at bounding box center [784, 395] width 1568 height 699
drag, startPoint x: 921, startPoint y: 600, endPoint x: 853, endPoint y: 397, distance: 214.1
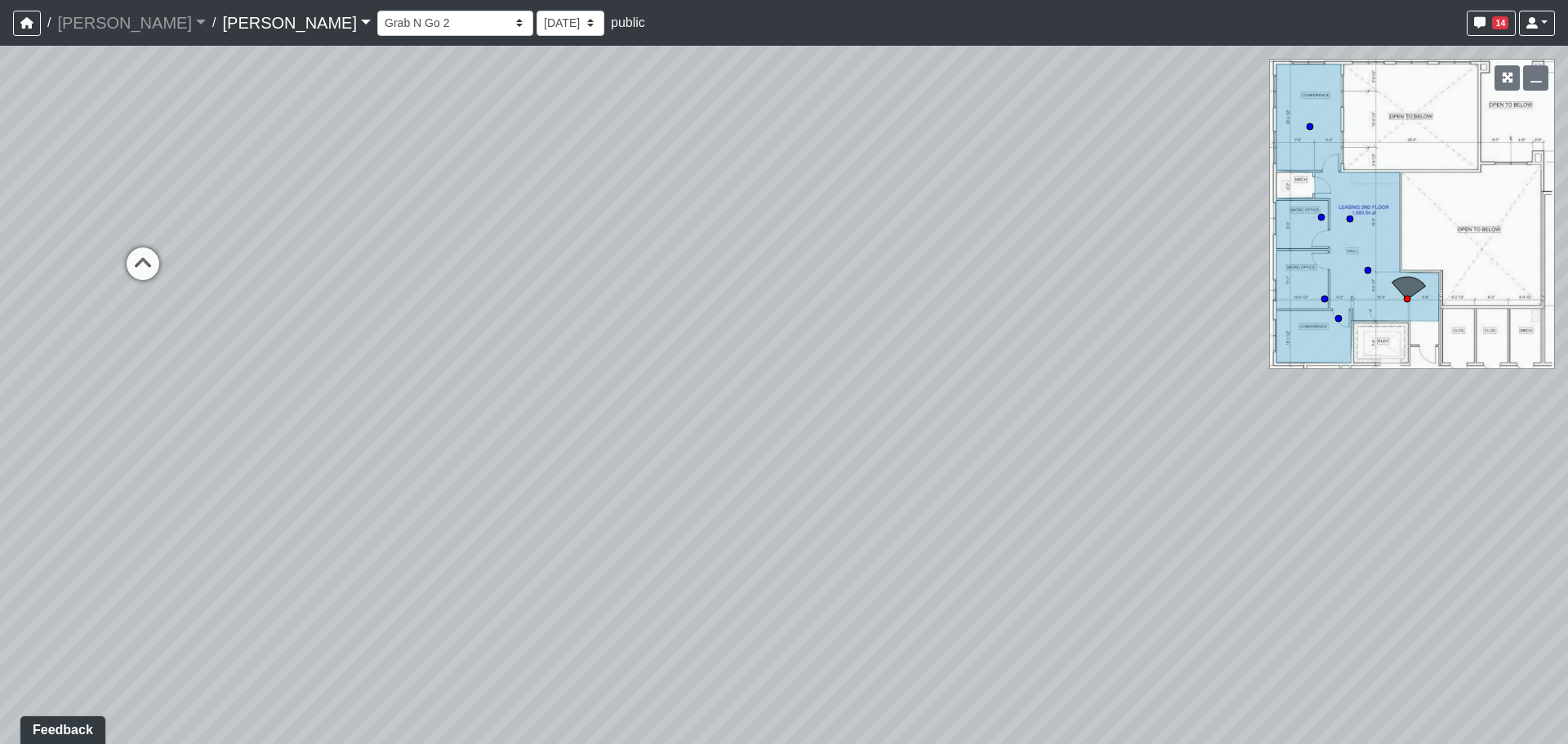
click at [853, 397] on div "Loading... Banquettes Loading... Main Room 1 Loading... Fireplace Loading... Ma…" at bounding box center [784, 395] width 1568 height 699
drag, startPoint x: 868, startPoint y: 402, endPoint x: 832, endPoint y: 455, distance: 64.1
click at [832, 455] on div "Loading... Banquettes Loading... Main Room 1 Loading... Fireplace Loading... Ma…" at bounding box center [784, 395] width 1568 height 699
drag, startPoint x: 801, startPoint y: 426, endPoint x: 783, endPoint y: 532, distance: 107.5
click at [783, 532] on div "Loading... Banquettes Loading... Main Room 1 Loading... Fireplace Loading... Ma…" at bounding box center [784, 395] width 1568 height 699
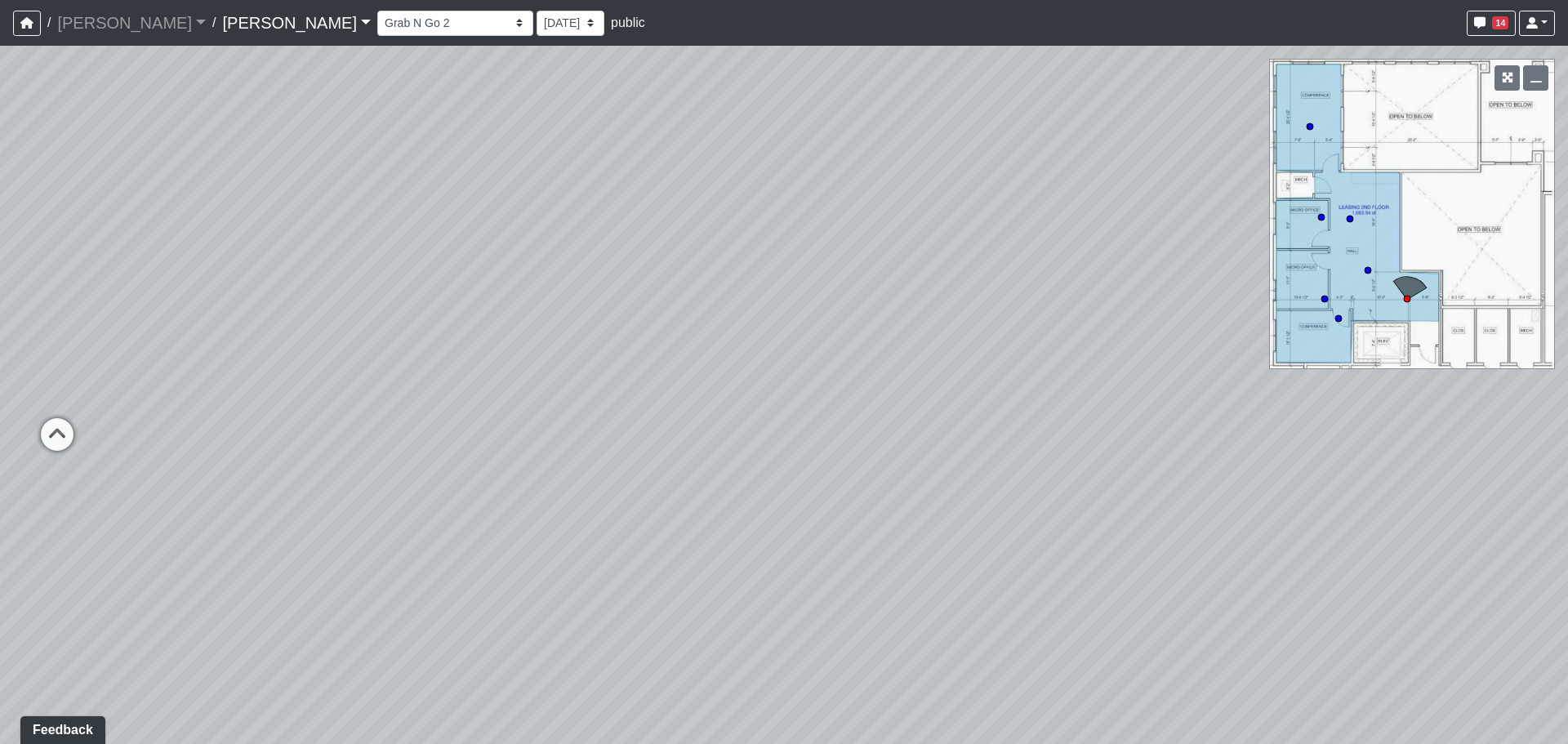
drag, startPoint x: 768, startPoint y: 428, endPoint x: 754, endPoint y: 463, distance: 37.7
click at [754, 463] on div "Loading... Banquettes Loading... Main Room 1 Loading... Fireplace Loading... Ma…" at bounding box center [784, 395] width 1568 height 699
drag, startPoint x: 382, startPoint y: 412, endPoint x: 1139, endPoint y: 456, distance: 758.3
click at [1144, 468] on div "Loading... Banquettes Loading... Main Room 1 Loading... Fireplace Loading... Ma…" at bounding box center [784, 395] width 1568 height 699
drag, startPoint x: 624, startPoint y: 407, endPoint x: 742, endPoint y: 509, distance: 156.0
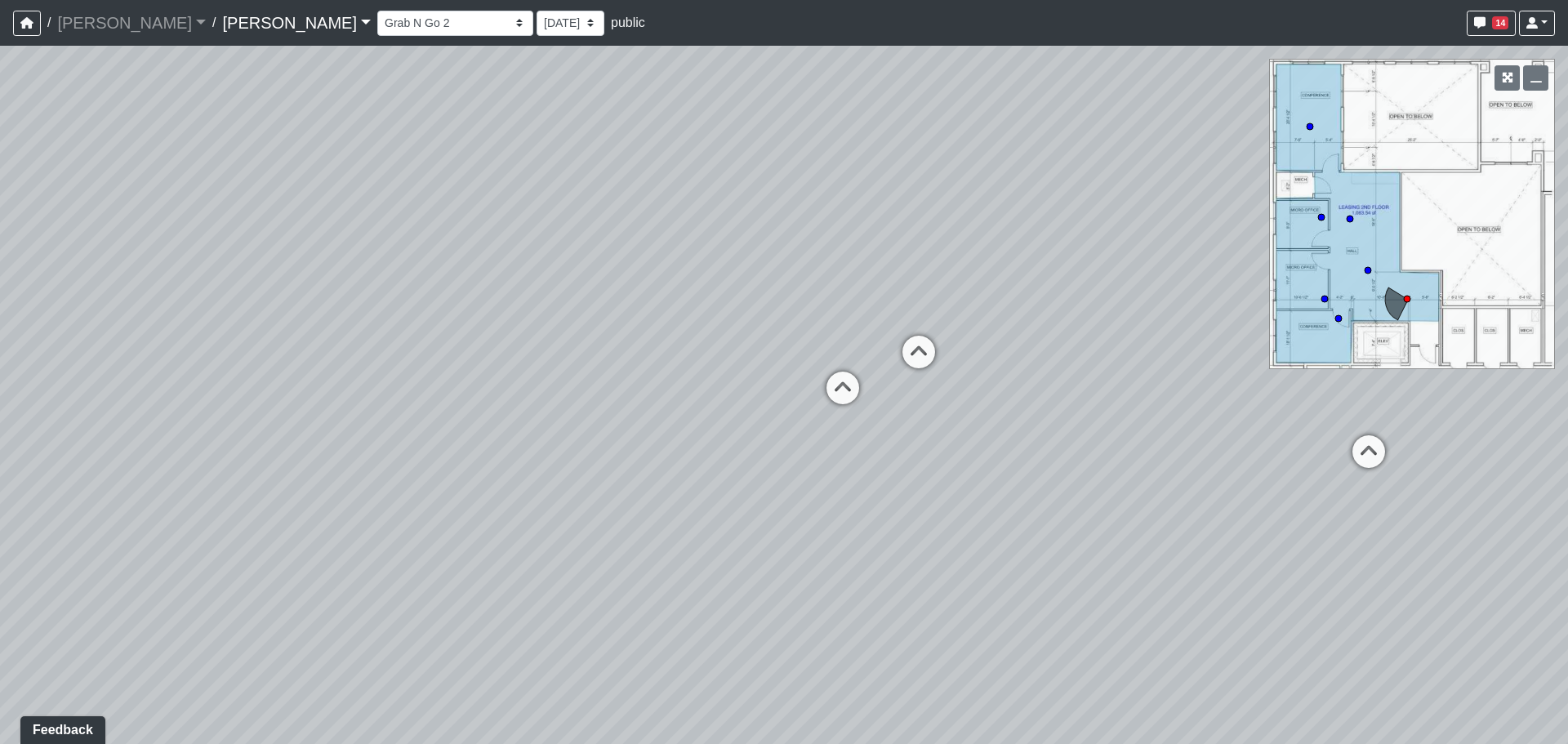
click at [742, 509] on div "Loading... Banquettes Loading... Main Room 1 Loading... Fireplace Loading... Ma…" at bounding box center [784, 395] width 1568 height 699
drag, startPoint x: 716, startPoint y: 370, endPoint x: 616, endPoint y: 379, distance: 100.4
click at [616, 379] on div "Loading... Banquettes Loading... Main Room 1 Loading... Fireplace Loading... Ma…" at bounding box center [784, 395] width 1568 height 699
drag, startPoint x: 698, startPoint y: 319, endPoint x: 537, endPoint y: 317, distance: 161.0
click at [537, 317] on div "Loading... Banquettes Loading... Main Room 1 Loading... Fireplace Loading... Ma…" at bounding box center [784, 395] width 1568 height 699
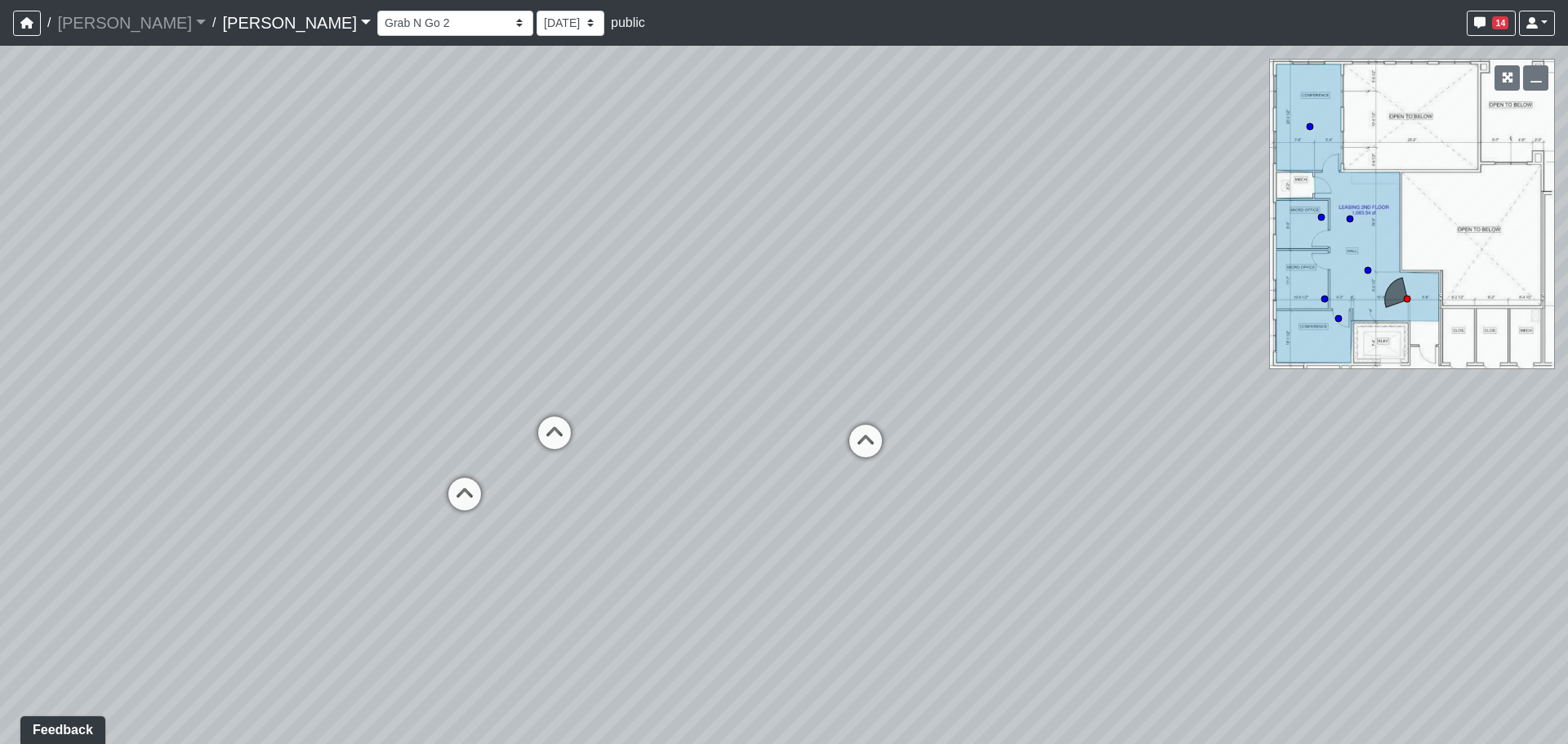
drag, startPoint x: 740, startPoint y: 407, endPoint x: 703, endPoint y: 407, distance: 37.0
click at [703, 407] on div "Loading... Banquettes Loading... Main Room 1 Loading... Fireplace Loading... Ma…" at bounding box center [784, 395] width 1568 height 699
drag, startPoint x: 1120, startPoint y: 459, endPoint x: 928, endPoint y: 446, distance: 192.4
click at [928, 446] on div "Loading... Banquettes Loading... Main Room 1 Loading... Fireplace Loading... Ma…" at bounding box center [784, 395] width 1568 height 699
drag, startPoint x: 1223, startPoint y: 455, endPoint x: 1013, endPoint y: 436, distance: 210.9
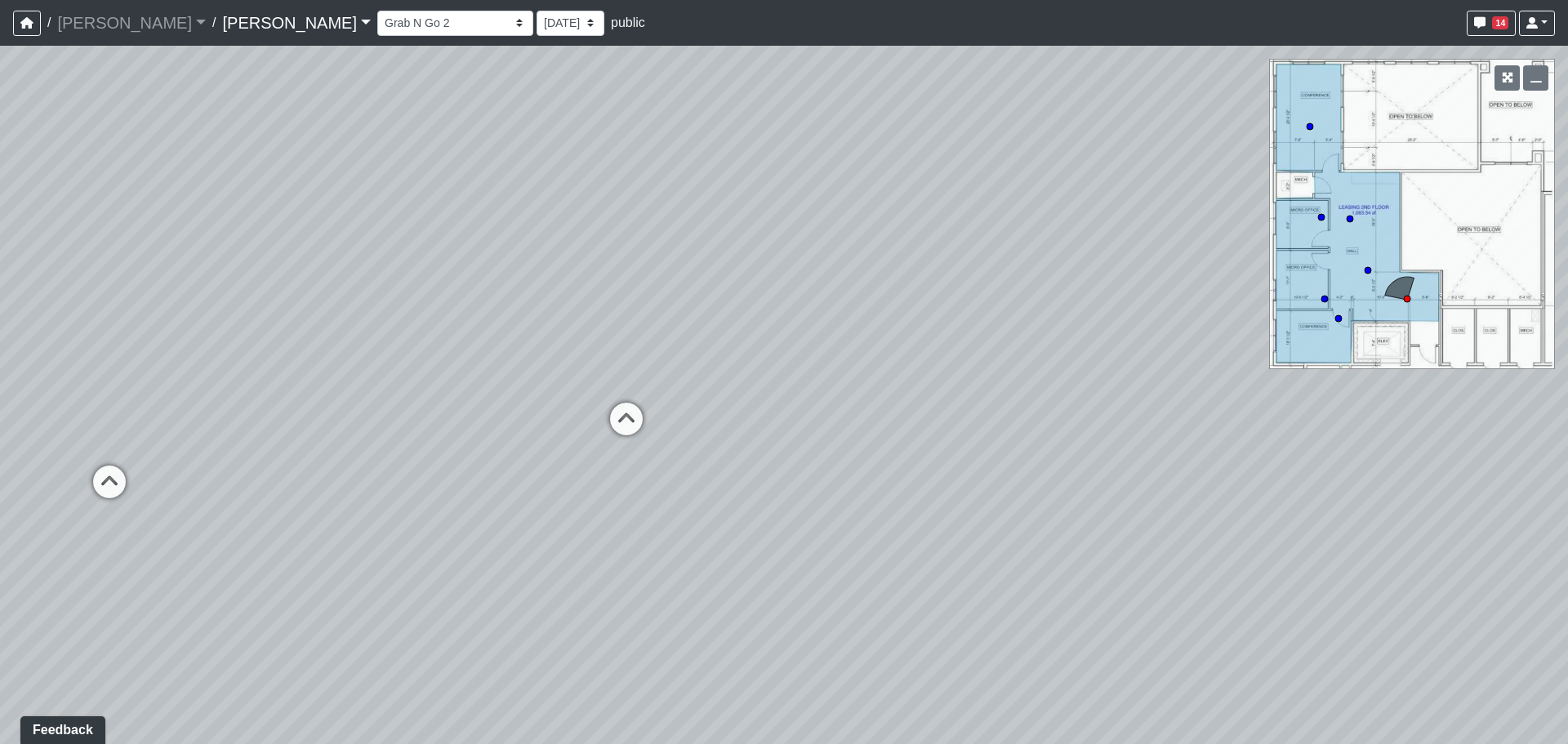
click at [1013, 436] on div "Loading... Banquettes Loading... Main Room 1 Loading... Fireplace Loading... Ma…" at bounding box center [784, 395] width 1568 height 699
drag, startPoint x: 1103, startPoint y: 481, endPoint x: 946, endPoint y: 437, distance: 163.0
click at [946, 437] on div "Loading... Banquettes Loading... Main Room 1 Loading... Fireplace Loading... Ma…" at bounding box center [784, 395] width 1568 height 699
drag, startPoint x: 1052, startPoint y: 517, endPoint x: 791, endPoint y: 422, distance: 277.8
click at [791, 422] on div "Loading... Banquettes Loading... Main Room 1 Loading... Fireplace Loading... Ma…" at bounding box center [784, 395] width 1568 height 699
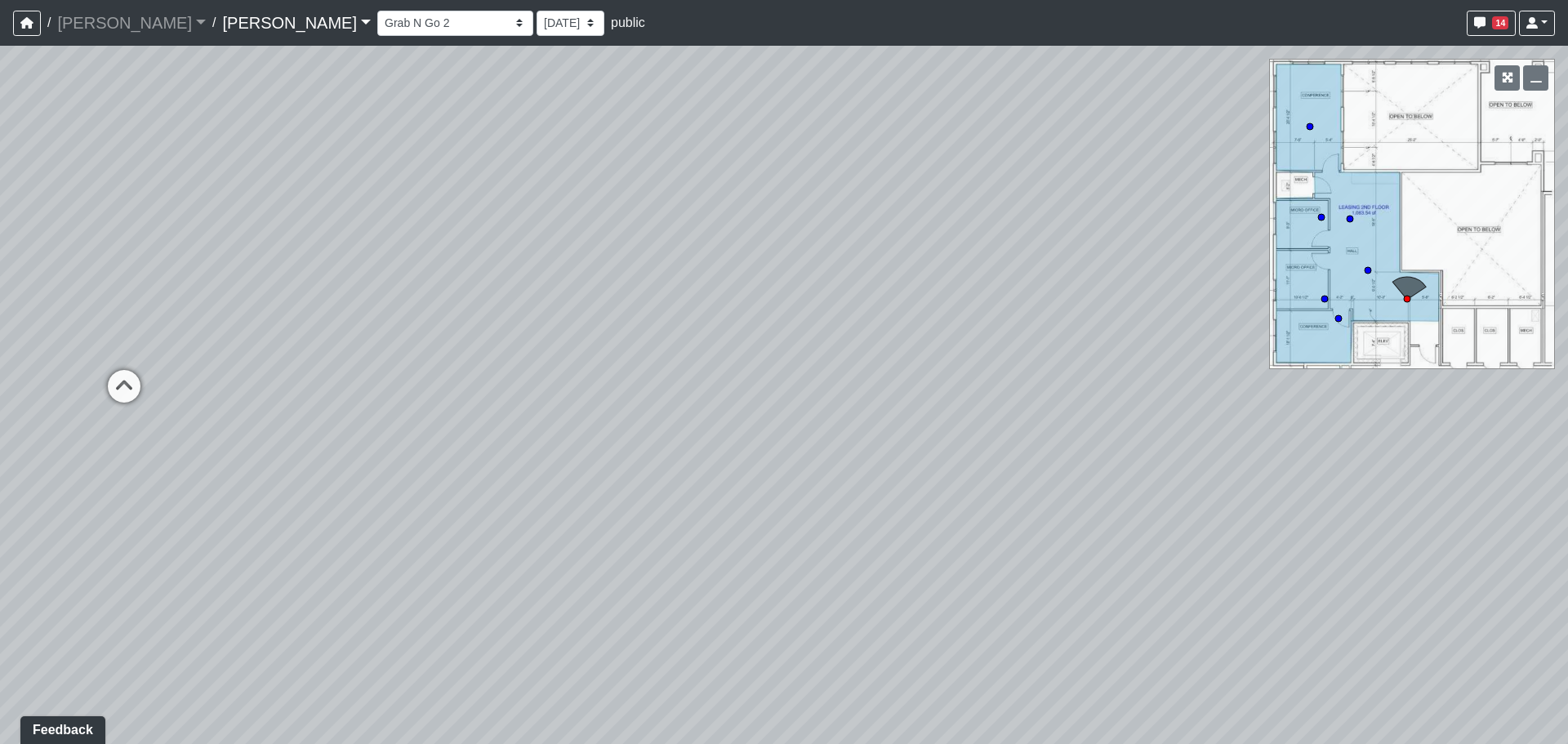
drag, startPoint x: 1247, startPoint y: 473, endPoint x: 1219, endPoint y: 502, distance: 40.3
click at [1219, 502] on div "Loading... Banquettes Loading... Main Room 1 Loading... Fireplace Loading... Ma…" at bounding box center [784, 395] width 1568 height 699
drag, startPoint x: 846, startPoint y: 426, endPoint x: 835, endPoint y: 463, distance: 38.6
click at [835, 463] on div "Loading... Banquettes Loading... Main Room 1 Loading... Fireplace Loading... Ma…" at bounding box center [784, 395] width 1568 height 699
drag, startPoint x: 660, startPoint y: 296, endPoint x: 754, endPoint y: 328, distance: 99.3
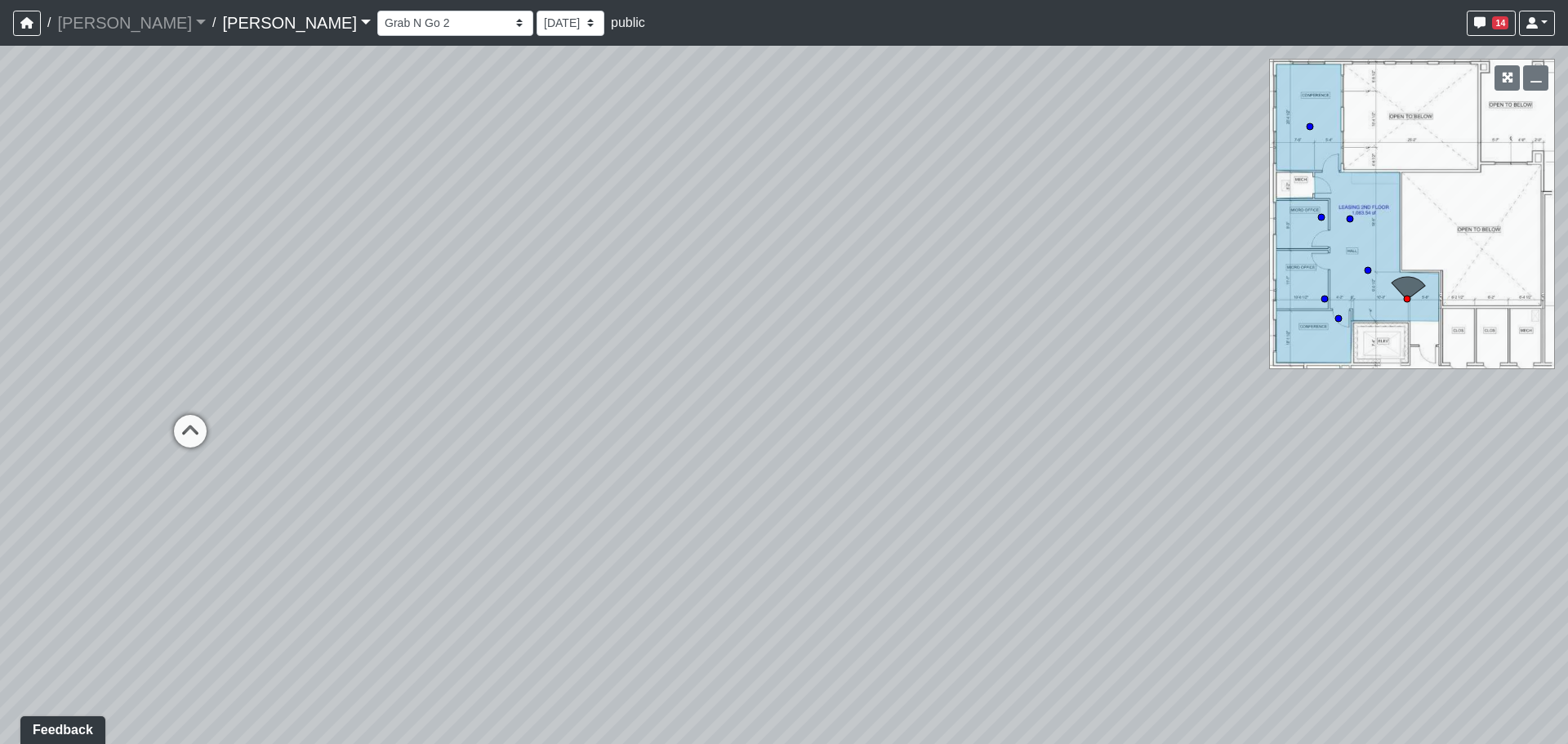
click at [754, 328] on div "Loading... Banquettes Loading... Main Room 1 Loading... Fireplace Loading... Ma…" at bounding box center [784, 395] width 1568 height 699
drag, startPoint x: 670, startPoint y: 352, endPoint x: 569, endPoint y: 608, distance: 275.2
click at [569, 608] on div "Loading... Banquettes Loading... Main Room 1 Loading... Fireplace Loading... Ma…" at bounding box center [784, 395] width 1568 height 699
drag, startPoint x: 615, startPoint y: 605, endPoint x: 684, endPoint y: 543, distance: 92.8
click at [684, 543] on div "Loading... Banquettes Loading... Main Room 1 Loading... Fireplace Loading... Ma…" at bounding box center [784, 395] width 1568 height 699
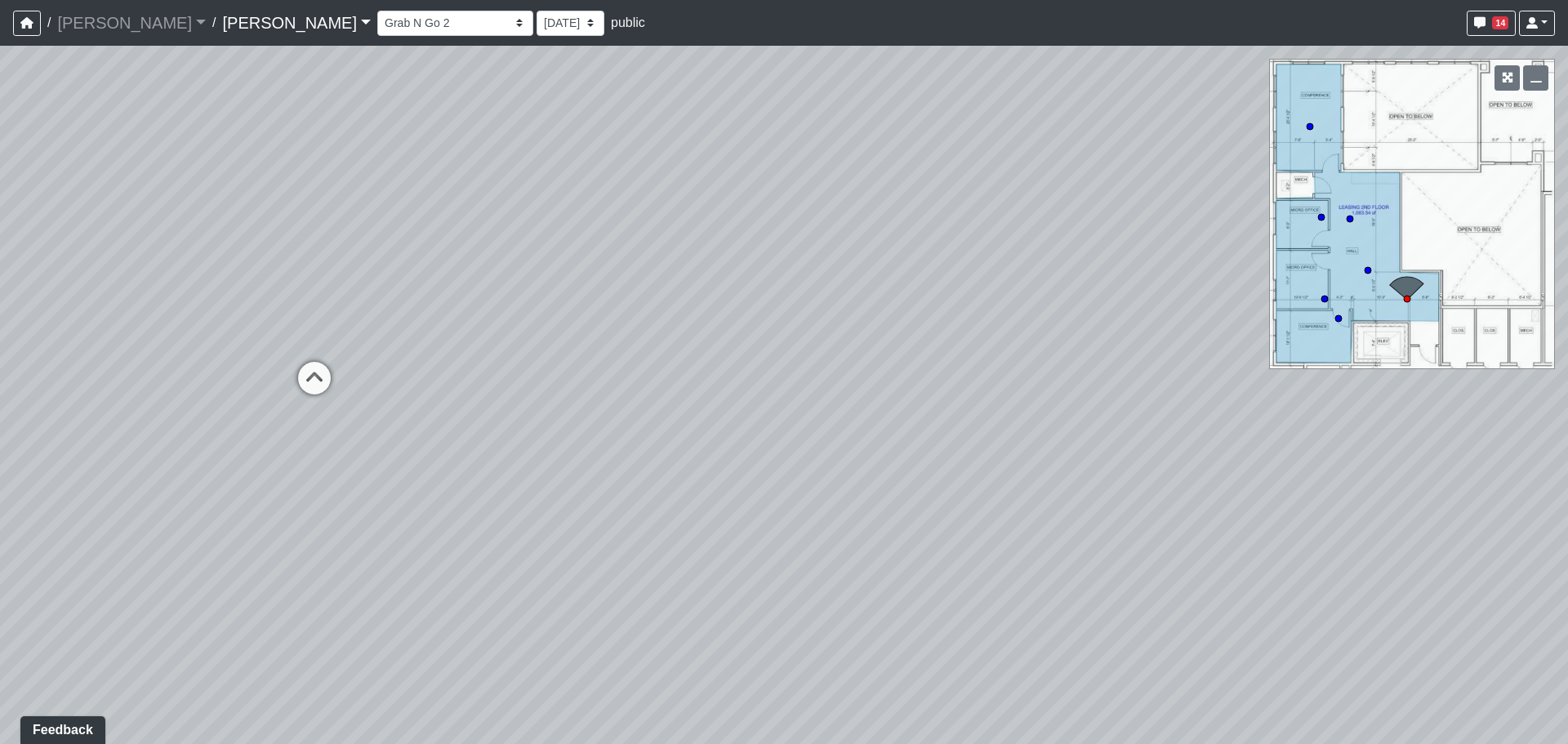
drag, startPoint x: 608, startPoint y: 491, endPoint x: 569, endPoint y: 376, distance: 121.4
click at [569, 376] on div "Loading... Banquettes Loading... Main Room 1 Loading... Fireplace Loading... Ma…" at bounding box center [784, 395] width 1568 height 699
drag, startPoint x: 820, startPoint y: 319, endPoint x: 635, endPoint y: 339, distance: 186.1
click at [635, 339] on div "Loading... Banquettes Loading... Main Room 1 Loading... Fireplace Loading... Ma…" at bounding box center [784, 395] width 1568 height 699
drag, startPoint x: 534, startPoint y: 593, endPoint x: 714, endPoint y: 489, distance: 207.9
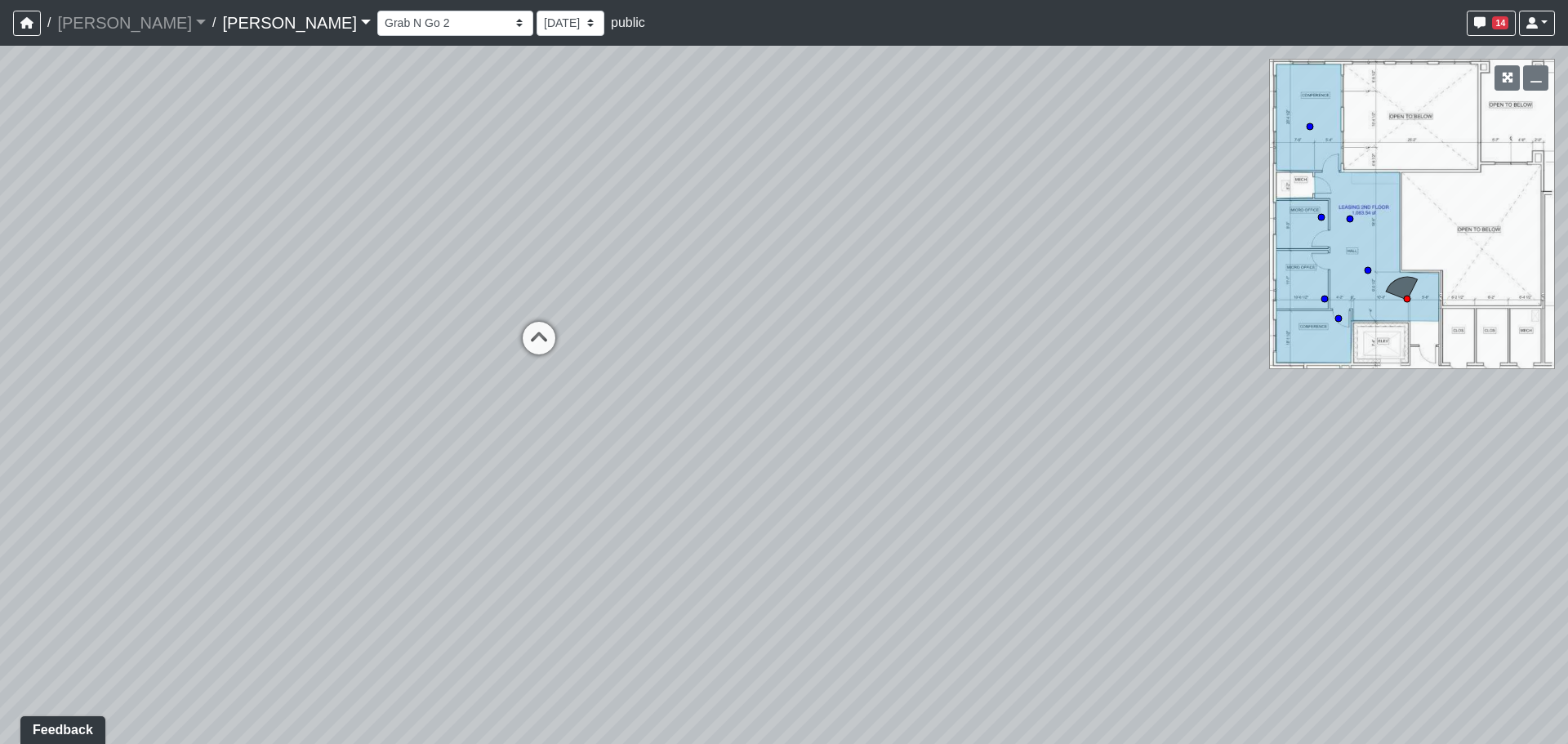
click at [953, 585] on div "Loading... Banquettes Loading... Main Room 1 Loading... Fireplace Loading... Ma…" at bounding box center [784, 395] width 1568 height 699
drag, startPoint x: 841, startPoint y: 348, endPoint x: 659, endPoint y: 552, distance: 273.4
click at [659, 553] on div "Loading... Banquettes Loading... Main Room 1 Loading... Fireplace Loading... Ma…" at bounding box center [784, 395] width 1568 height 699
drag, startPoint x: 994, startPoint y: 261, endPoint x: 861, endPoint y: 415, distance: 203.5
click at [861, 415] on div "Loading... Banquettes Loading... Main Room 1 Loading... Fireplace Loading... Ma…" at bounding box center [784, 395] width 1568 height 699
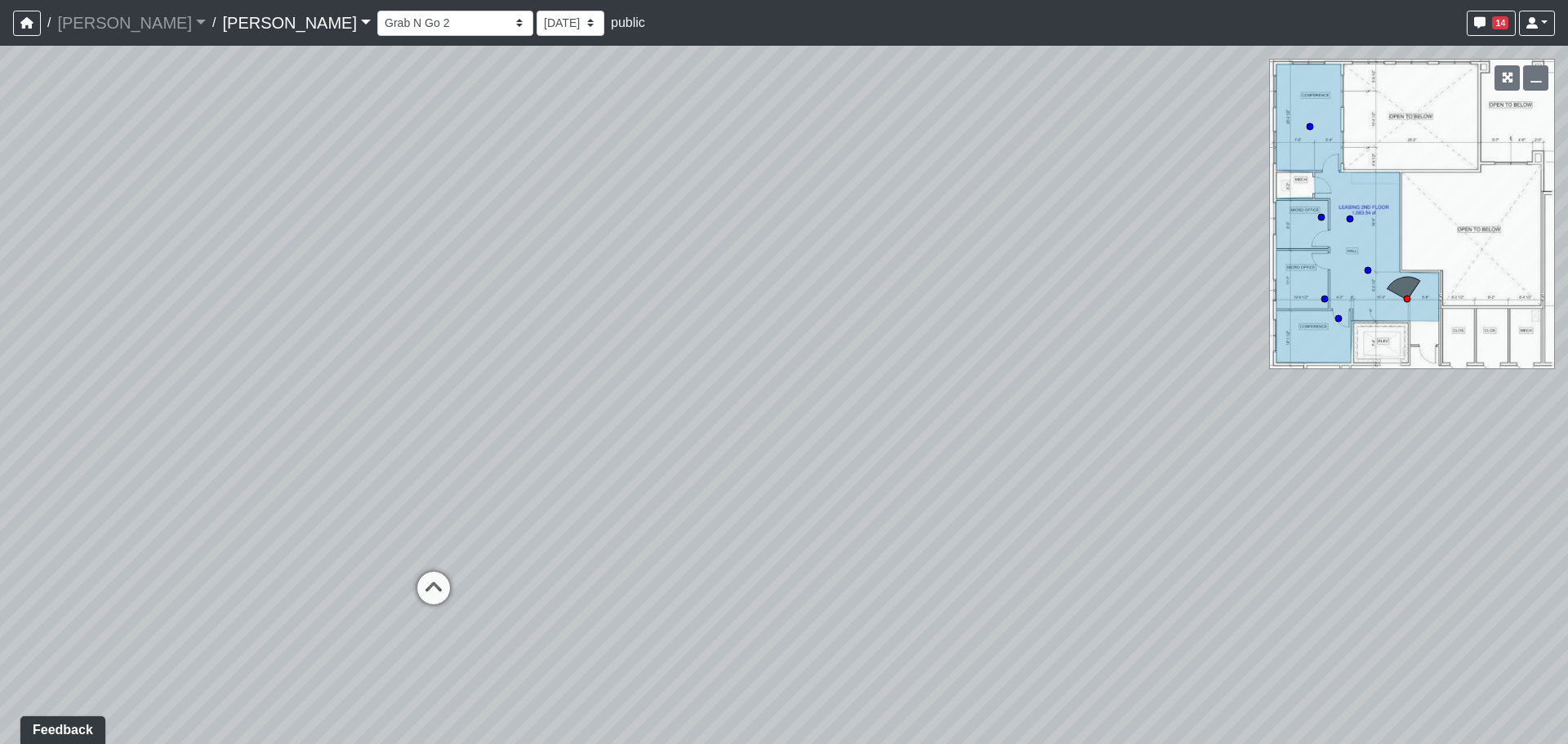
drag, startPoint x: 809, startPoint y: 379, endPoint x: 930, endPoint y: 288, distance: 151.4
click at [930, 288] on div "Loading... Banquettes Loading... Main Room 1 Loading... Fireplace Loading... Ma…" at bounding box center [784, 395] width 1568 height 699
drag, startPoint x: 759, startPoint y: 498, endPoint x: 1087, endPoint y: 295, distance: 385.7
click at [1087, 295] on div "Loading... Banquettes Loading... Main Room 1 Loading... Fireplace Loading... Ma…" at bounding box center [784, 395] width 1568 height 699
click at [676, 387] on icon at bounding box center [690, 389] width 49 height 49
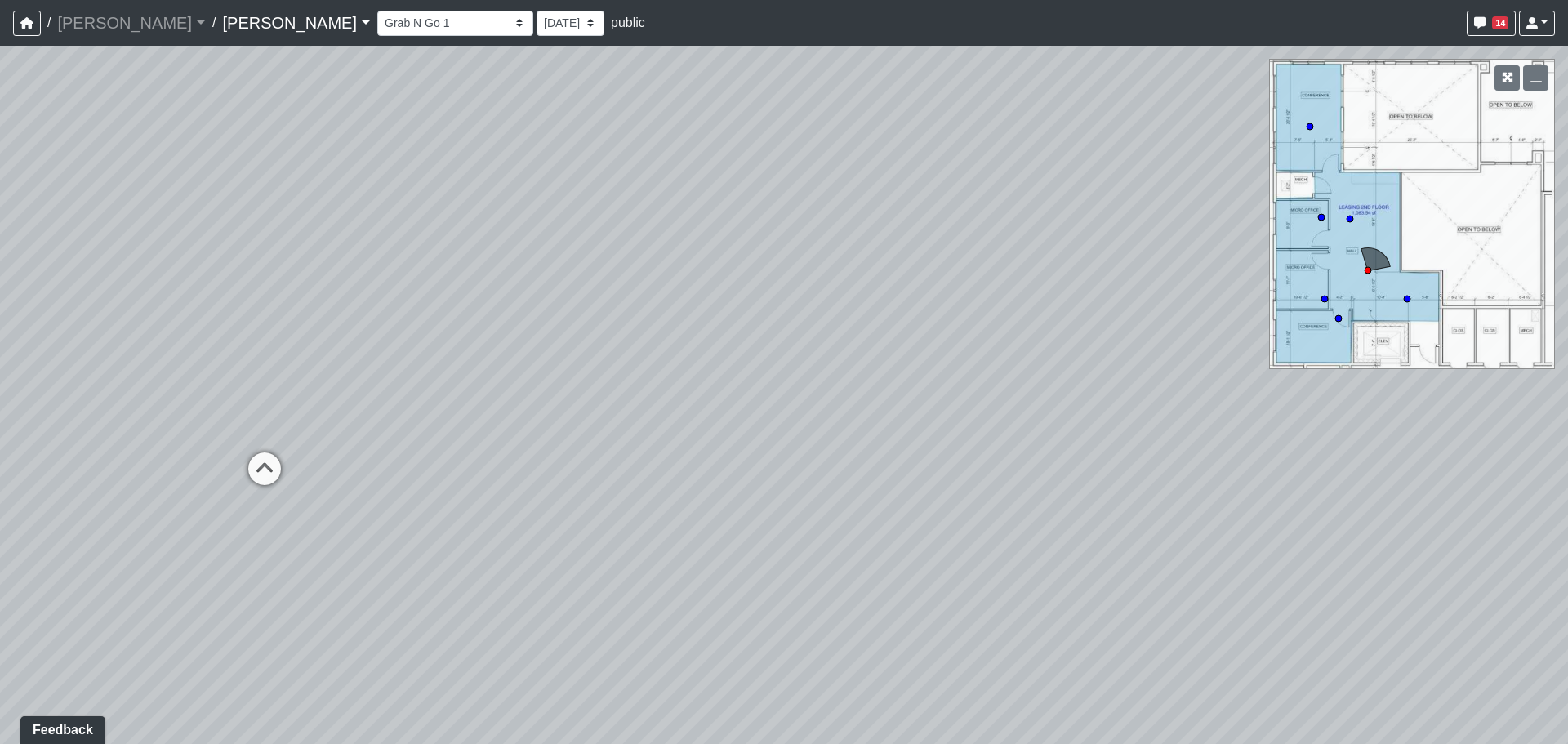
drag, startPoint x: 1086, startPoint y: 355, endPoint x: 336, endPoint y: 334, distance: 750.3
click at [219, 330] on div "Loading... Banquettes Loading... Main Room 1 Loading... Fireplace Loading... Ma…" at bounding box center [784, 395] width 1568 height 699
drag, startPoint x: 1061, startPoint y: 326, endPoint x: 275, endPoint y: 269, distance: 788.1
click at [275, 269] on div "Loading... Banquettes Loading... Main Room 1 Loading... Fireplace Loading... Ma…" at bounding box center [784, 395] width 1568 height 699
click at [666, 400] on div "Loading... Banquettes Loading... Main Room 1 Loading... Fireplace Loading... Ma…" at bounding box center [784, 395] width 1568 height 699
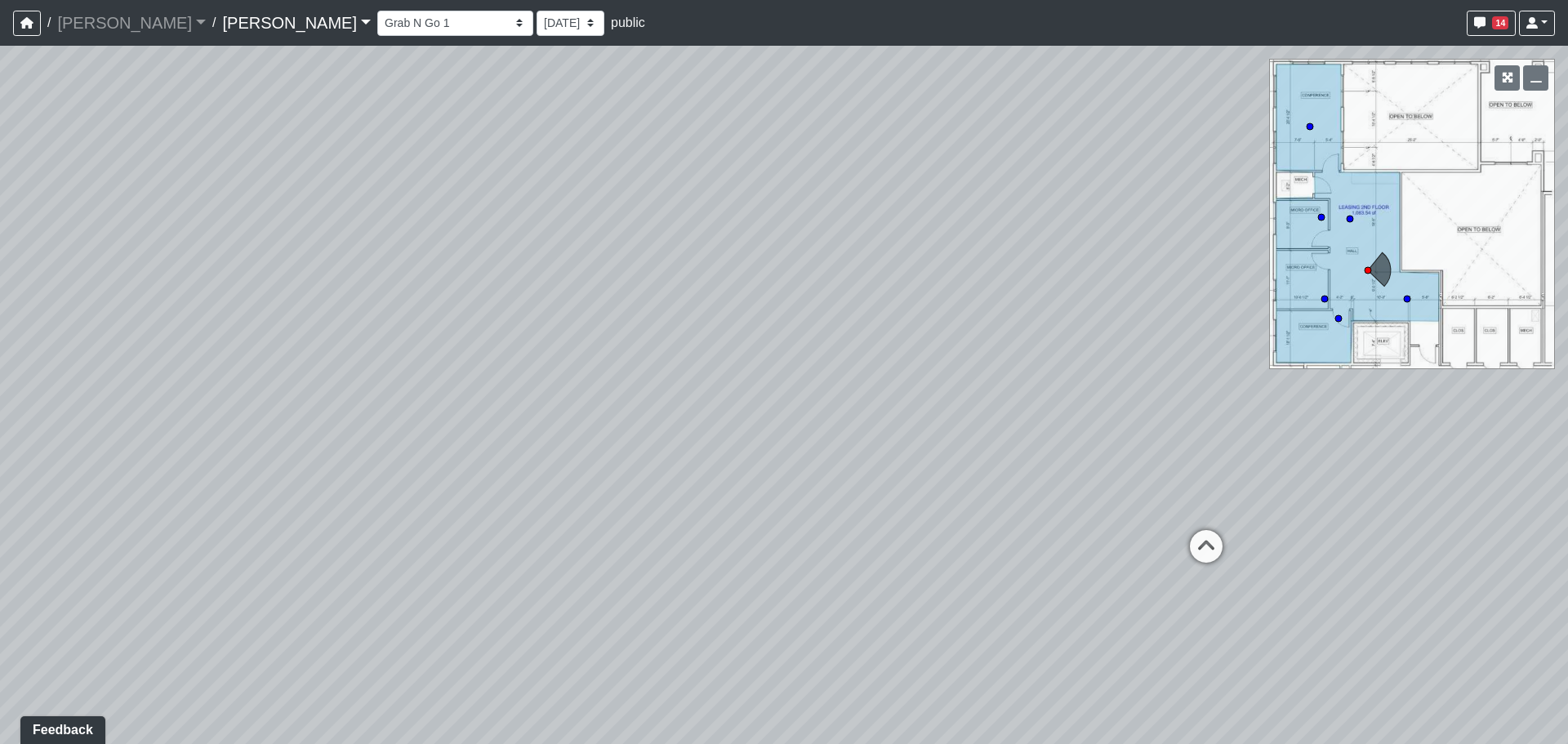
drag, startPoint x: 302, startPoint y: 567, endPoint x: 938, endPoint y: 360, distance: 668.8
click at [938, 360] on div "Loading... Banquettes Loading... Main Room 1 Loading... Fireplace Loading... Ma…" at bounding box center [784, 395] width 1568 height 699
drag, startPoint x: 398, startPoint y: 486, endPoint x: 1208, endPoint y: 451, distance: 810.8
click at [1352, 381] on div "Loading... Banquettes Loading... Main Room 1 Loading... Fireplace Loading... Ma…" at bounding box center [784, 395] width 1568 height 699
drag, startPoint x: 483, startPoint y: 552, endPoint x: 1301, endPoint y: 413, distance: 829.7
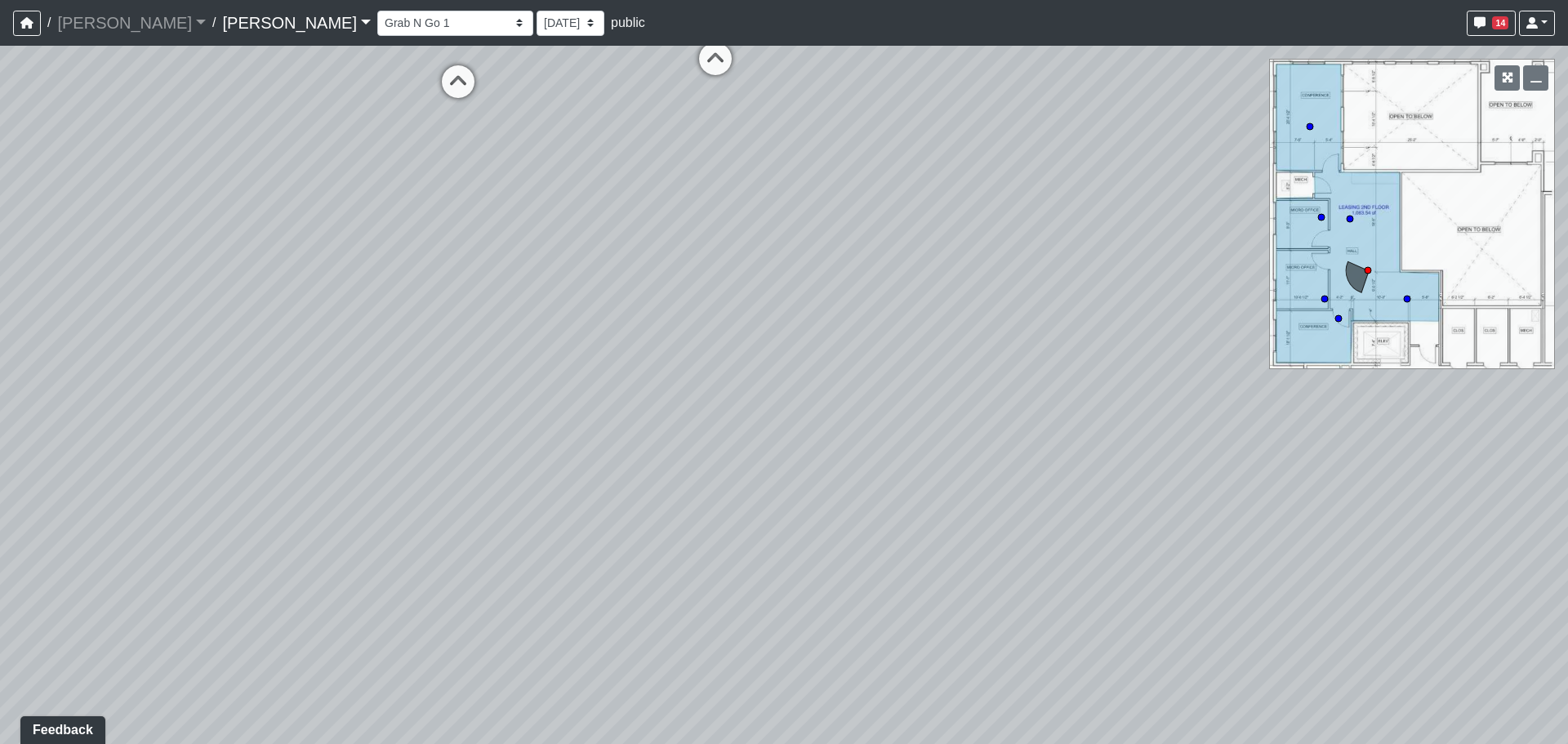
click at [1301, 413] on div "Loading... Banquettes Loading... Main Room 1 Loading... Fireplace Loading... Ma…" at bounding box center [784, 395] width 1568 height 699
drag, startPoint x: 897, startPoint y: 370, endPoint x: 1200, endPoint y: 352, distance: 303.5
click at [1200, 352] on div "Loading... Banquettes Loading... Main Room 1 Loading... Fireplace Loading... Ma…" at bounding box center [784, 395] width 1568 height 699
drag, startPoint x: 834, startPoint y: 196, endPoint x: 1008, endPoint y: 455, distance: 312.0
click at [1008, 455] on div "Loading... Banquettes Loading... Main Room 1 Loading... Fireplace Loading... Ma…" at bounding box center [784, 395] width 1568 height 699
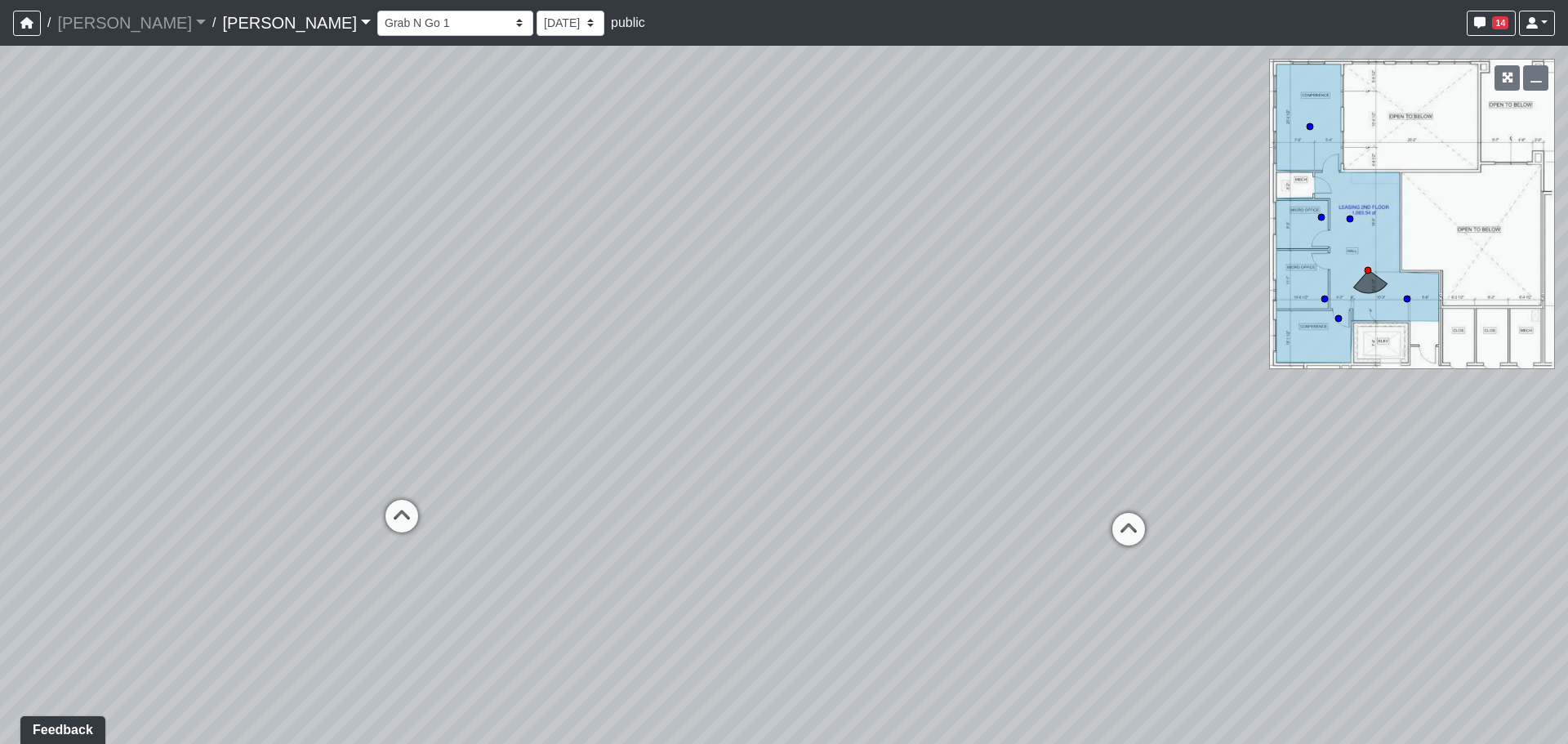
drag, startPoint x: 834, startPoint y: 383, endPoint x: 989, endPoint y: 590, distance: 258.6
click at [989, 590] on div "Loading... Banquettes Loading... Main Room 1 Loading... Fireplace Loading... Ma…" at bounding box center [784, 395] width 1568 height 699
drag, startPoint x: 827, startPoint y: 593, endPoint x: 911, endPoint y: 594, distance: 84.0
click at [911, 594] on div "Loading... Banquettes Loading... Main Room 1 Loading... Fireplace Loading... Ma…" at bounding box center [784, 395] width 1568 height 699
drag, startPoint x: 1008, startPoint y: 271, endPoint x: 1007, endPoint y: 328, distance: 57.0
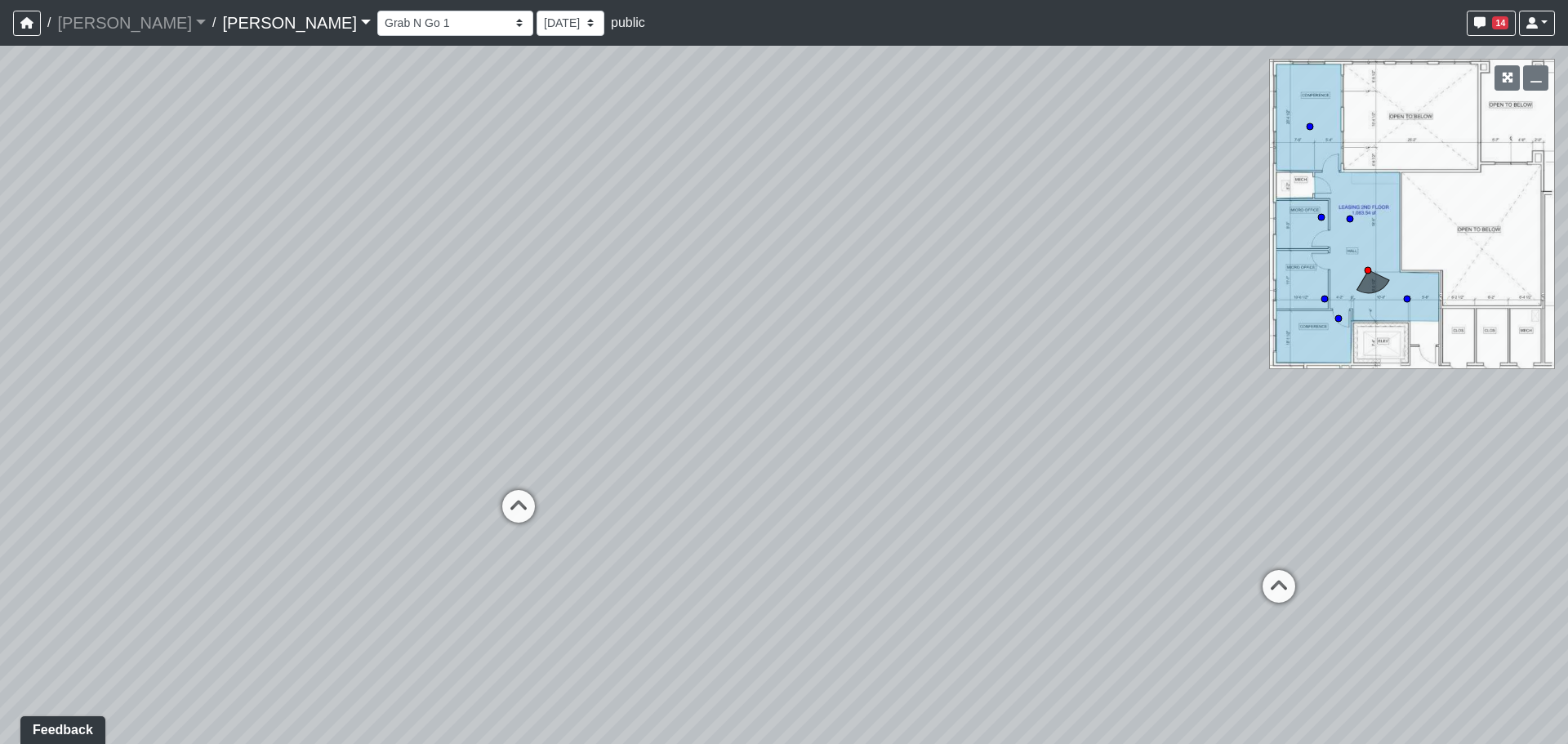
click at [1007, 328] on div "Loading... Banquettes Loading... Main Room 1 Loading... Fireplace Loading... Ma…" at bounding box center [784, 395] width 1568 height 699
drag, startPoint x: 466, startPoint y: 438, endPoint x: 1107, endPoint y: 387, distance: 643.0
click at [1108, 396] on div "Loading... Banquettes Loading... Main Room 1 Loading... Fireplace Loading... Ma…" at bounding box center [784, 395] width 1568 height 699
drag, startPoint x: 988, startPoint y: 267, endPoint x: 407, endPoint y: 287, distance: 581.3
click at [407, 286] on div "Loading... Banquettes Loading... Main Room 1 Loading... Fireplace Loading... Ma…" at bounding box center [784, 395] width 1568 height 699
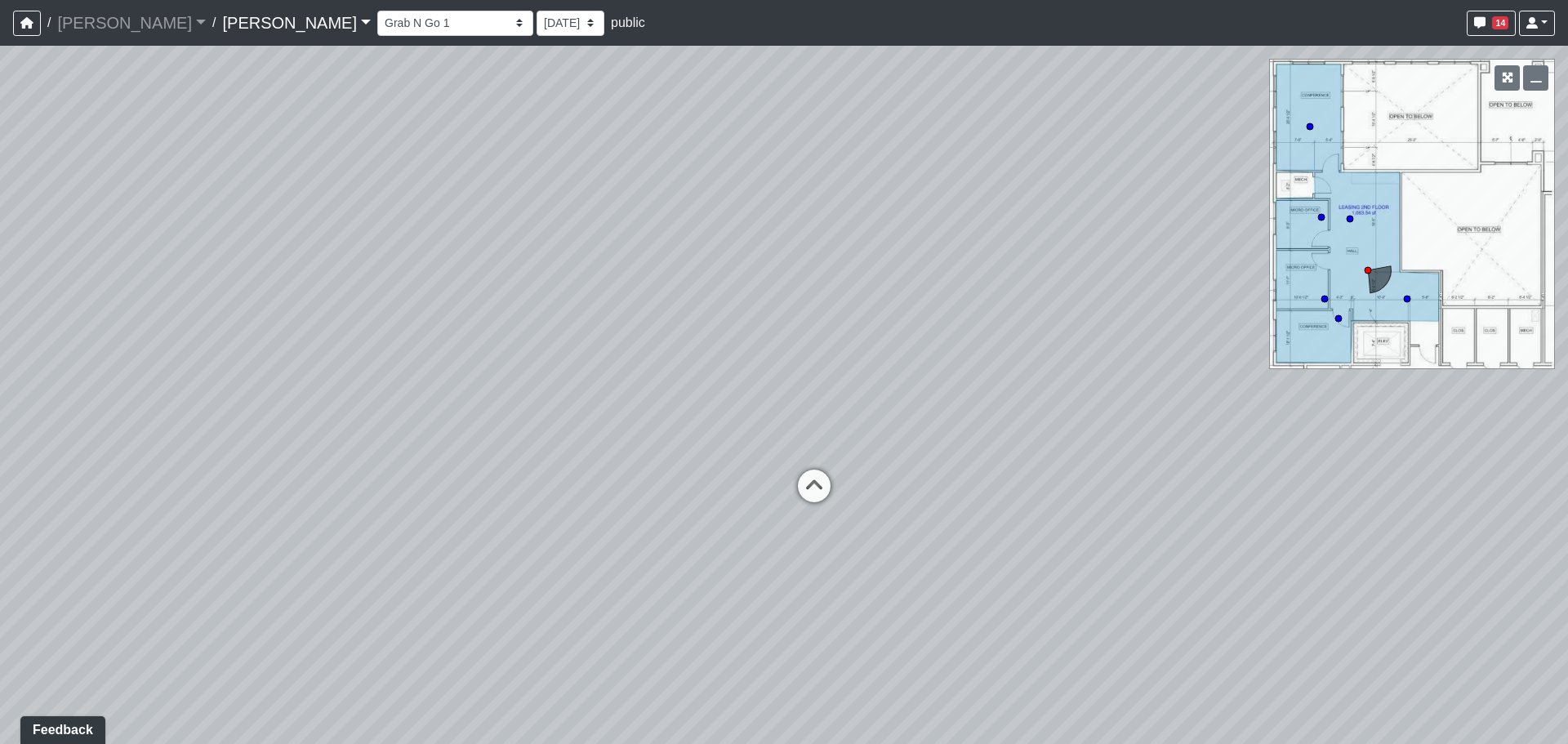
drag, startPoint x: 943, startPoint y: 278, endPoint x: 648, endPoint y: 296, distance: 295.5
click at [648, 296] on div "Loading... Banquettes Loading... Main Room 1 Loading... Fireplace Loading... Ma…" at bounding box center [784, 395] width 1568 height 699
drag, startPoint x: 794, startPoint y: 282, endPoint x: 637, endPoint y: 361, distance: 175.8
click at [637, 361] on div "Loading... Banquettes Loading... Main Room 1 Loading... Fireplace Loading... Ma…" at bounding box center [784, 395] width 1568 height 699
drag, startPoint x: 238, startPoint y: 375, endPoint x: 889, endPoint y: 379, distance: 651.0
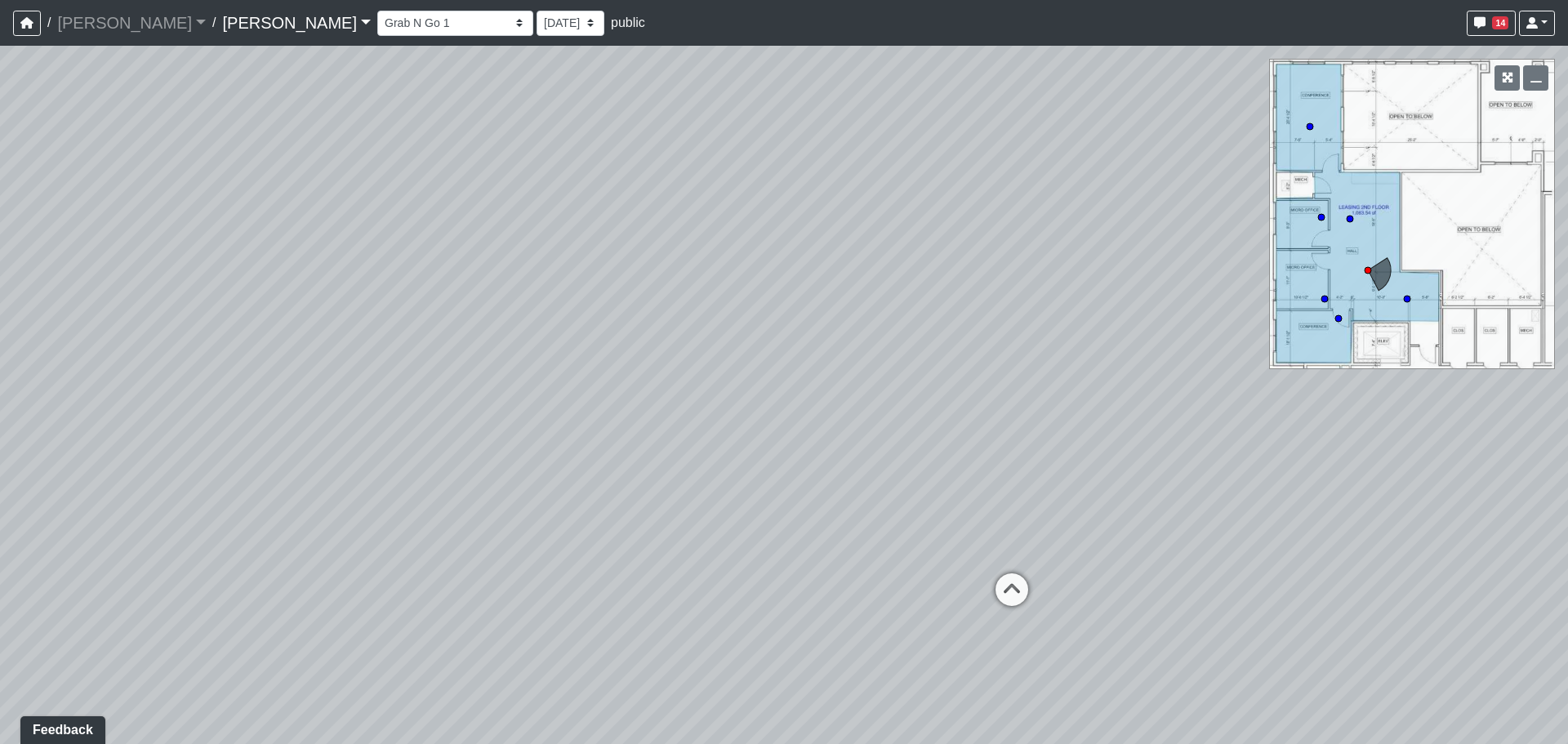
click at [889, 379] on div "Loading... Banquettes Loading... Main Room 1 Loading... Fireplace Loading... Ma…" at bounding box center [784, 395] width 1568 height 699
drag, startPoint x: 532, startPoint y: 343, endPoint x: 691, endPoint y: 389, distance: 165.5
click at [691, 389] on div "Loading... Banquettes Loading... Main Room 1 Loading... Fireplace Loading... Ma…" at bounding box center [784, 395] width 1568 height 699
drag, startPoint x: 243, startPoint y: 475, endPoint x: 728, endPoint y: 436, distance: 486.6
click at [728, 436] on div "Loading... Banquettes Loading... Main Room 1 Loading... Fireplace Loading... Ma…" at bounding box center [784, 395] width 1568 height 699
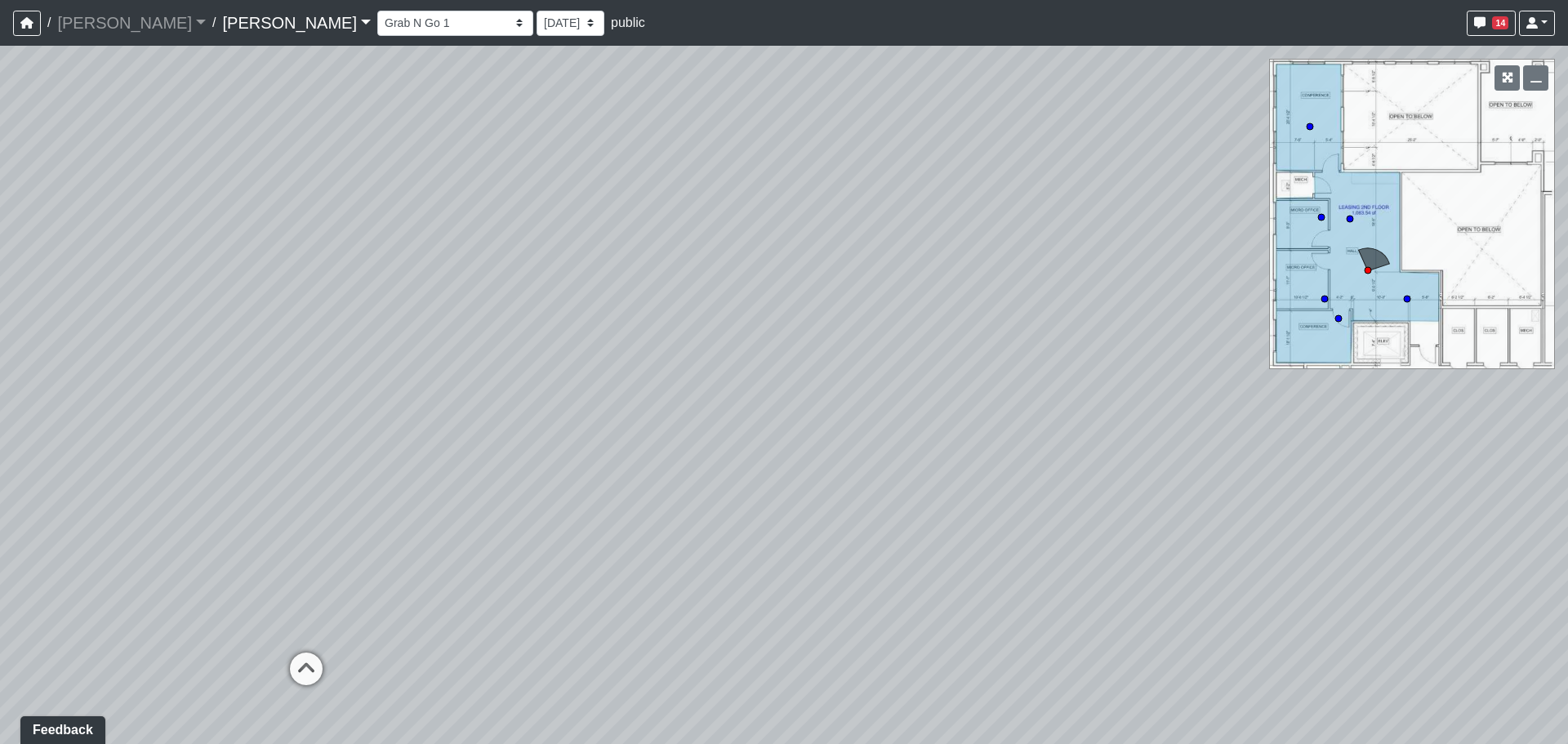
drag, startPoint x: 250, startPoint y: 413, endPoint x: 495, endPoint y: 394, distance: 245.7
click at [495, 394] on div "Loading... Banquettes Loading... Main Room 1 Loading... Fireplace Loading... Ma…" at bounding box center [784, 395] width 1568 height 699
drag, startPoint x: 636, startPoint y: 470, endPoint x: 635, endPoint y: 348, distance: 122.0
click at [635, 348] on div "Loading... Banquettes Loading... Main Room 1 Loading... Fireplace Loading... Ma…" at bounding box center [784, 395] width 1568 height 699
drag, startPoint x: 441, startPoint y: 349, endPoint x: 639, endPoint y: 431, distance: 214.3
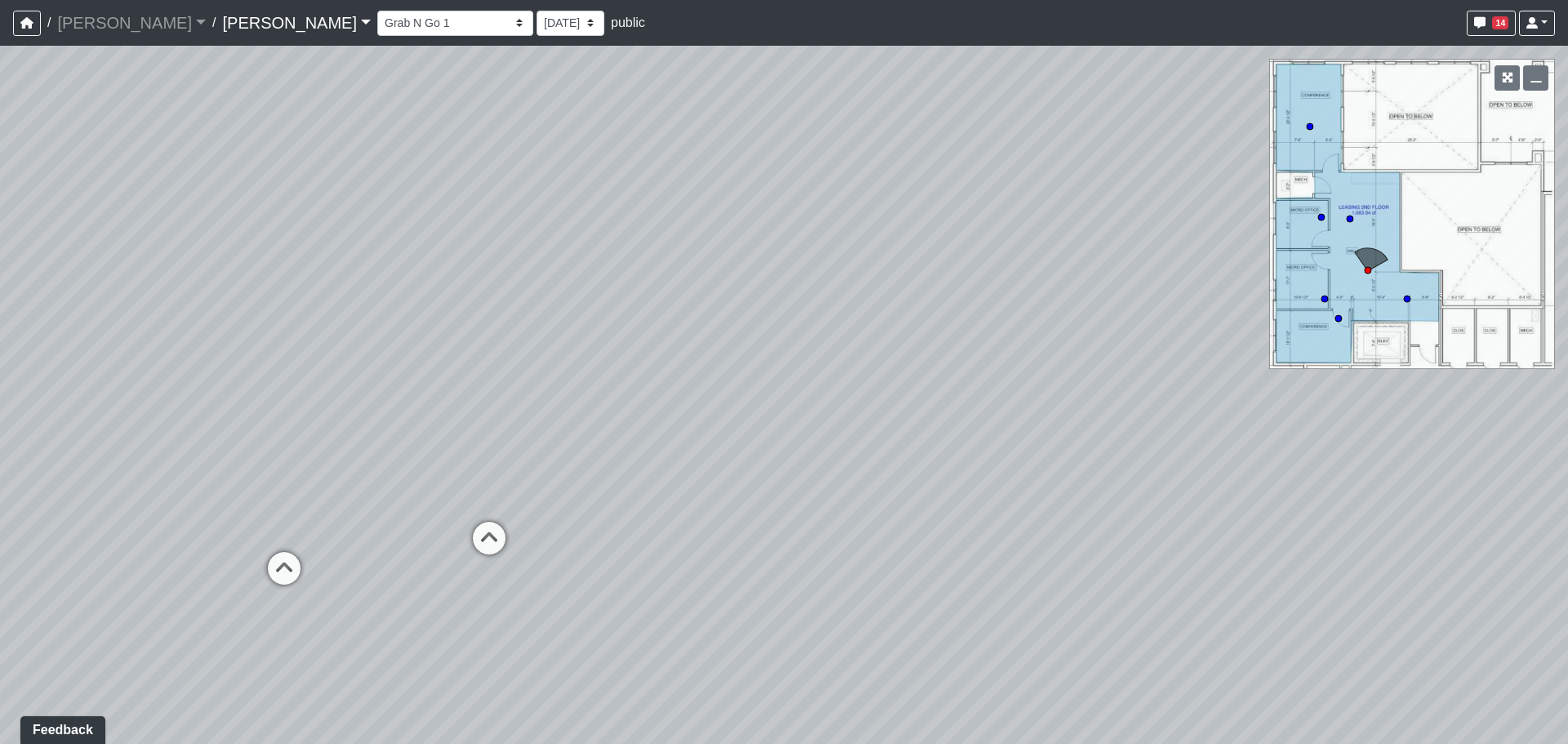
click at [639, 431] on div "Loading... Banquettes Loading... Main Room 1 Loading... Fireplace Loading... Ma…" at bounding box center [784, 395] width 1568 height 699
drag, startPoint x: 499, startPoint y: 382, endPoint x: 603, endPoint y: 447, distance: 122.6
click at [603, 447] on div "Loading... Banquettes Loading... Main Room 1 Loading... Fireplace Loading... Ma…" at bounding box center [784, 395] width 1568 height 699
click at [560, 577] on icon at bounding box center [561, 595] width 49 height 49
click at [550, 542] on icon at bounding box center [548, 553] width 49 height 49
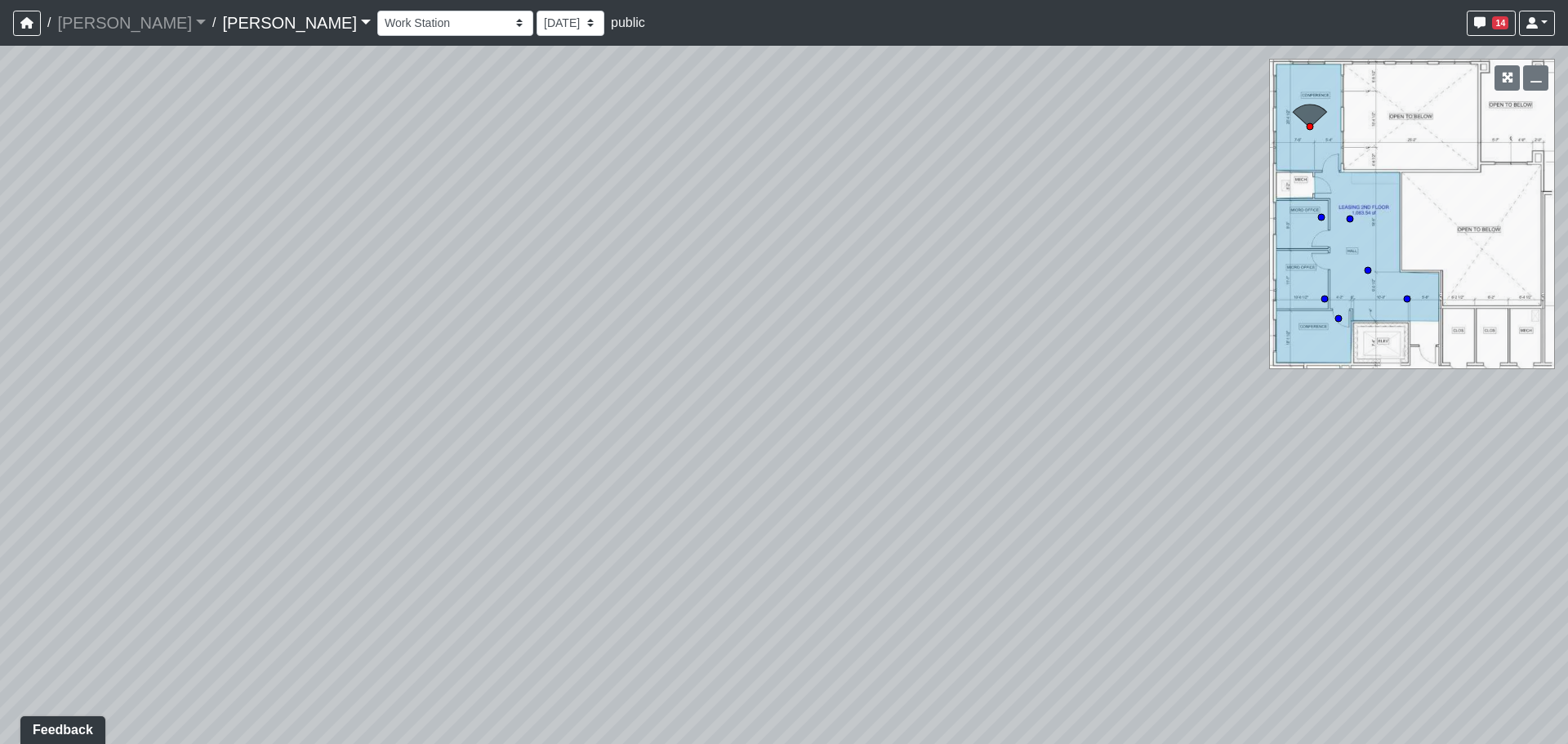
drag, startPoint x: 529, startPoint y: 391, endPoint x: 815, endPoint y: 313, distance: 296.4
click at [815, 313] on div "Loading... Banquettes Loading... Main Room 1 Loading... Fireplace Loading... Ma…" at bounding box center [784, 395] width 1568 height 699
drag, startPoint x: 248, startPoint y: 468, endPoint x: 912, endPoint y: 420, distance: 665.7
click at [912, 420] on div "Loading... Banquettes Loading... Main Room 1 Loading... Fireplace Loading... Ma…" at bounding box center [784, 395] width 1568 height 699
drag, startPoint x: 301, startPoint y: 440, endPoint x: 1028, endPoint y: 425, distance: 727.2
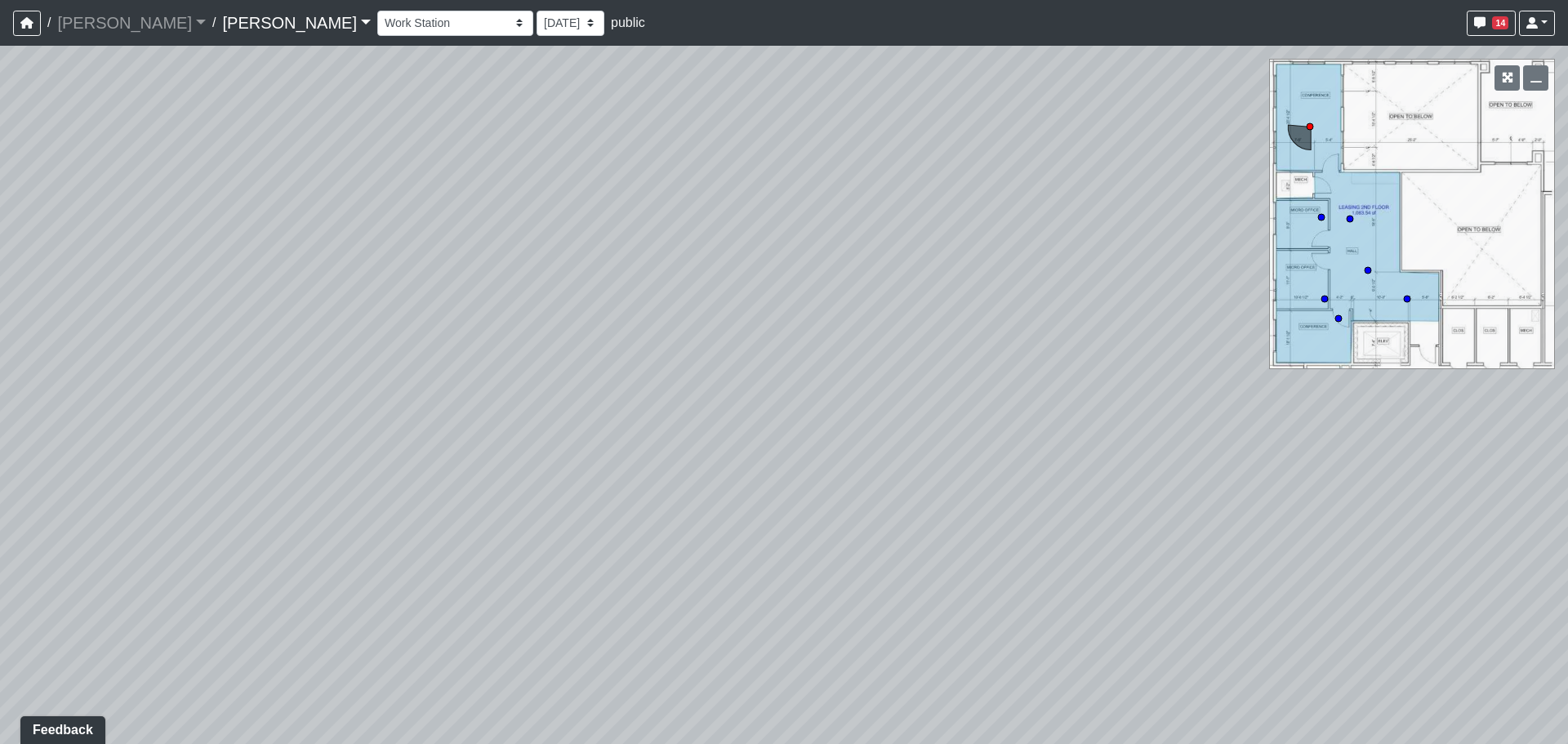
click at [1028, 425] on div "Loading... Banquettes Loading... Main Room 1 Loading... Fireplace Loading... Ma…" at bounding box center [784, 395] width 1568 height 699
drag, startPoint x: 574, startPoint y: 436, endPoint x: 906, endPoint y: 481, distance: 335.0
click at [906, 481] on div "Loading... Banquettes Loading... Main Room 1 Loading... Fireplace Loading... Ma…" at bounding box center [784, 395] width 1568 height 699
click at [402, 439] on icon at bounding box center [403, 435] width 49 height 49
select select "wuR3xQVw8PbH3ZavKwfkt3"
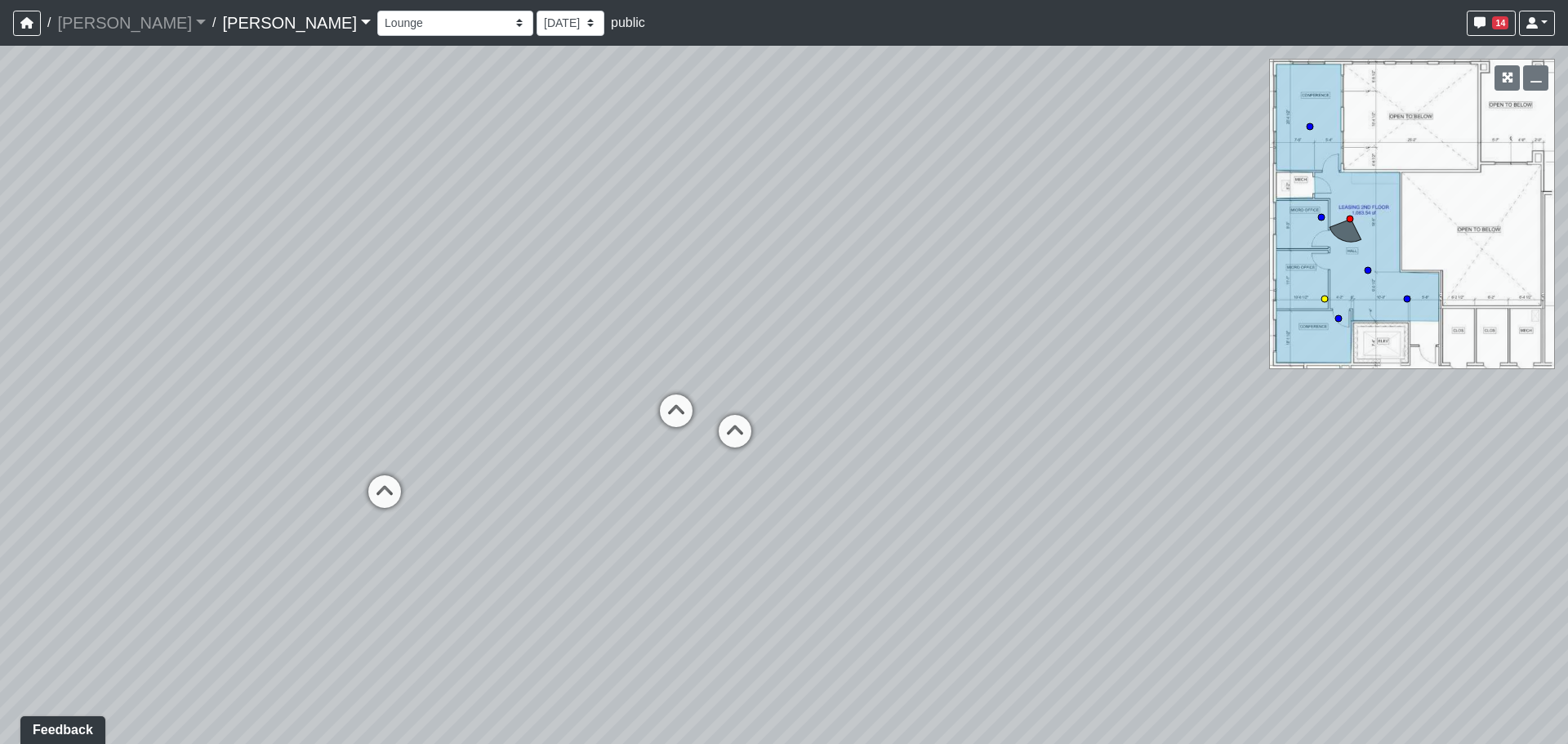
drag, startPoint x: 848, startPoint y: 431, endPoint x: 272, endPoint y: 387, distance: 577.7
click at [272, 386] on div "Loading... Banquettes Loading... Main Room 1 Loading... Fireplace Loading... Ma…" at bounding box center [784, 395] width 1568 height 699
drag, startPoint x: 1037, startPoint y: 407, endPoint x: 342, endPoint y: 401, distance: 695.0
click at [336, 401] on div "Loading... Banquettes Loading... Main Room 1 Loading... Fireplace Loading... Ma…" at bounding box center [784, 395] width 1568 height 699
drag, startPoint x: 860, startPoint y: 417, endPoint x: 926, endPoint y: 421, distance: 66.1
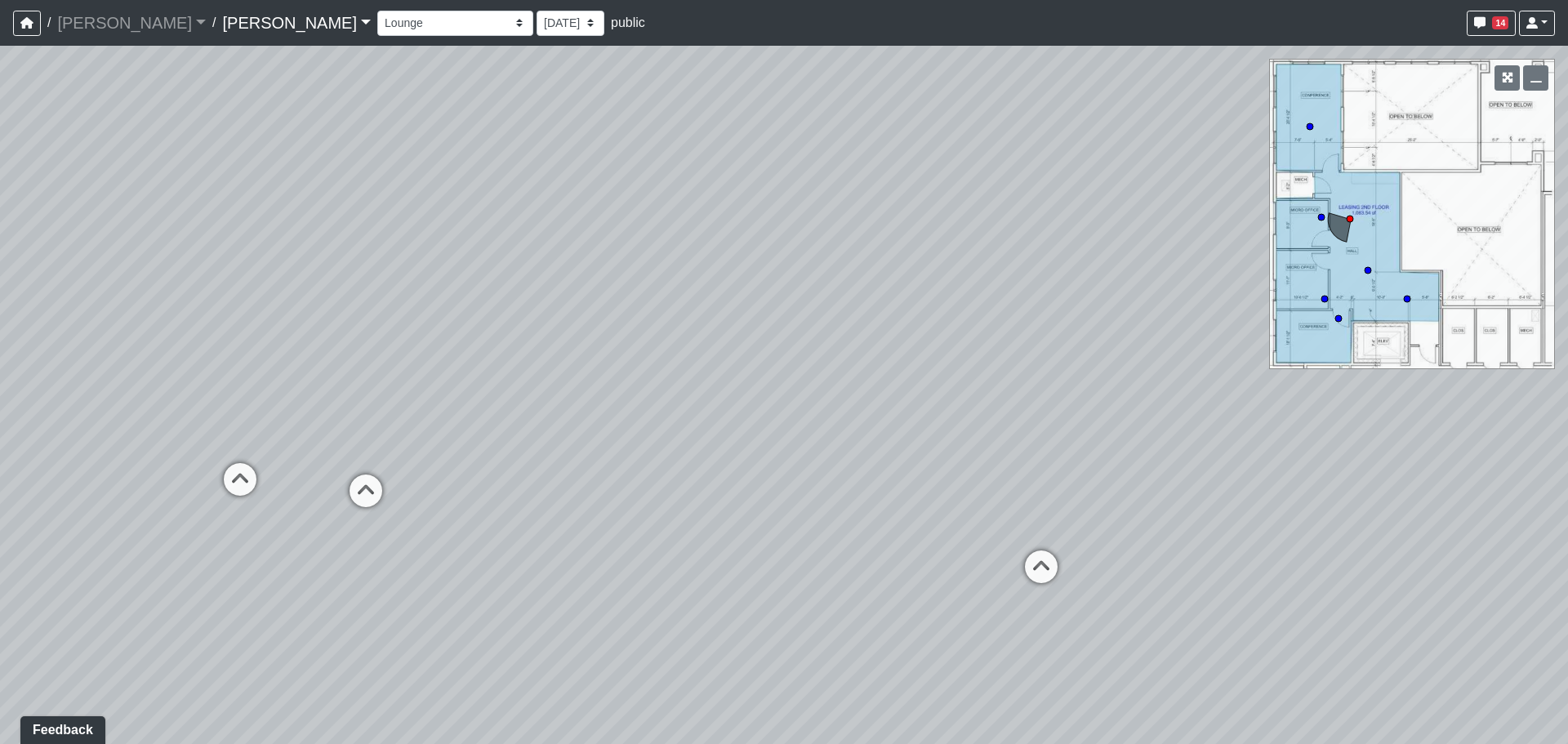
click at [926, 421] on div "Loading... Banquettes Loading... Main Room 1 Loading... Fireplace Loading... Ma…" at bounding box center [784, 395] width 1568 height 699
drag, startPoint x: 840, startPoint y: 401, endPoint x: 967, endPoint y: 403, distance: 127.0
click at [967, 403] on div "Loading... Banquettes Loading... Main Room 1 Loading... Fireplace Loading... Ma…" at bounding box center [784, 395] width 1568 height 699
drag, startPoint x: 453, startPoint y: 387, endPoint x: 848, endPoint y: 387, distance: 395.0
click at [848, 387] on div "Loading... Banquettes Loading... Main Room 1 Loading... Fireplace Loading... Ma…" at bounding box center [784, 395] width 1568 height 699
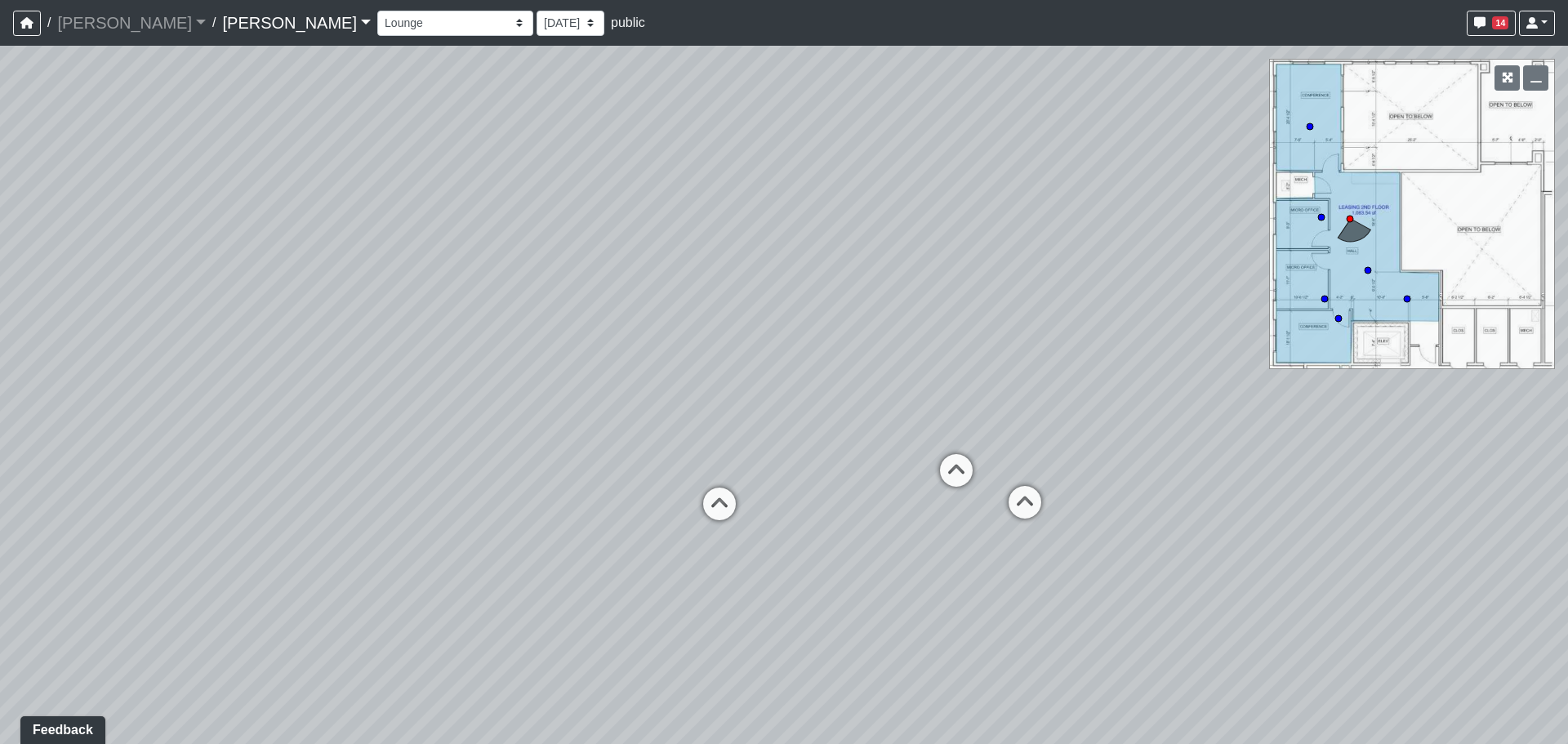
drag, startPoint x: 650, startPoint y: 366, endPoint x: 768, endPoint y: 366, distance: 118.0
click at [768, 366] on div "Loading... Banquettes Loading... Main Room 1 Loading... Fireplace Loading... Ma…" at bounding box center [784, 395] width 1568 height 699
drag, startPoint x: 1064, startPoint y: 604, endPoint x: 1022, endPoint y: 572, distance: 52.8
click at [1022, 572] on div "Loading... Banquettes Loading... Main Room 1 Loading... Fireplace Loading... Ma…" at bounding box center [784, 395] width 1568 height 699
drag, startPoint x: 934, startPoint y: 471, endPoint x: 902, endPoint y: 492, distance: 38.3
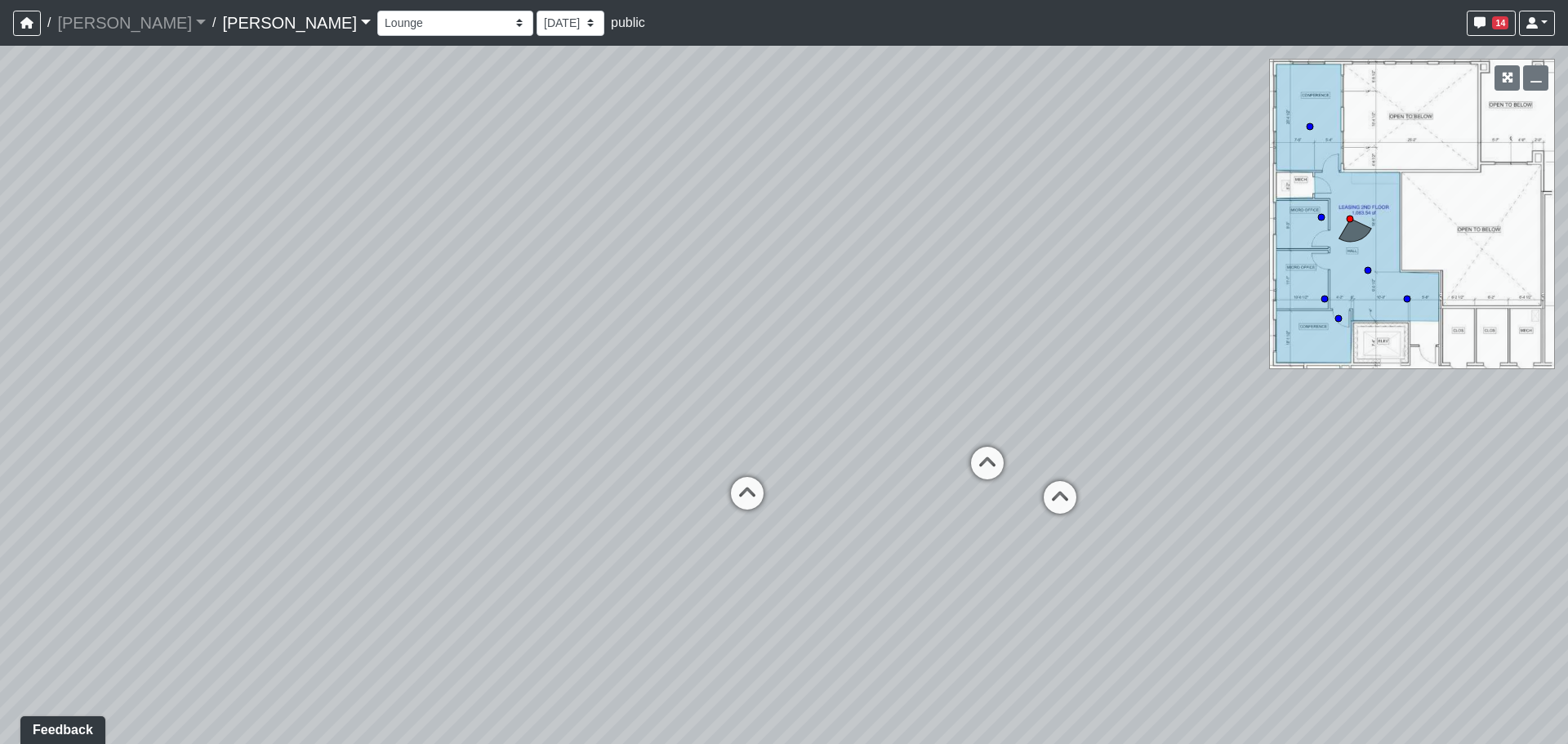
click at [902, 492] on div "Loading... Banquettes Loading... Main Room 1 Loading... Fireplace Loading... Ma…" at bounding box center [784, 395] width 1568 height 699
drag, startPoint x: 852, startPoint y: 531, endPoint x: 780, endPoint y: 545, distance: 73.3
click at [780, 545] on div "Loading... Banquettes Loading... Main Room 1 Loading... Fireplace Loading... Ma…" at bounding box center [784, 395] width 1568 height 699
click at [834, 520] on div "Loading... Banquettes Loading... Main Room 1 Loading... Fireplace Loading... Ma…" at bounding box center [784, 395] width 1568 height 699
click at [223, 26] on link "[PERSON_NAME]" at bounding box center [296, 23] width 149 height 33
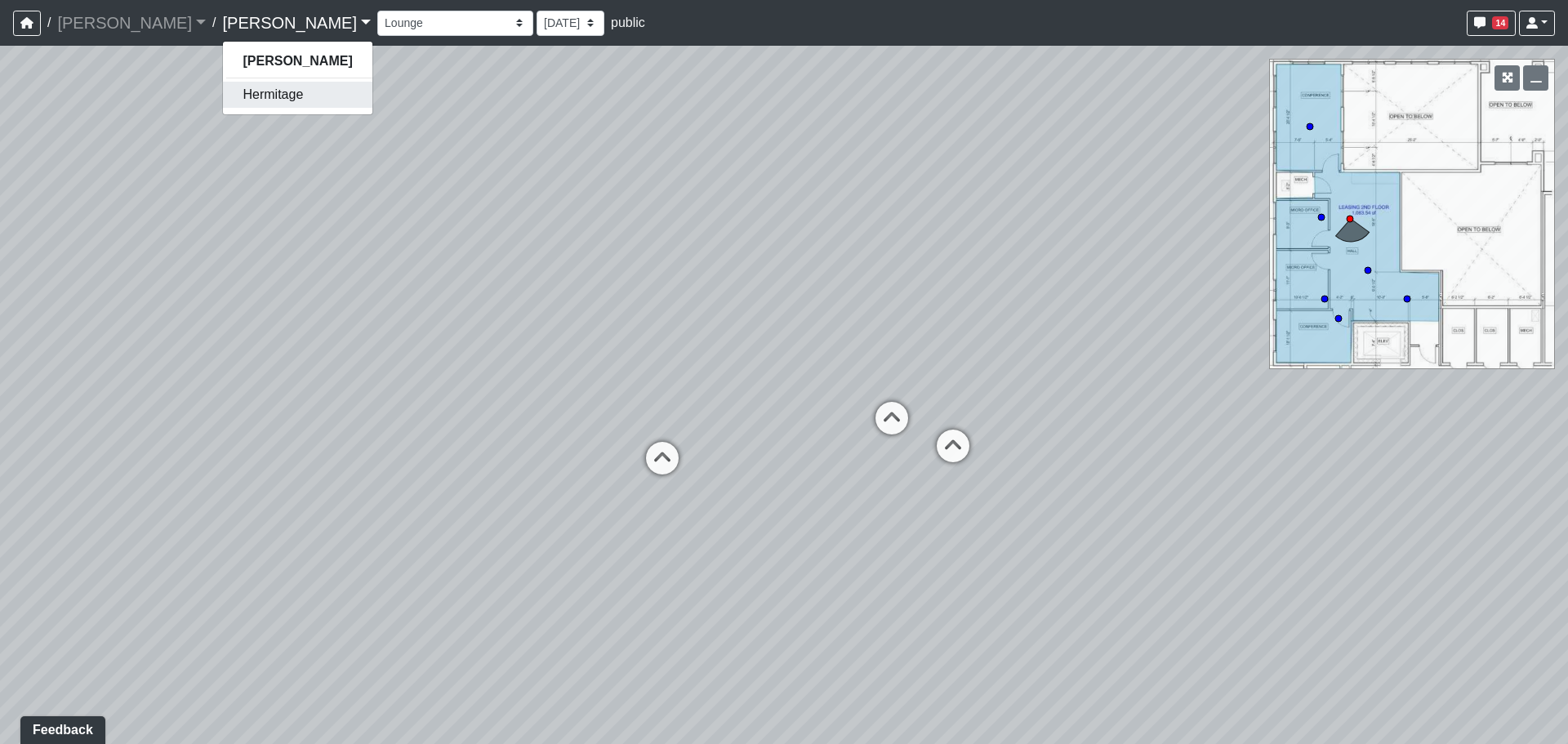
click at [223, 103] on link "Hermitage" at bounding box center [297, 95] width 149 height 26
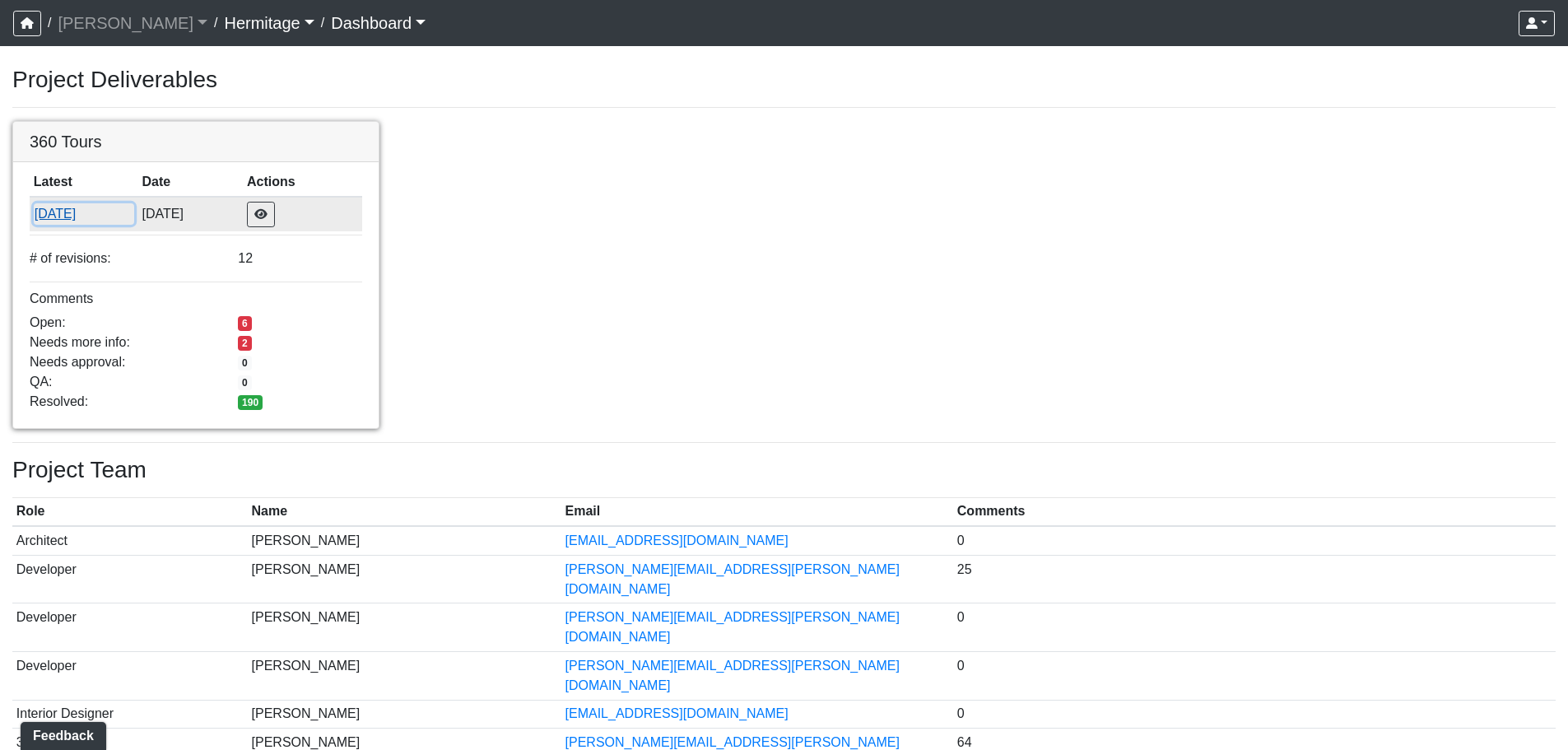
click at [56, 215] on button "9/10/2025" at bounding box center [84, 214] width 101 height 21
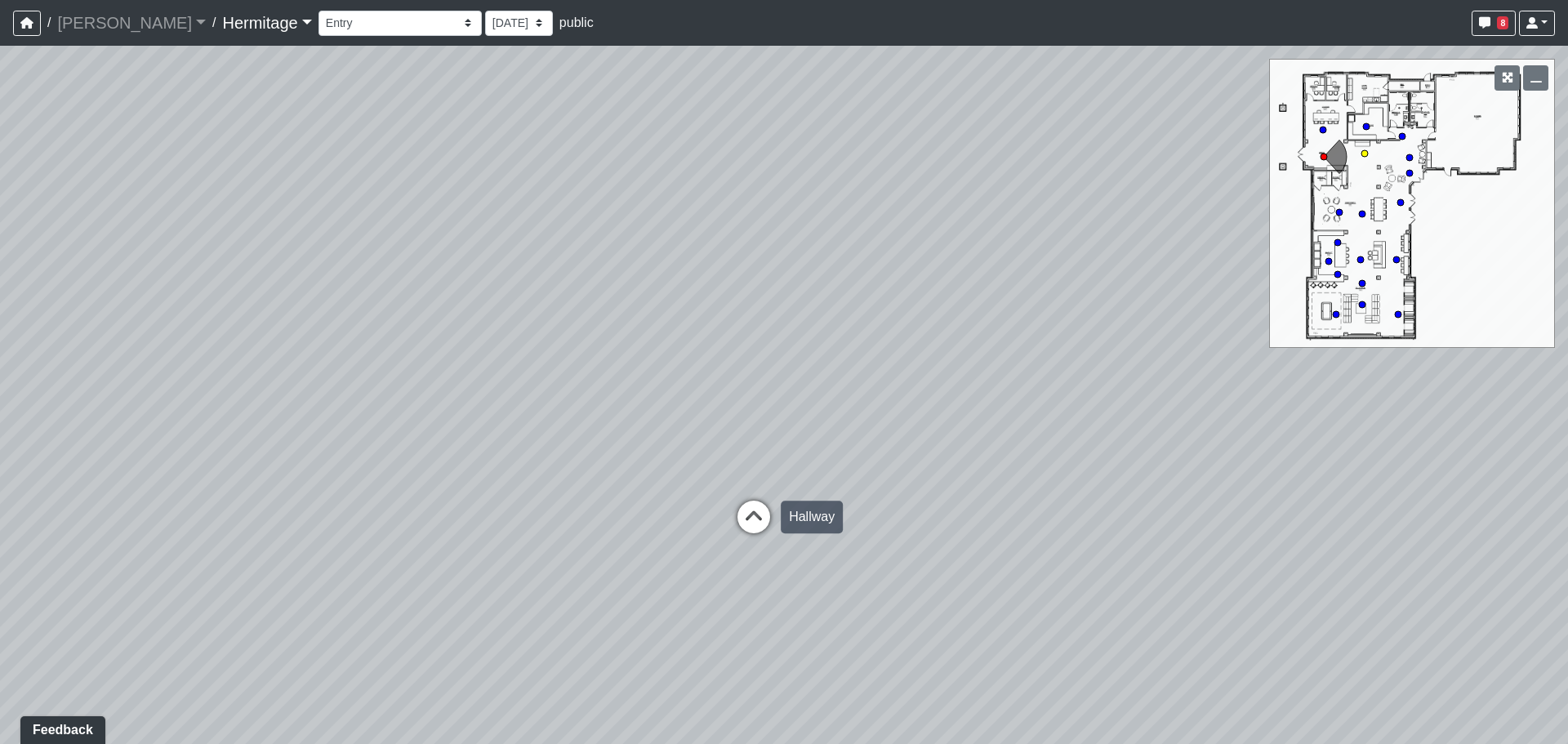
click at [762, 502] on icon at bounding box center [754, 525] width 49 height 49
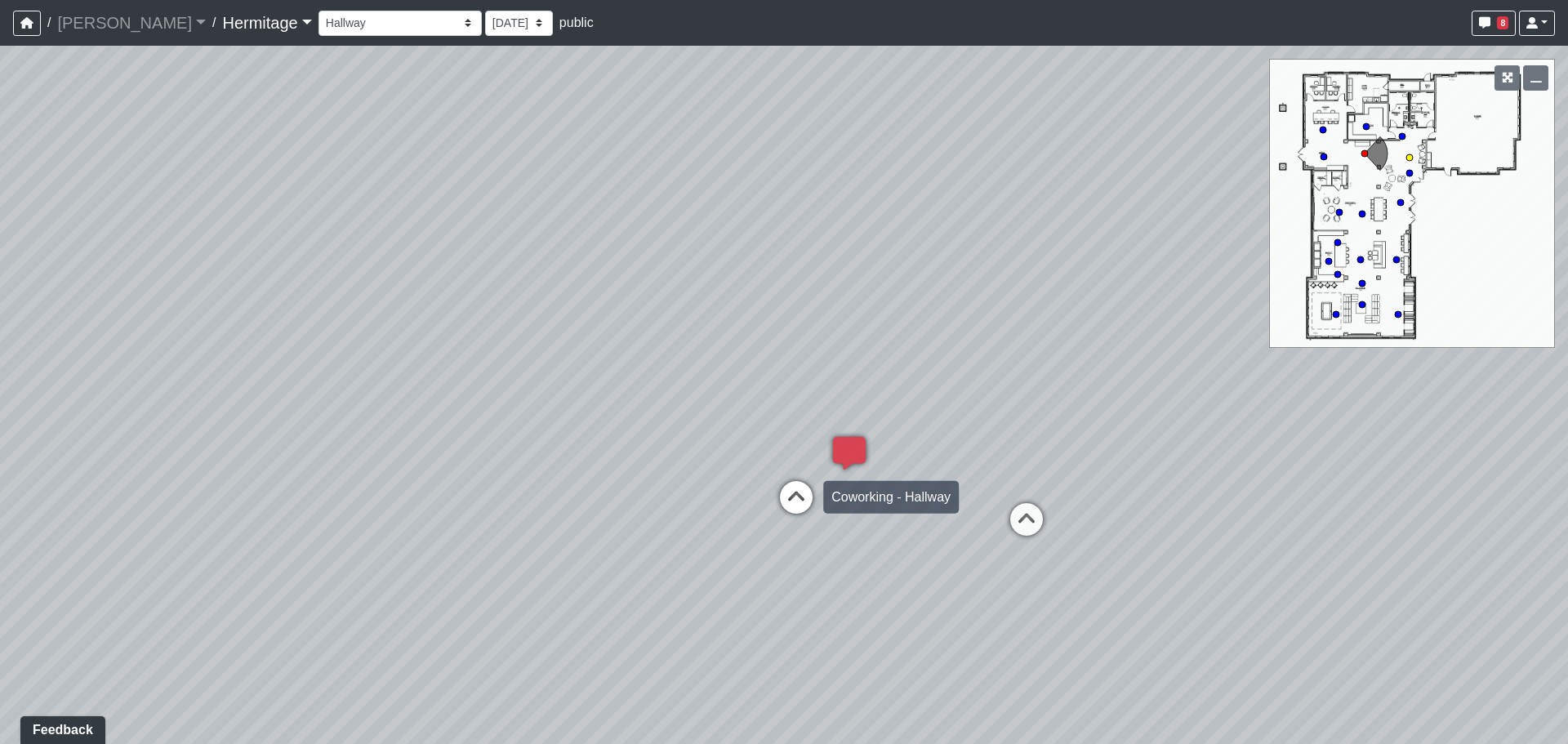
click at [788, 492] on icon at bounding box center [796, 506] width 49 height 49
click at [1325, 264] on circle at bounding box center [1329, 262] width 7 height 7
drag, startPoint x: 870, startPoint y: 395, endPoint x: 1167, endPoint y: 377, distance: 297.5
click at [1176, 382] on div "Loading... Leasing Desk Loading... Hallway Loading... Entry Loading... Coworkin…" at bounding box center [784, 395] width 1568 height 699
drag, startPoint x: 322, startPoint y: 288, endPoint x: 1124, endPoint y: 446, distance: 817.4
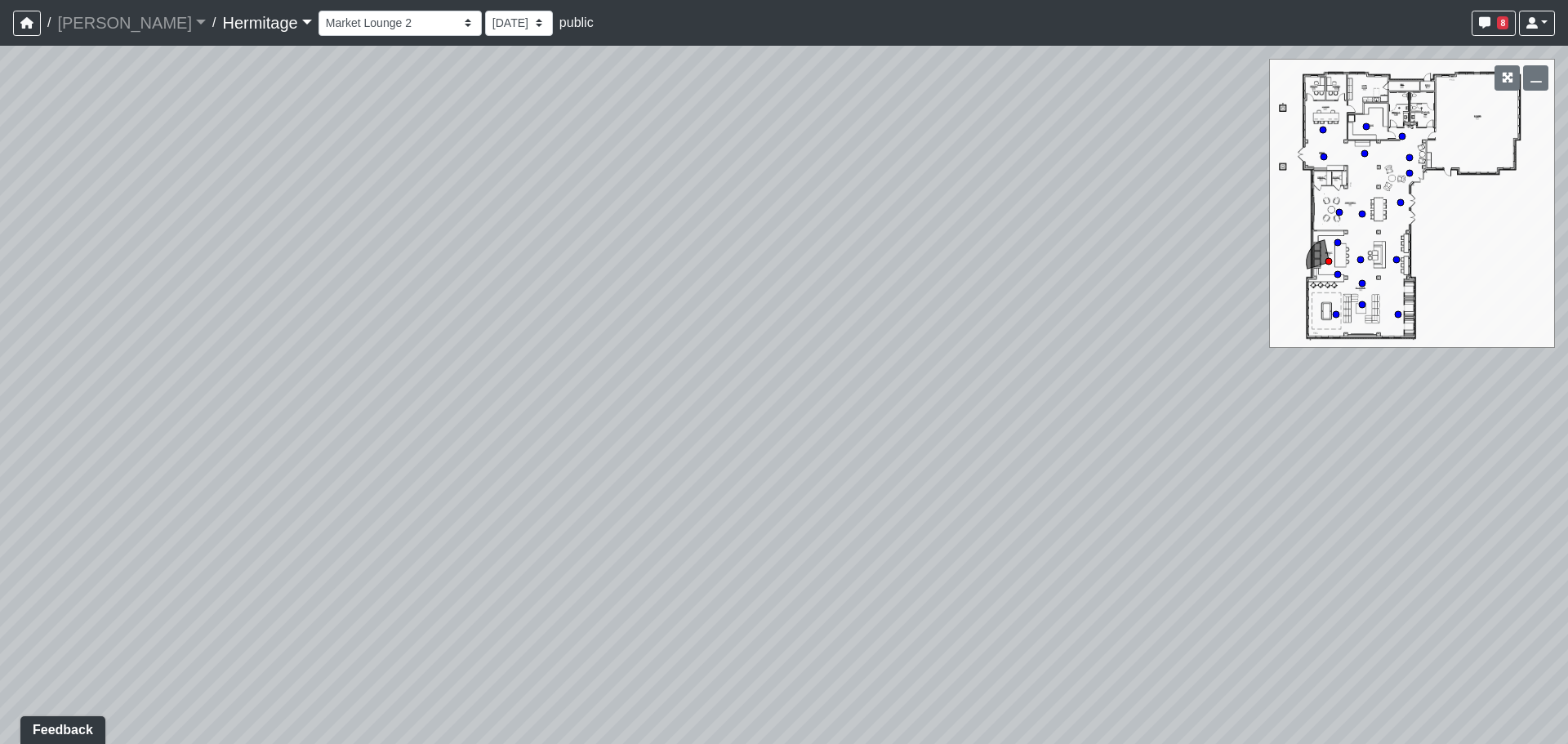
click at [1194, 447] on div "Loading... Leasing Desk Loading... Hallway Loading... Entry Loading... Coworkin…" at bounding box center [784, 395] width 1568 height 699
drag, startPoint x: 353, startPoint y: 431, endPoint x: 273, endPoint y: 335, distance: 125.0
click at [273, 335] on div "Loading... Leasing Desk Loading... Hallway Loading... Entry Loading... Coworkin…" at bounding box center [784, 395] width 1568 height 699
drag, startPoint x: 824, startPoint y: 239, endPoint x: 254, endPoint y: 136, distance: 579.2
click at [254, 136] on div "Loading... Leasing Desk Loading... Hallway Loading... Entry Loading... Coworkin…" at bounding box center [784, 395] width 1568 height 699
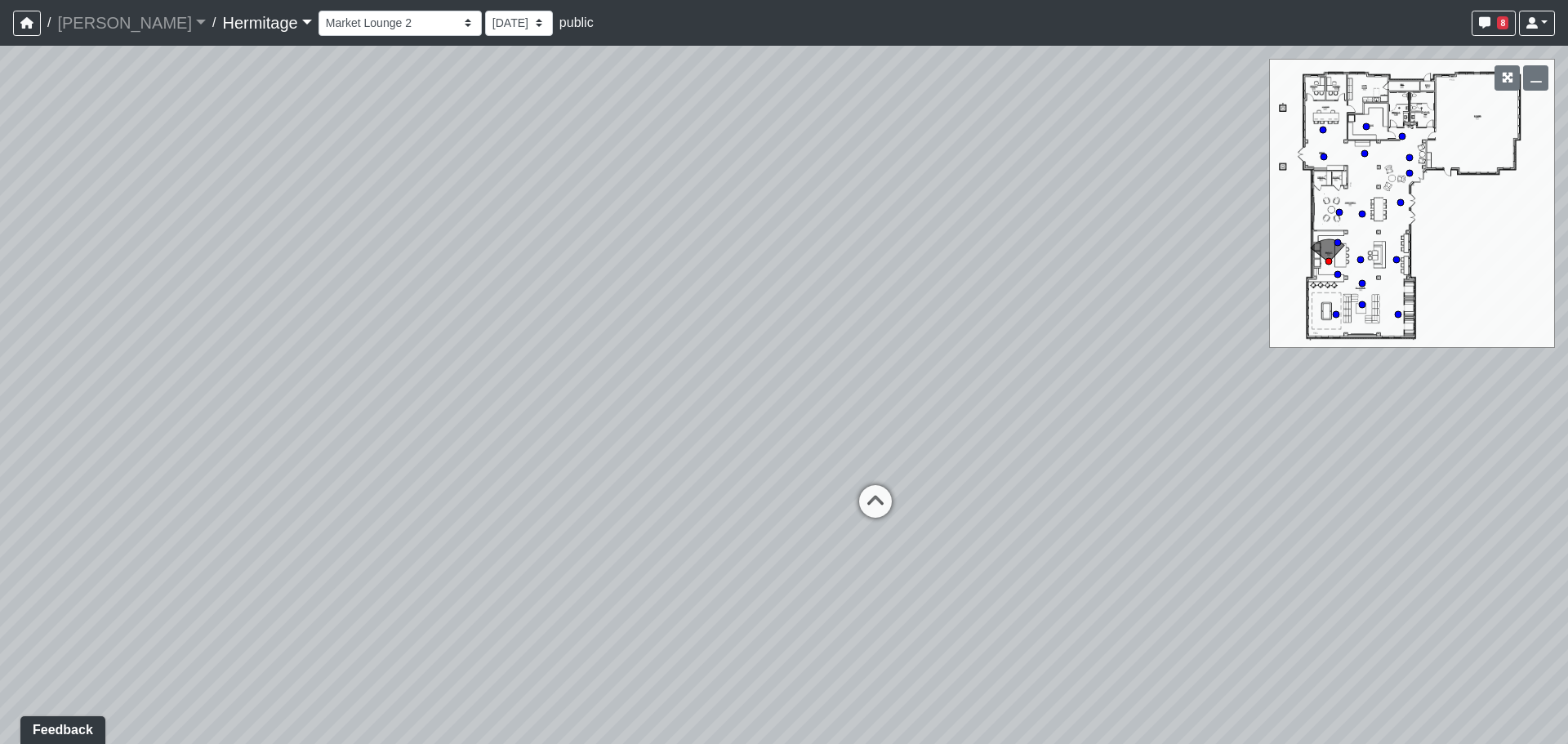
drag, startPoint x: 871, startPoint y: 317, endPoint x: 263, endPoint y: 294, distance: 608.4
click at [140, 291] on div "Loading... Leasing Desk Loading... Hallway Loading... Entry Loading... Coworkin…" at bounding box center [784, 395] width 1568 height 699
drag, startPoint x: 847, startPoint y: 305, endPoint x: 336, endPoint y: 336, distance: 511.9
click at [332, 336] on div "Loading... Leasing Desk Loading... Hallway Loading... Entry Loading... Coworkin…" at bounding box center [784, 395] width 1568 height 699
click at [352, 634] on icon at bounding box center [342, 640] width 49 height 49
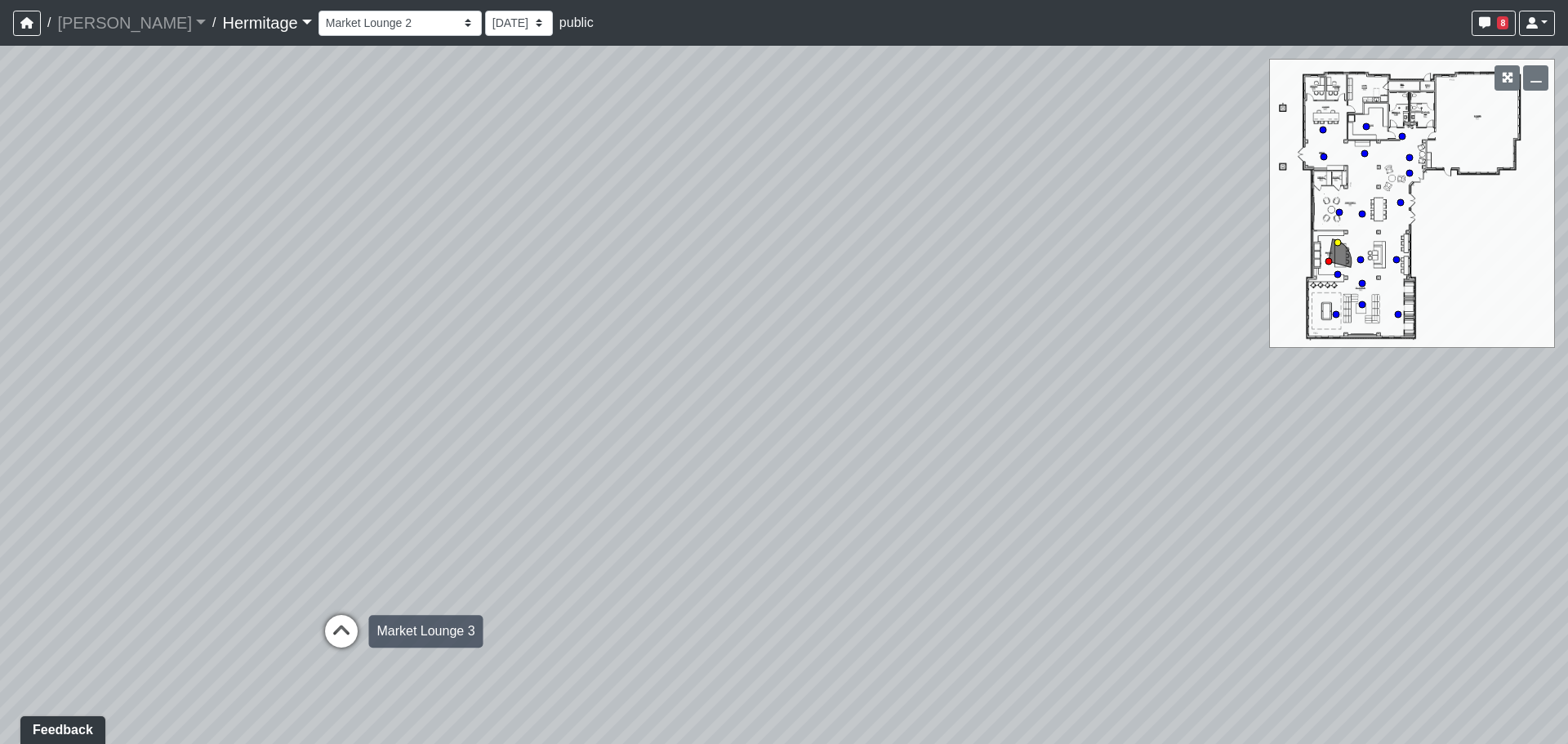
select select "nBns8DZHXbQdF44zPATJjF"
